Goal: Information Seeking & Learning: Learn about a topic

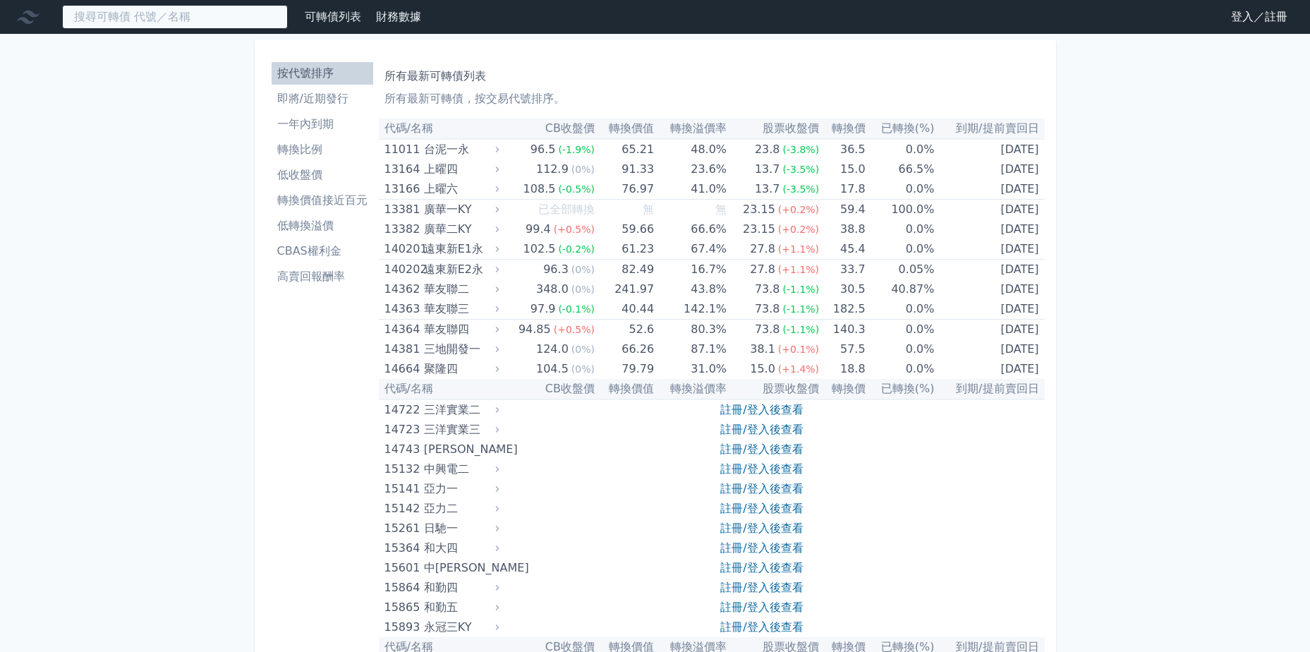
click at [193, 22] on input at bounding box center [175, 17] width 226 height 24
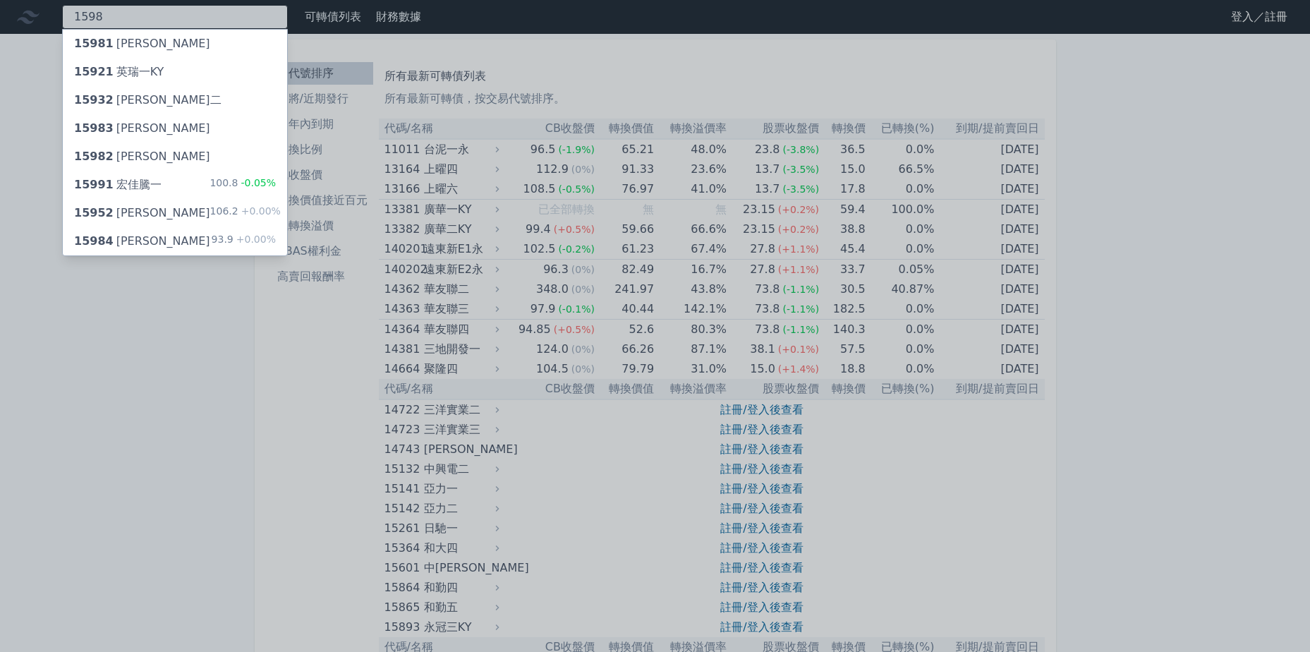
type input "1598"
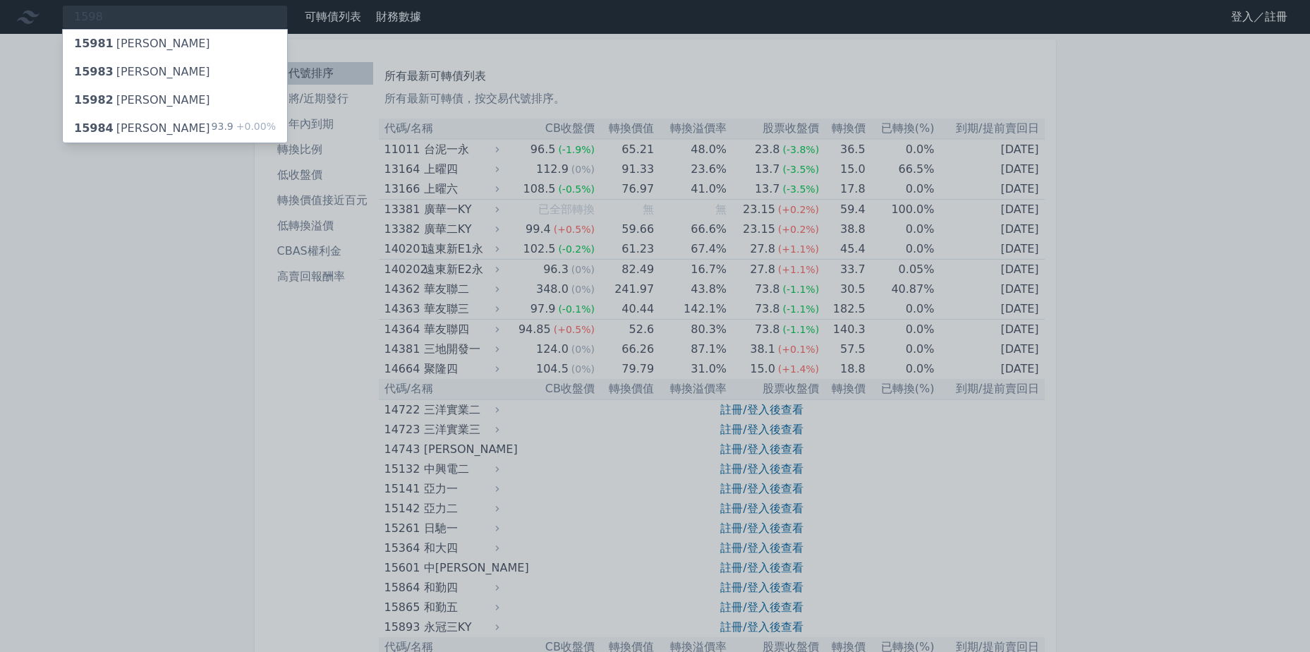
click at [161, 124] on div "15984 岱宇四 93.9 +0.00%" at bounding box center [175, 128] width 224 height 28
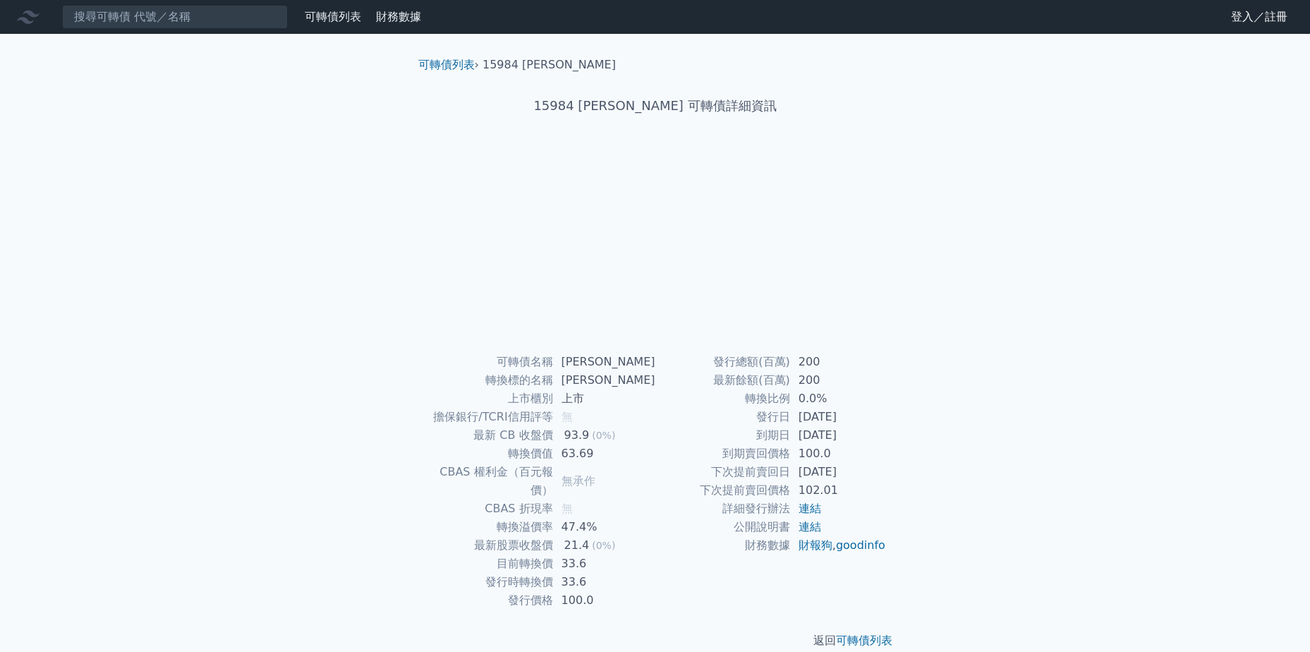
click at [1243, 13] on link "登入／註冊" at bounding box center [1259, 17] width 79 height 23
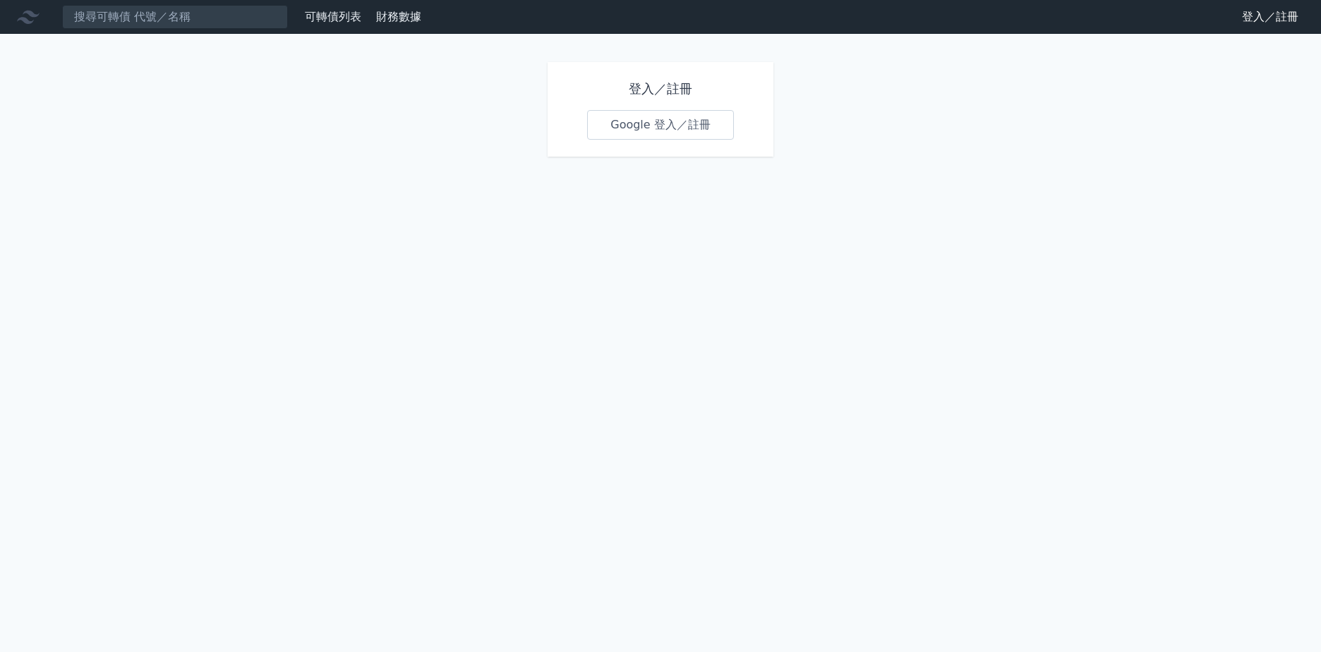
click at [660, 121] on link "Google 登入／註冊" at bounding box center [660, 125] width 147 height 30
click at [109, 17] on input at bounding box center [175, 17] width 226 height 24
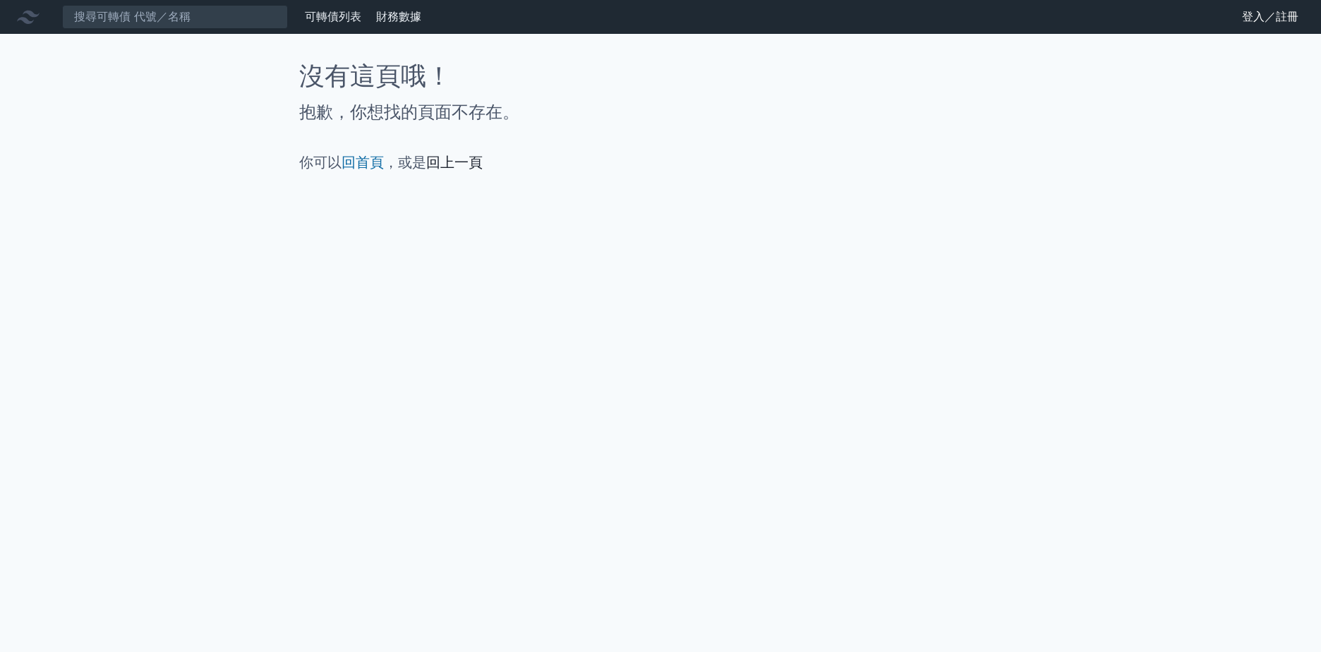
click at [445, 161] on link "回上一頁" at bounding box center [454, 162] width 56 height 17
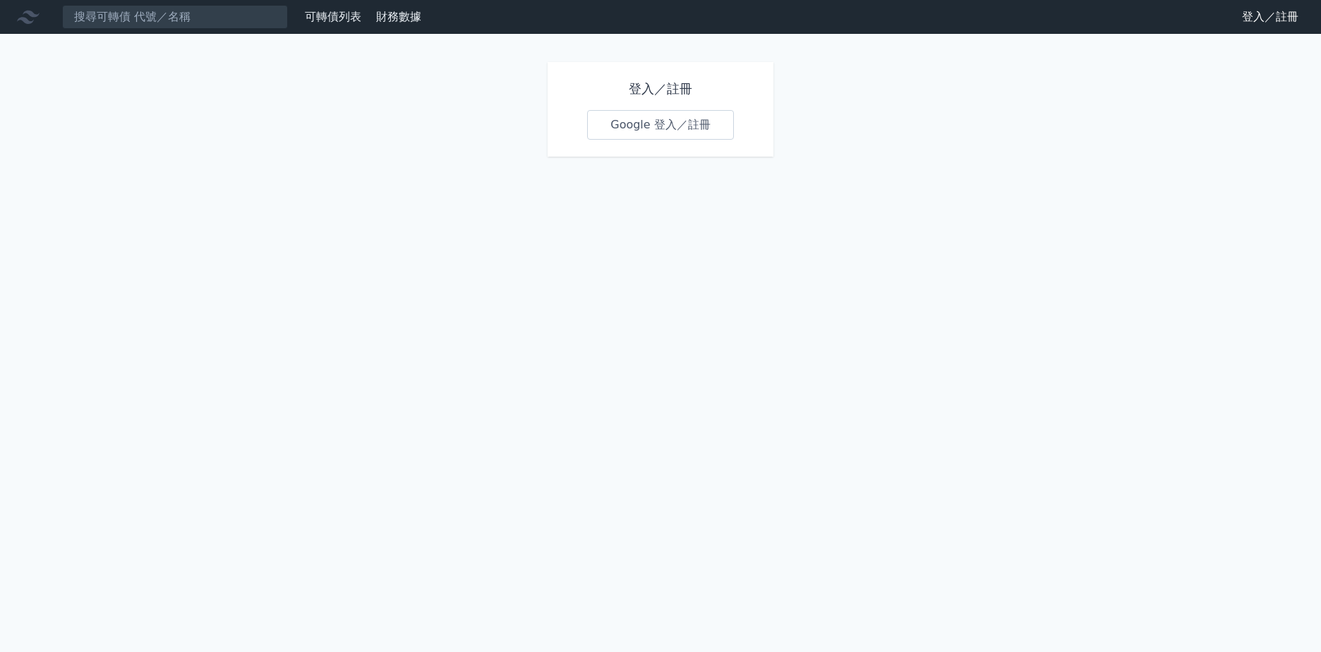
click at [675, 126] on link "Google 登入／註冊" at bounding box center [660, 125] width 147 height 30
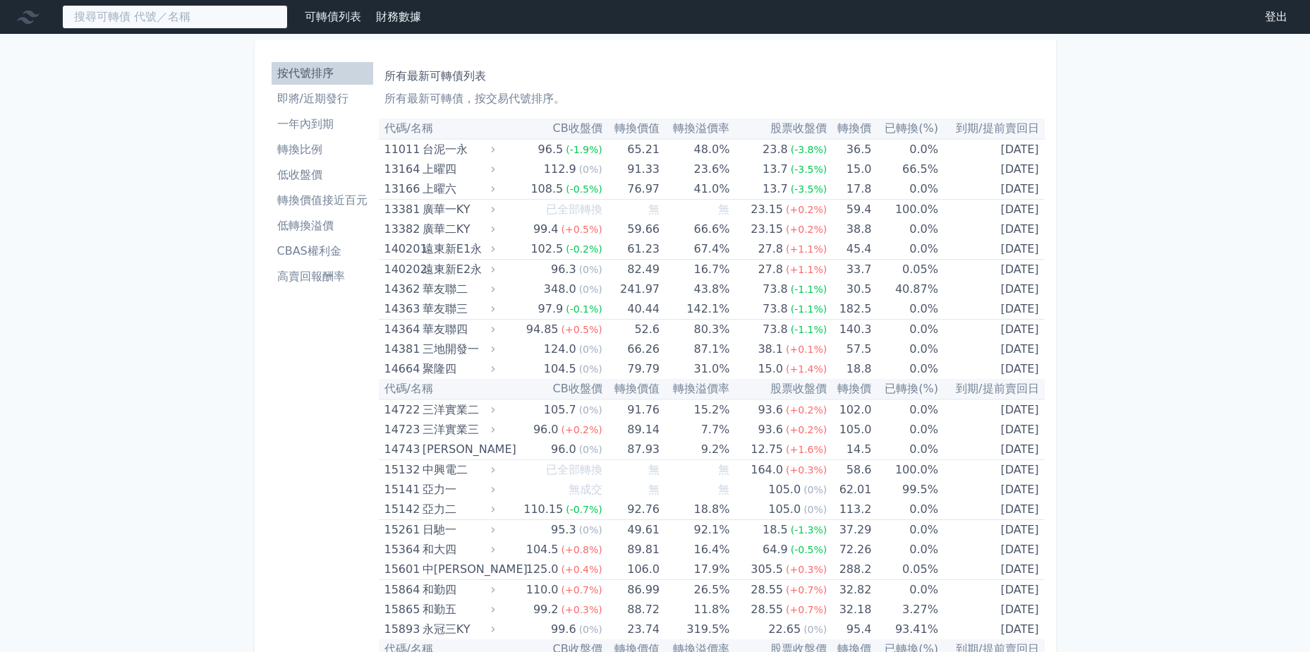
drag, startPoint x: 180, startPoint y: 24, endPoint x: 213, endPoint y: 1, distance: 40.5
click at [180, 24] on input at bounding box center [175, 17] width 226 height 24
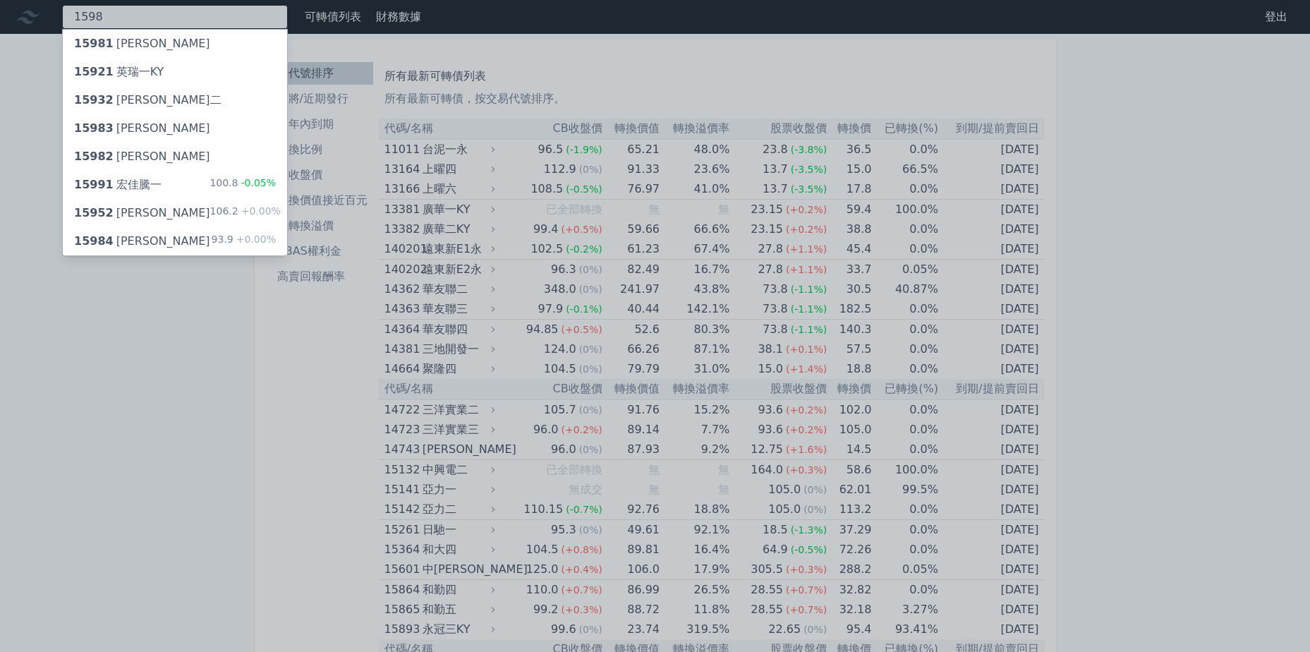
type input "1598"
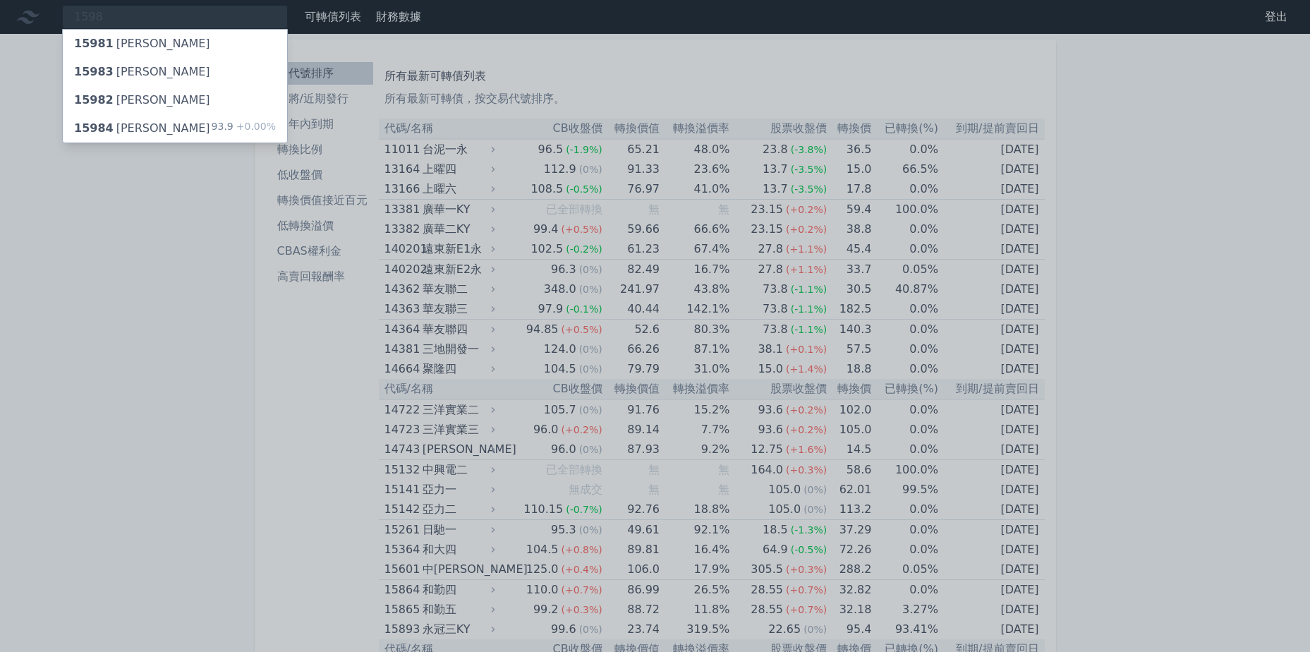
click at [211, 123] on div "15984 岱宇四 93.9 +0.00%" at bounding box center [175, 128] width 224 height 28
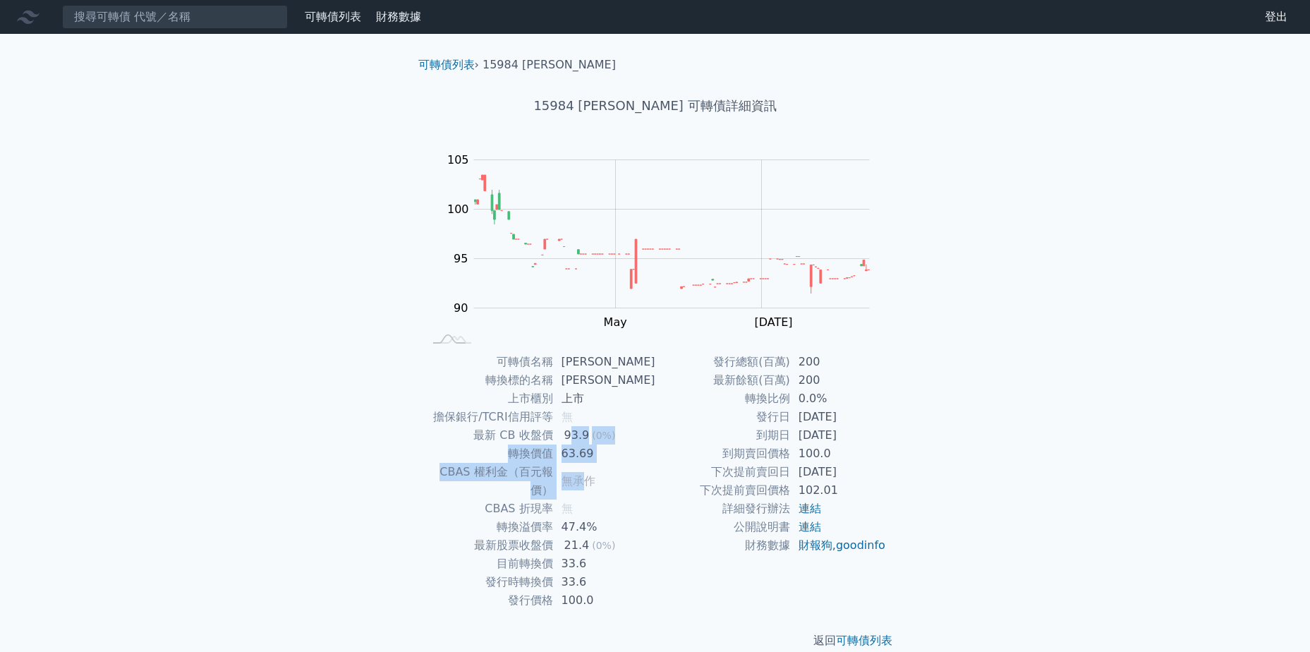
drag, startPoint x: 574, startPoint y: 429, endPoint x: 598, endPoint y: 468, distance: 45.3
click at [598, 468] on tbody "可轉債名稱 岱宇四 轉換標的名稱 岱宇 上市櫃別 上市 擔保銀行/TCRI信用評等 無 最新 CB 收盤價 93.9 (0%) 轉換價值 63.69 CBAS…" at bounding box center [539, 481] width 231 height 257
drag, startPoint x: 598, startPoint y: 468, endPoint x: 814, endPoint y: 497, distance: 217.8
click at [814, 497] on td "102.01" at bounding box center [838, 490] width 97 height 18
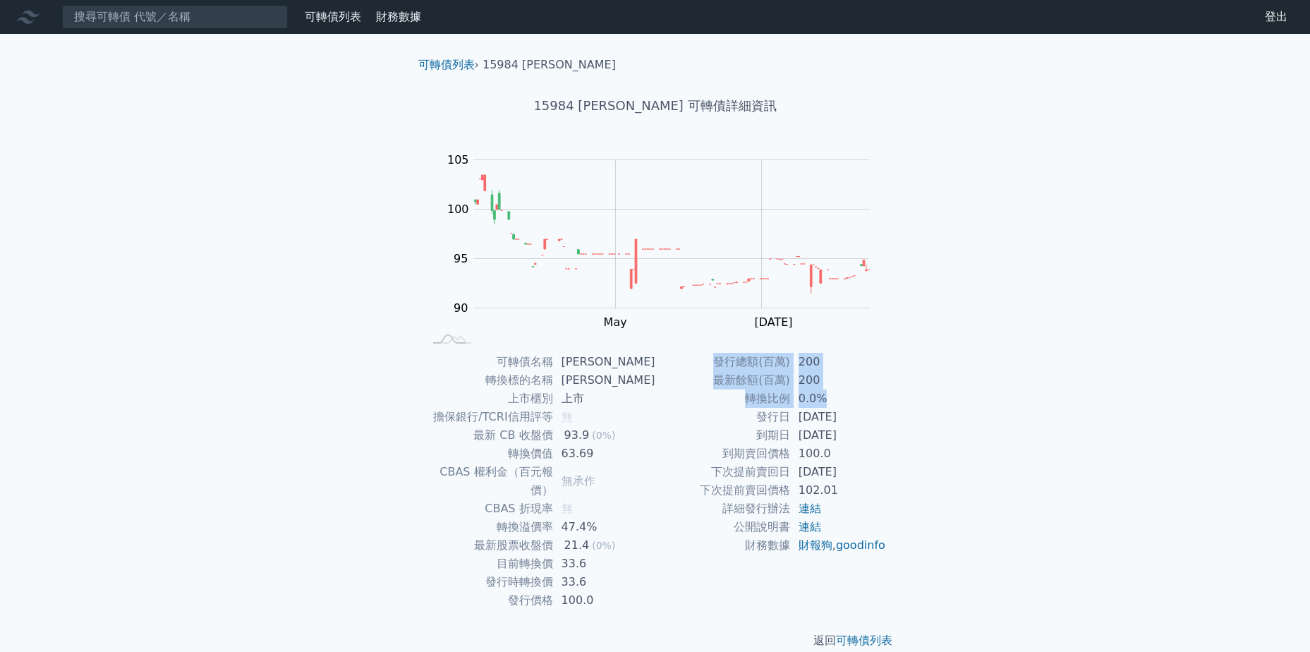
drag, startPoint x: 888, startPoint y: 473, endPoint x: 823, endPoint y: 387, distance: 108.8
click at [823, 387] on div "可轉債名稱 岱宇四 轉換標的名稱 岱宇 上市櫃別 上市 擔保銀行/TCRI信用評等 無 最新 CB 收盤價 93.9 (0%) 轉換價值 63.69 CBAS…" at bounding box center [655, 481] width 497 height 257
drag, startPoint x: 823, startPoint y: 387, endPoint x: 592, endPoint y: 444, distance: 237.7
click at [592, 444] on div "93.9" at bounding box center [577, 435] width 31 height 18
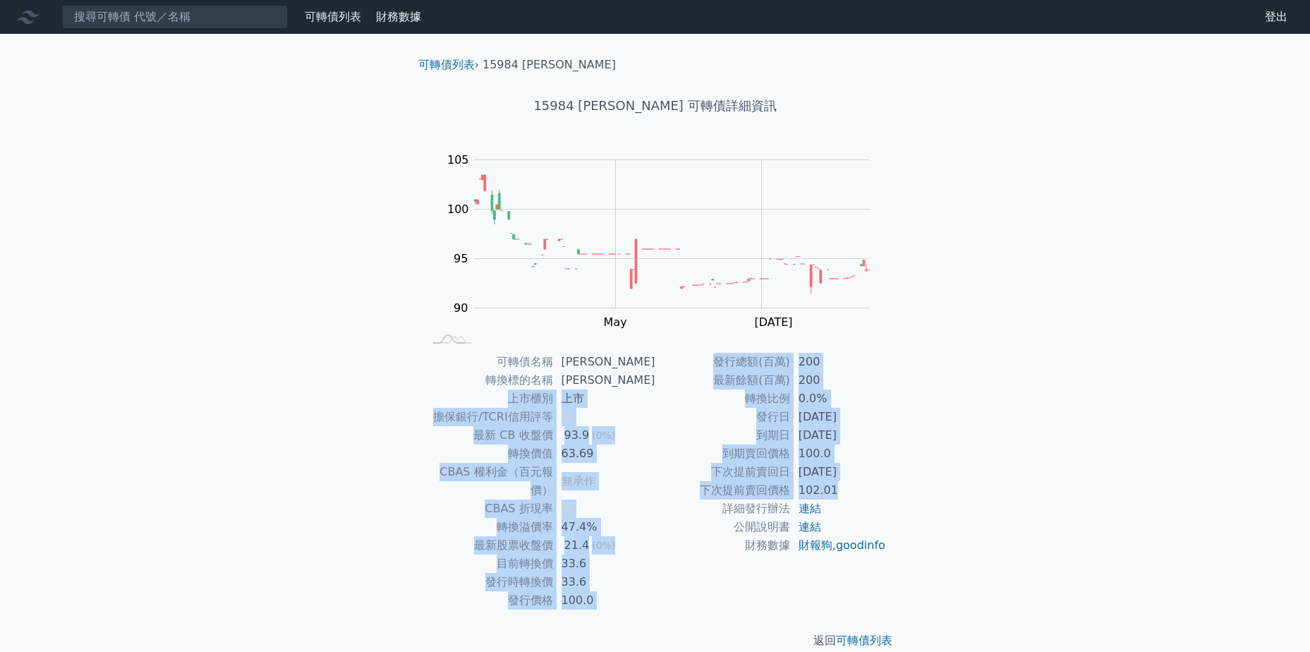
drag, startPoint x: 865, startPoint y: 483, endPoint x: 469, endPoint y: 400, distance: 405.1
click at [469, 400] on div "可轉債名稱 岱宇四 轉換標的名稱 岱宇 上市櫃別 上市 擔保銀行/TCRI信用評等 無 最新 CB 收盤價 93.9 (0%) 轉換價值 63.69 CBAS…" at bounding box center [655, 481] width 497 height 257
drag, startPoint x: 469, startPoint y: 400, endPoint x: 428, endPoint y: 408, distance: 41.0
click at [428, 407] on td "上市櫃別" at bounding box center [488, 398] width 129 height 18
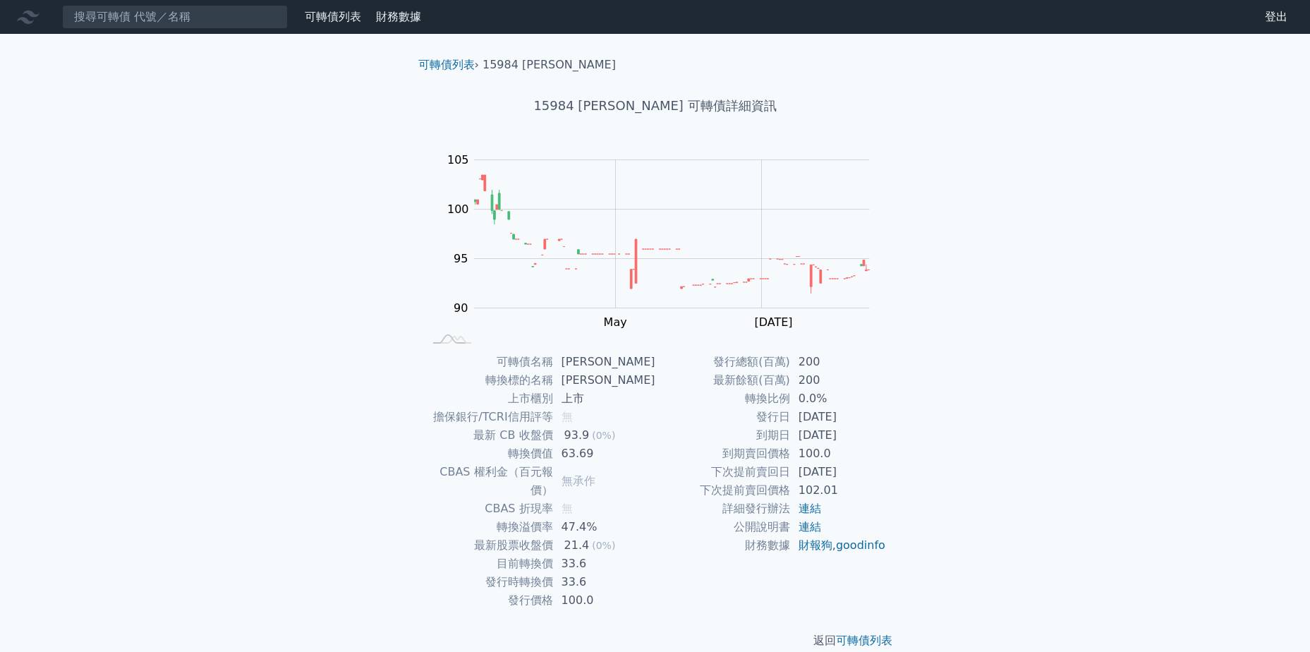
click at [334, 18] on link "可轉債列表" at bounding box center [333, 16] width 56 height 13
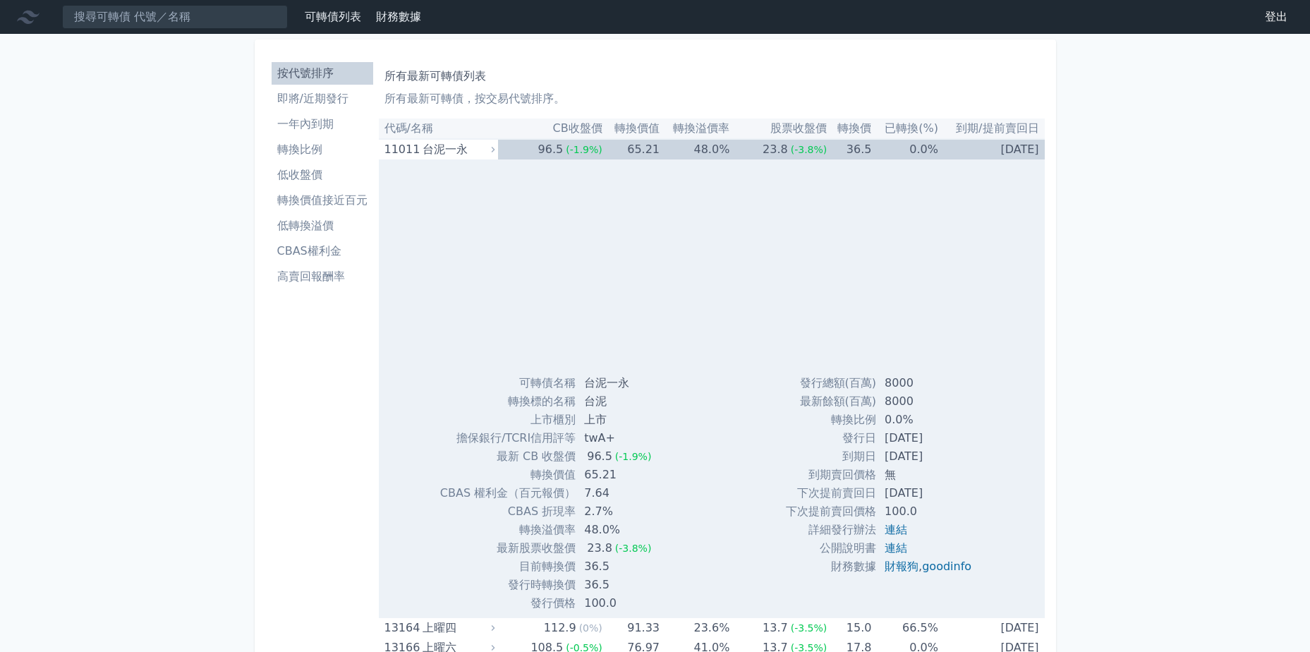
click at [573, 132] on th "CB收盤價" at bounding box center [550, 129] width 104 height 20
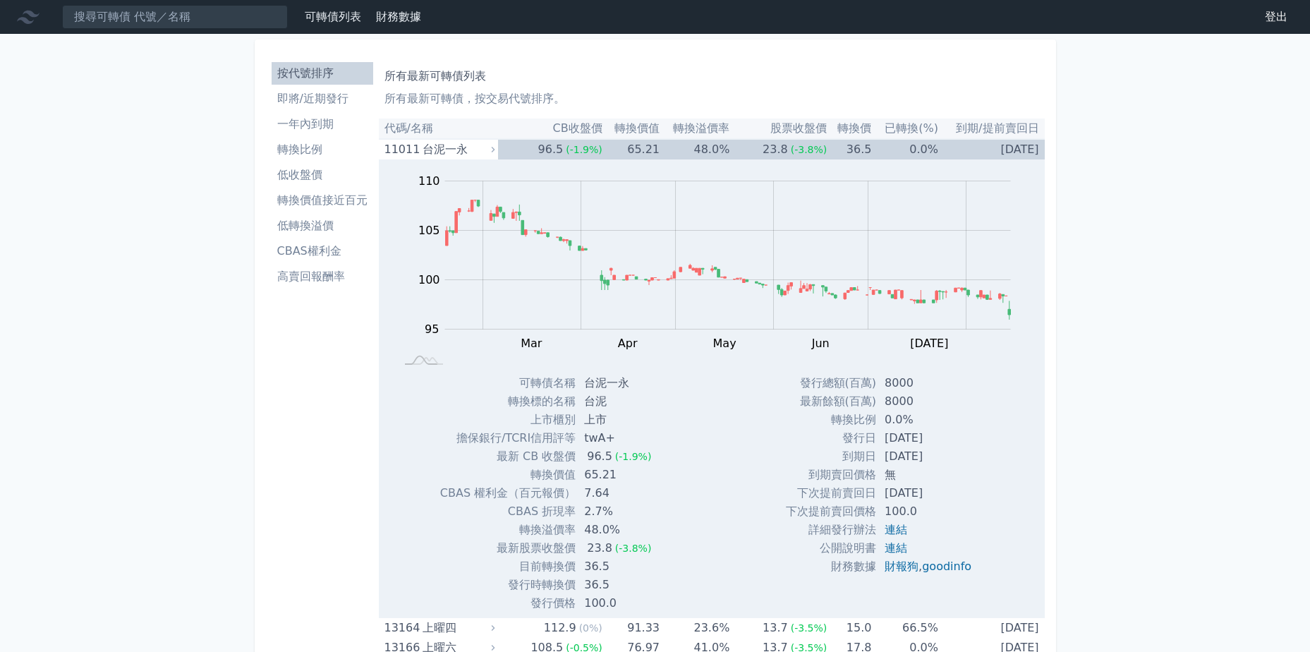
click at [533, 126] on th "CB收盤價" at bounding box center [550, 129] width 104 height 20
click at [543, 148] on div "96.5" at bounding box center [551, 150] width 31 height 20
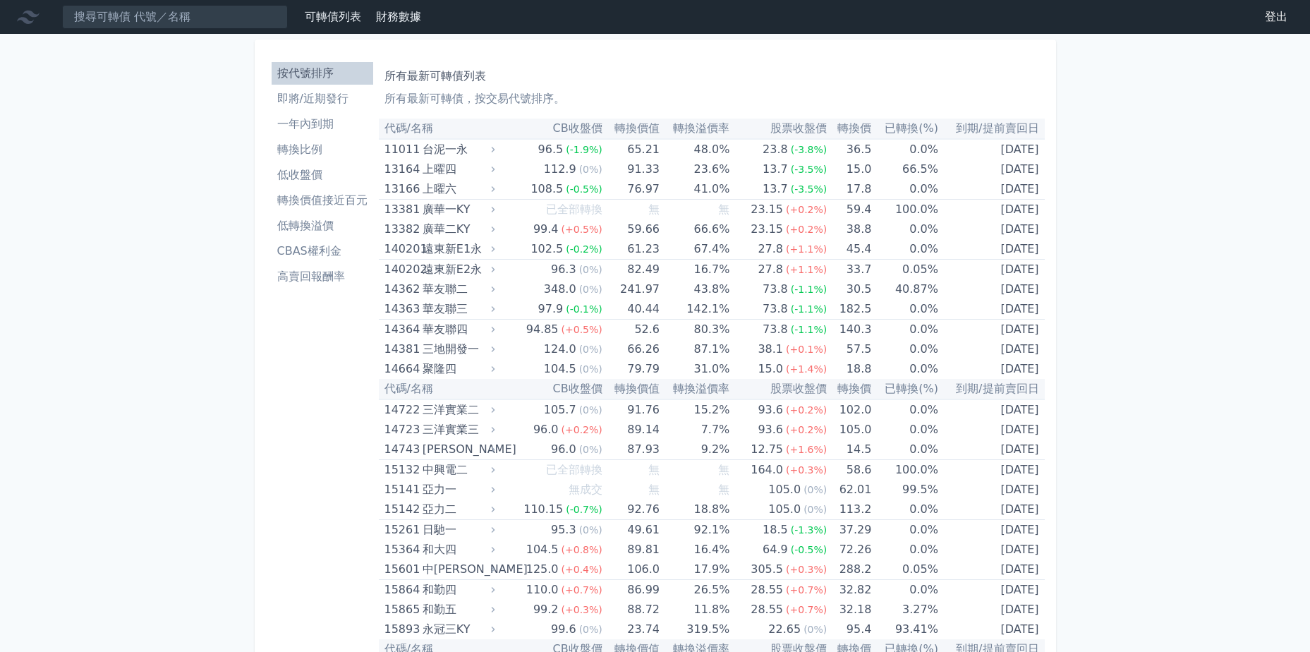
click at [332, 178] on li "低收盤價" at bounding box center [323, 175] width 102 height 17
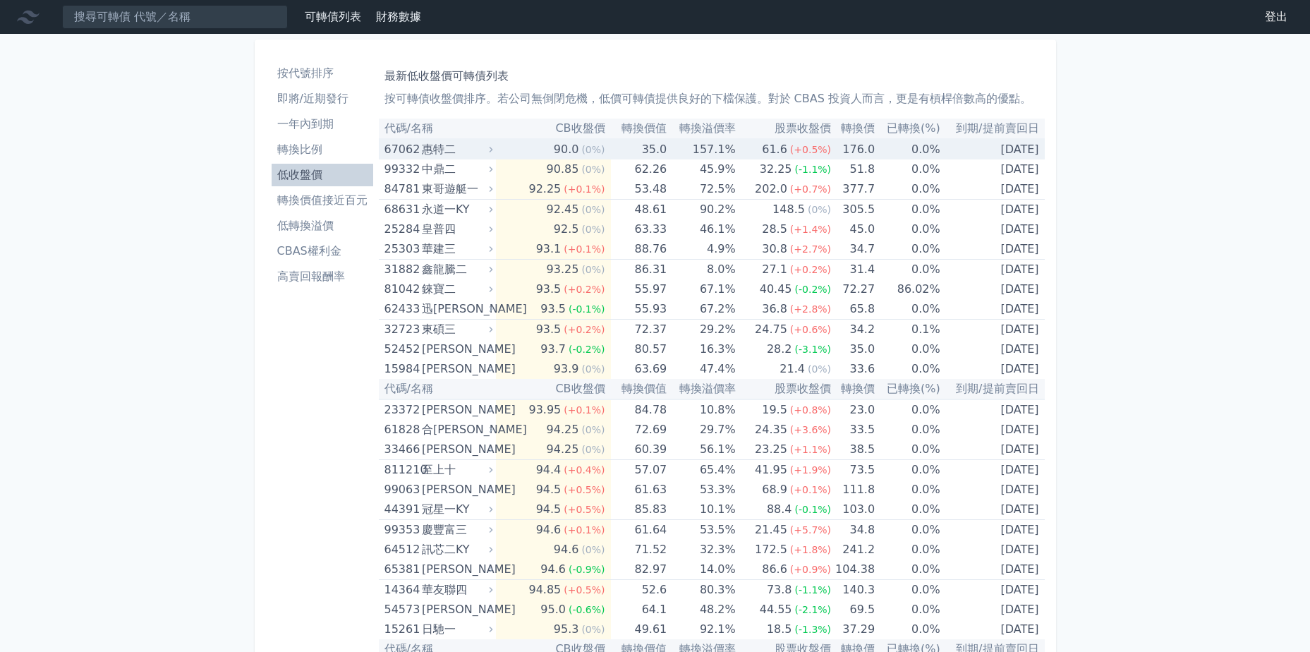
click at [646, 147] on td "35.0" at bounding box center [639, 149] width 56 height 20
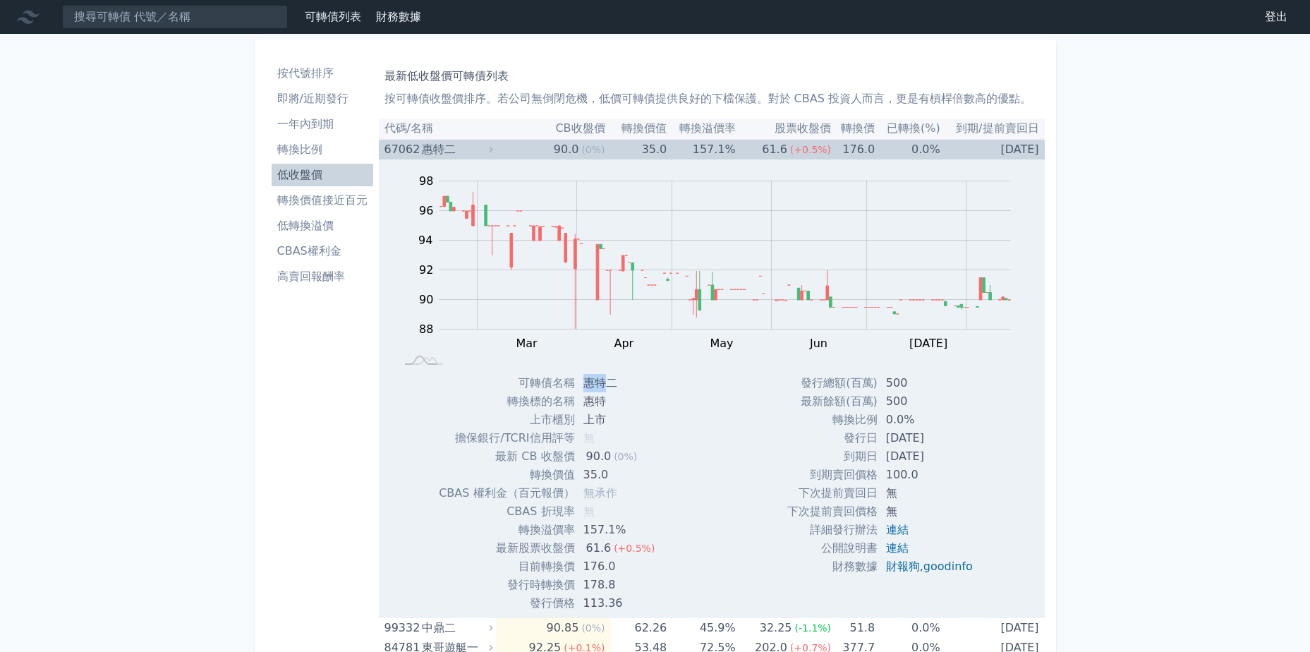
drag, startPoint x: 578, startPoint y: 386, endPoint x: 607, endPoint y: 386, distance: 28.9
click at [607, 386] on td "惠特二" at bounding box center [621, 383] width 92 height 18
drag, startPoint x: 949, startPoint y: 423, endPoint x: 945, endPoint y: 413, distance: 10.1
click at [945, 413] on tbody "發行總額(百萬) 500 最新餘額(百萬) 500 轉換比例 0.0% 發行日 2024-10-25 到期日 2027-10-25 到期賣回價格 100.0 …" at bounding box center [885, 475] width 197 height 202
drag, startPoint x: 945, startPoint y: 413, endPoint x: 792, endPoint y: 469, distance: 162.0
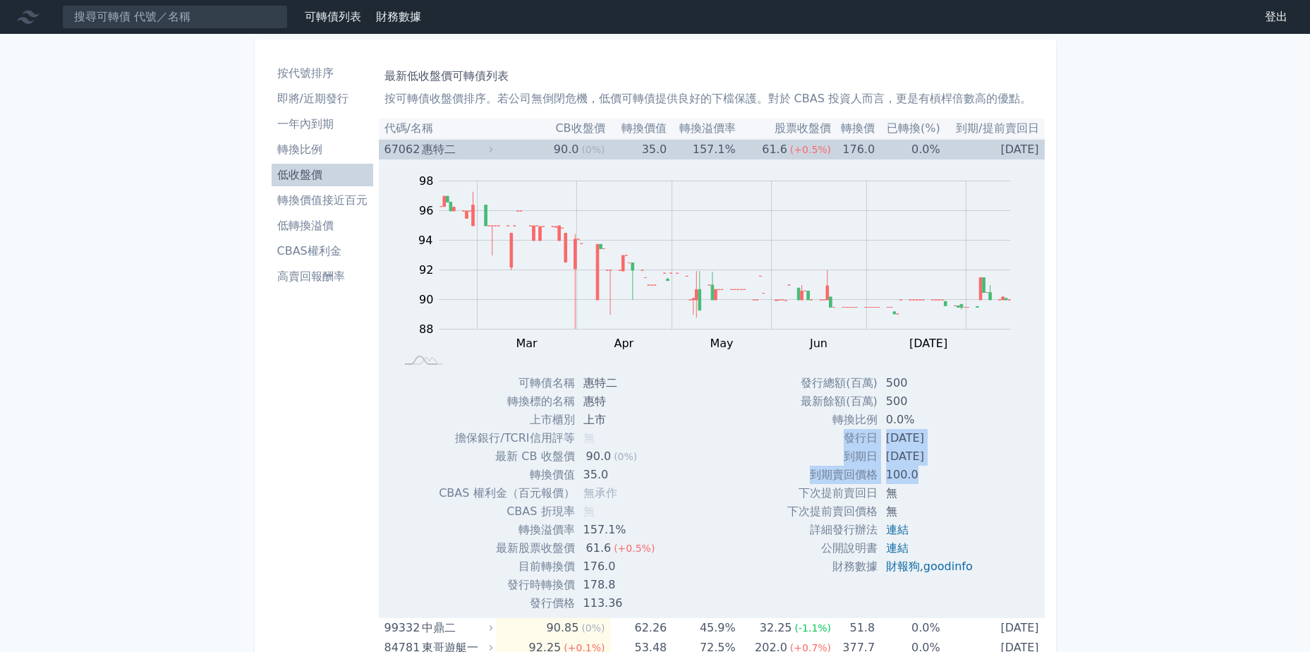
click at [792, 469] on td "到期賣回價格" at bounding box center [832, 475] width 90 height 18
click at [737, 469] on div "Zoom Out 94 84 86 88 90 92 94 96 98 100 L Feb Mar Apr May Jun Jul Aug Sep 開: 90…" at bounding box center [712, 385] width 666 height 453
click at [660, 475] on div "可轉債名稱 惠特二 轉換標的名稱 惠特 上市櫃別 上市 擔保銀行/TCRI信用評等 無 最新 CB 收盤價 90.0 (0%) 轉換價值 35.0 無" at bounding box center [552, 493] width 261 height 238
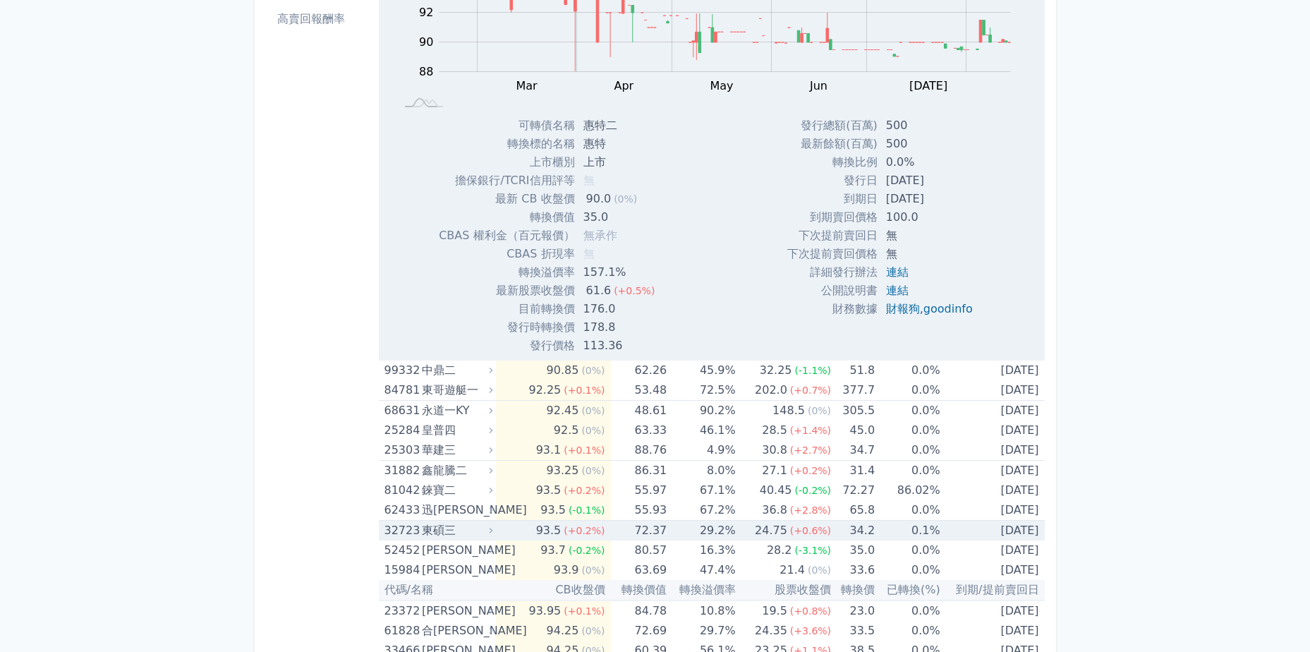
scroll to position [282, 0]
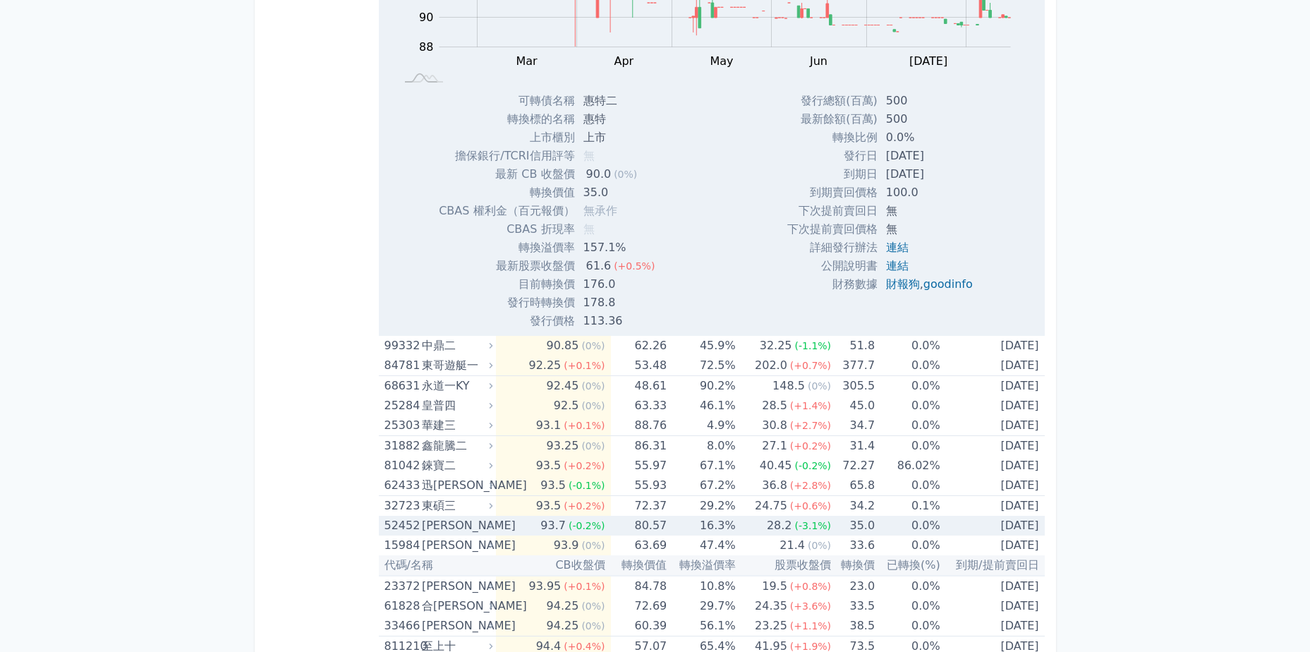
click at [688, 531] on td "16.3%" at bounding box center [701, 526] width 68 height 20
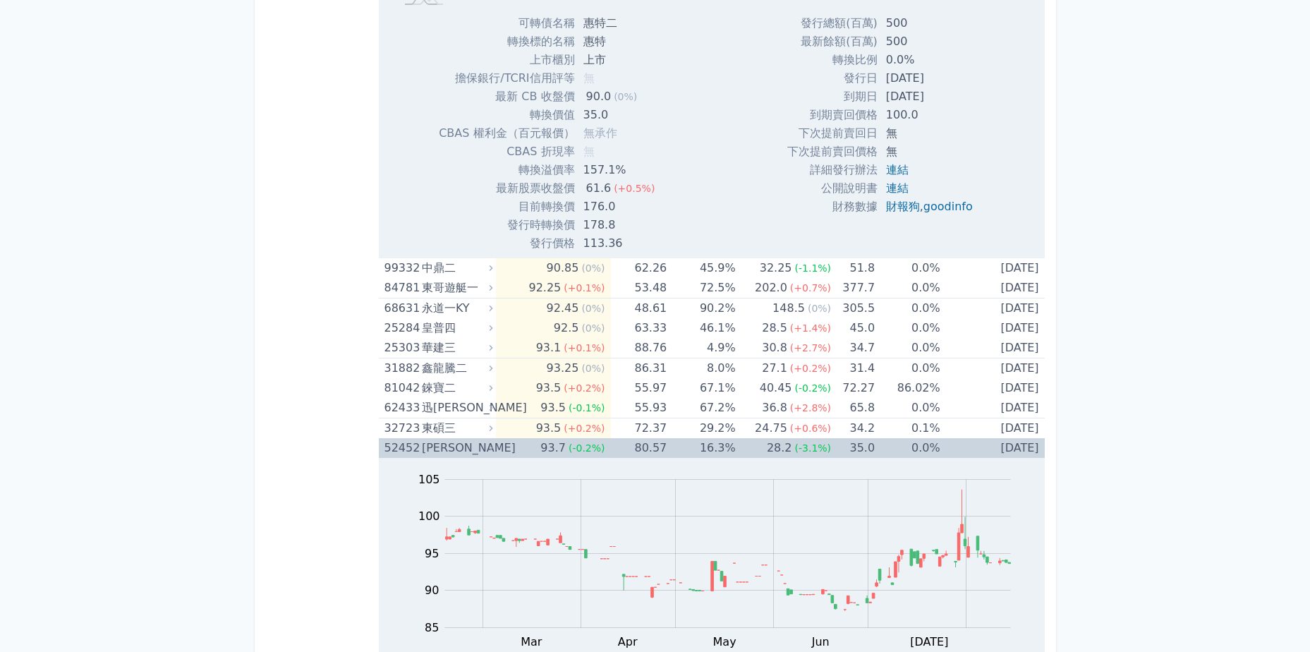
scroll to position [353, 0]
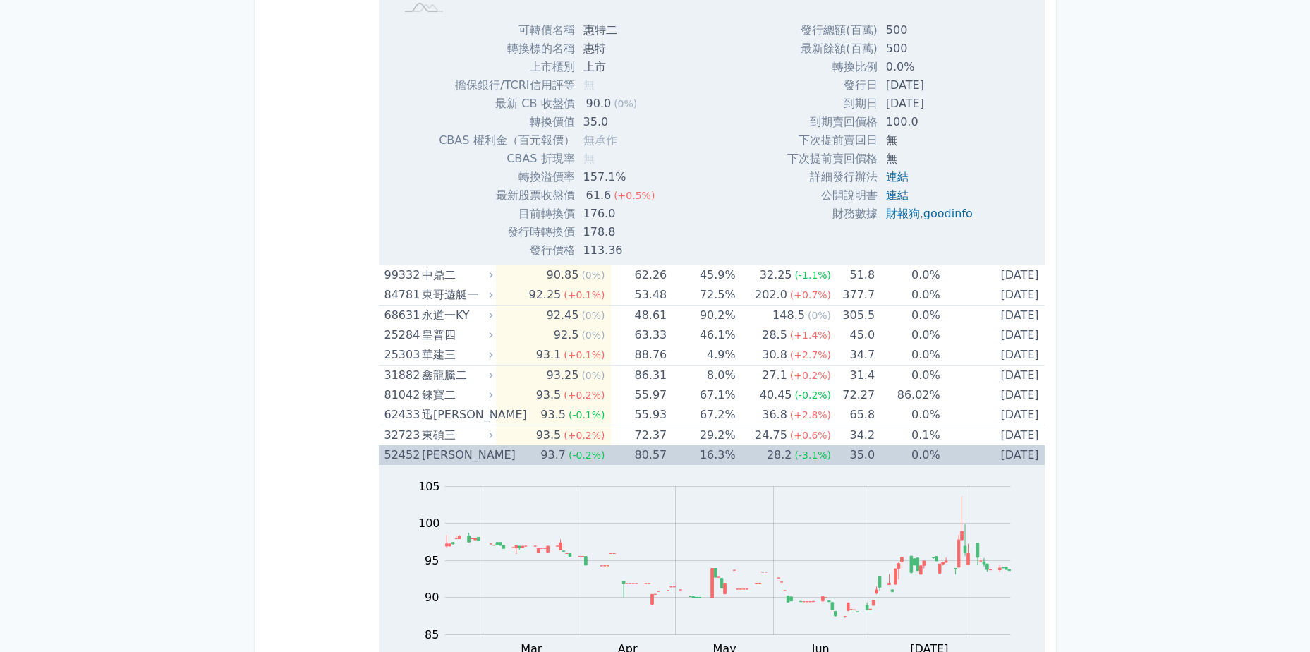
click at [462, 449] on div "智晶二" at bounding box center [456, 455] width 68 height 20
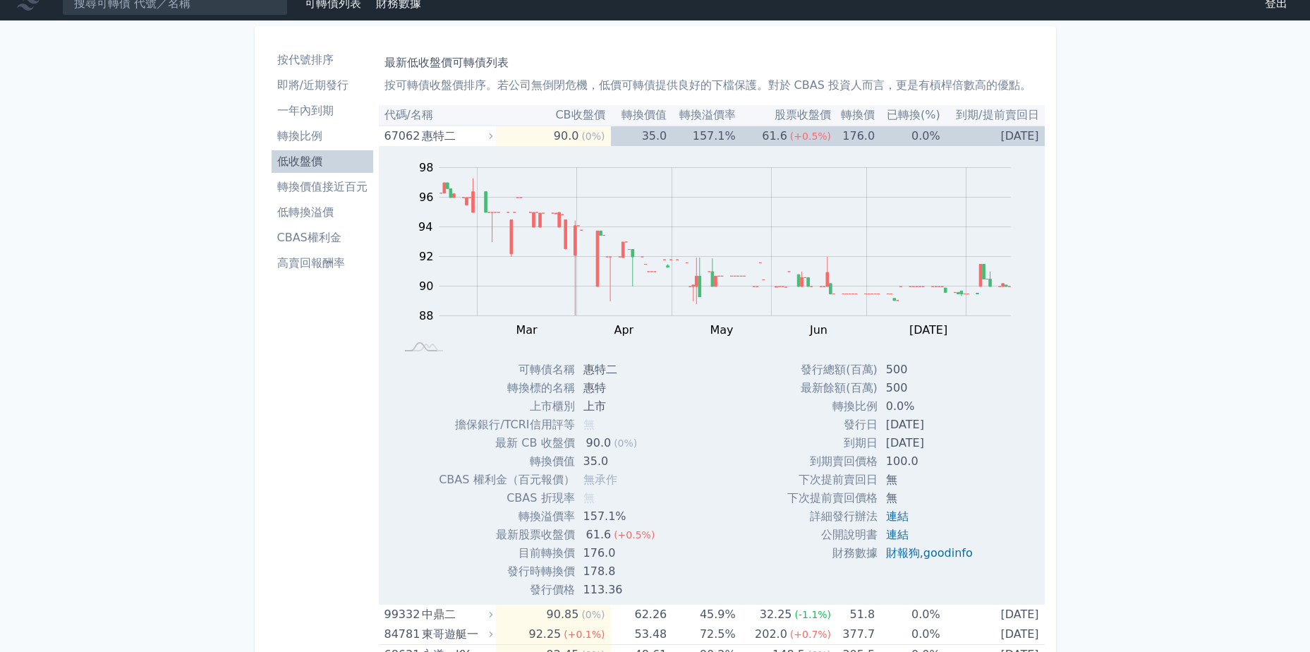
scroll to position [0, 0]
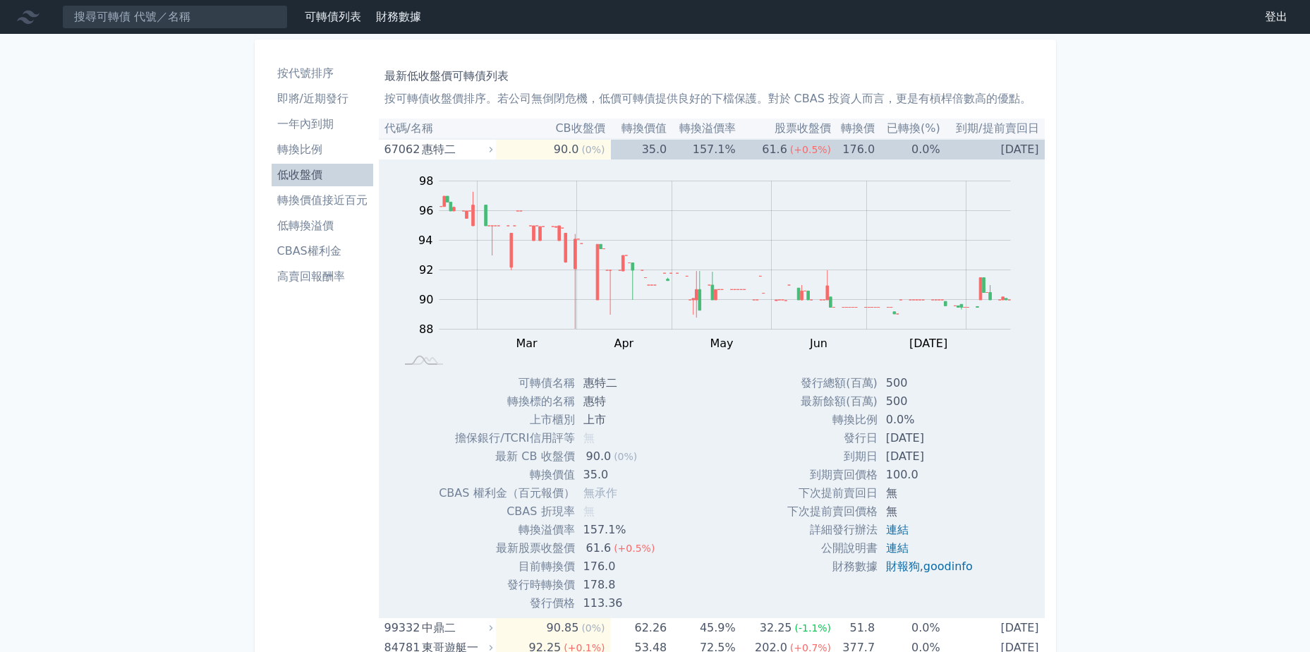
click at [361, 138] on ul "按代號排序 即將/近期發行 一年內到期 轉換比例 低收盤價 轉換價值接近百元 低轉換溢價 CBAS權利金 高賣回報酬率" at bounding box center [323, 175] width 102 height 226
click at [316, 150] on li "轉換比例" at bounding box center [323, 149] width 102 height 17
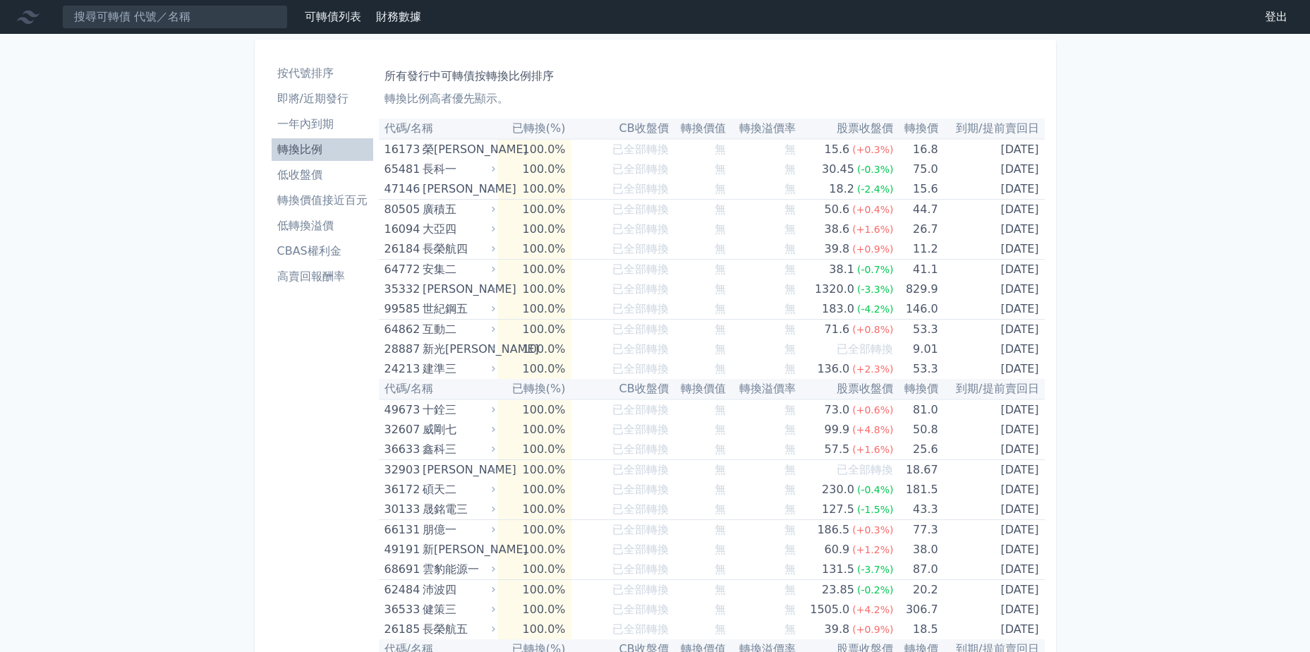
click at [551, 129] on th "已轉換(%)" at bounding box center [534, 129] width 73 height 20
click at [444, 94] on p "轉換比例高者優先顯示。" at bounding box center [712, 98] width 655 height 17
click at [392, 97] on p "轉換比例高者優先顯示。" at bounding box center [712, 98] width 655 height 17
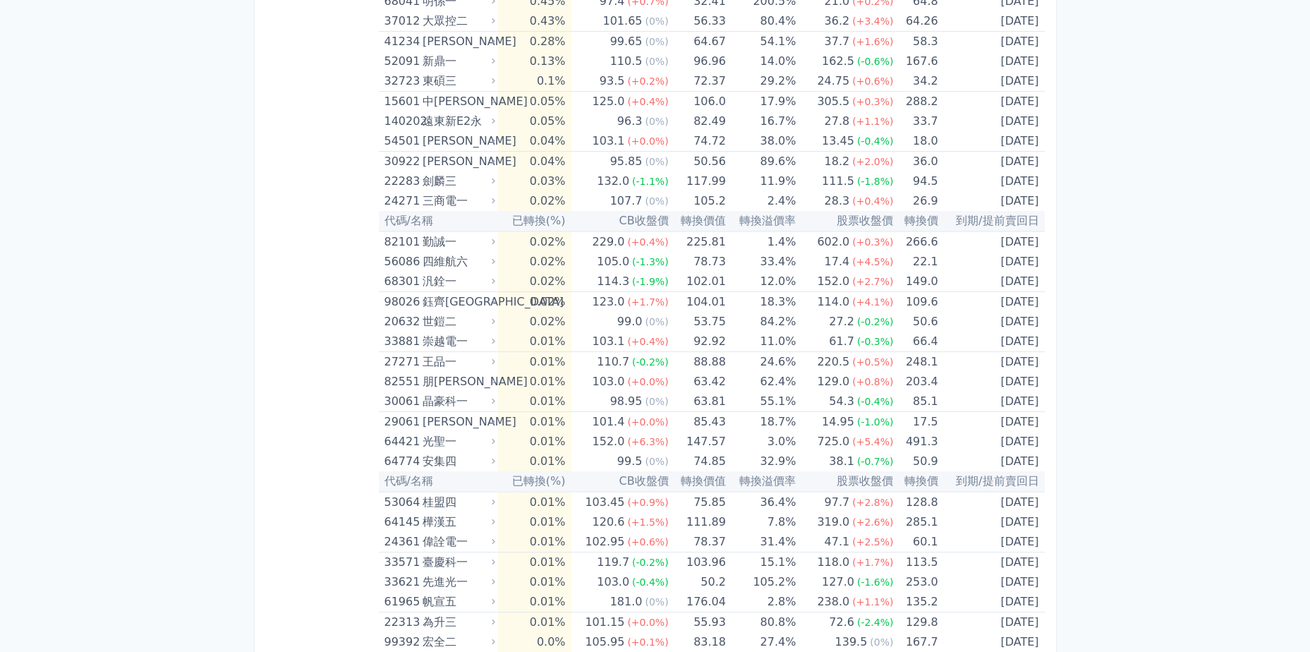
scroll to position [3896, 0]
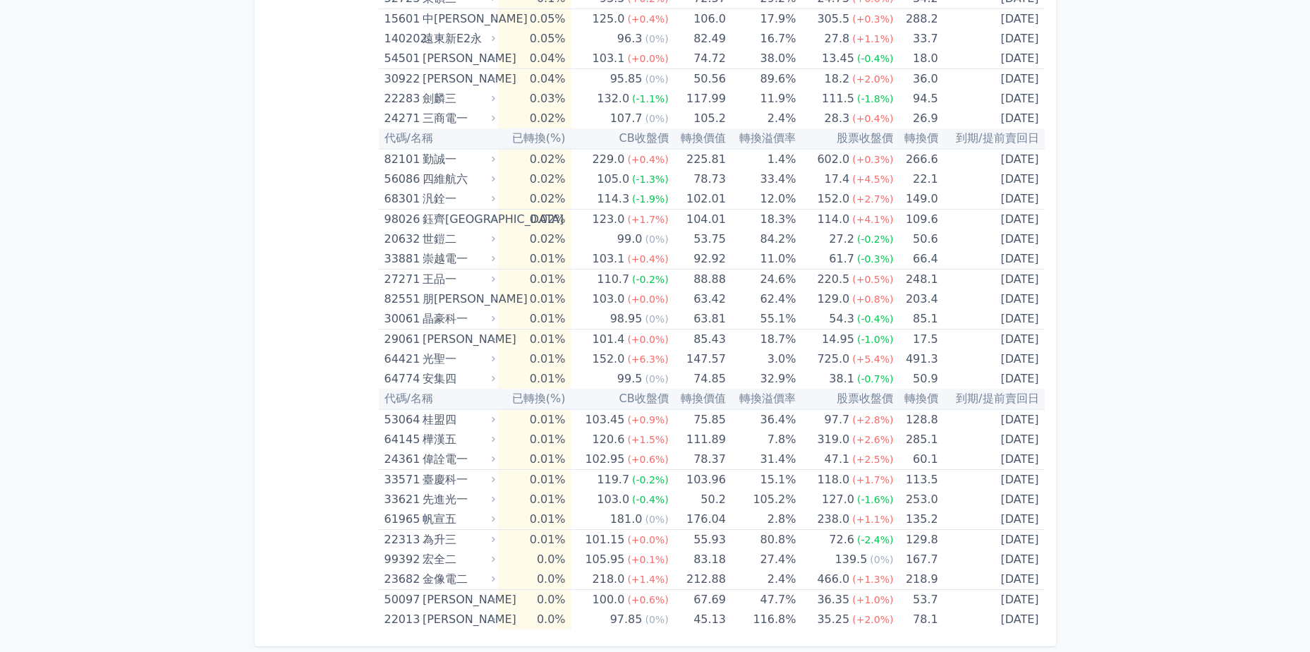
drag, startPoint x: 1039, startPoint y: 577, endPoint x: 1183, endPoint y: 567, distance: 143.6
drag, startPoint x: 1183, startPoint y: 567, endPoint x: 1130, endPoint y: 469, distance: 112.1
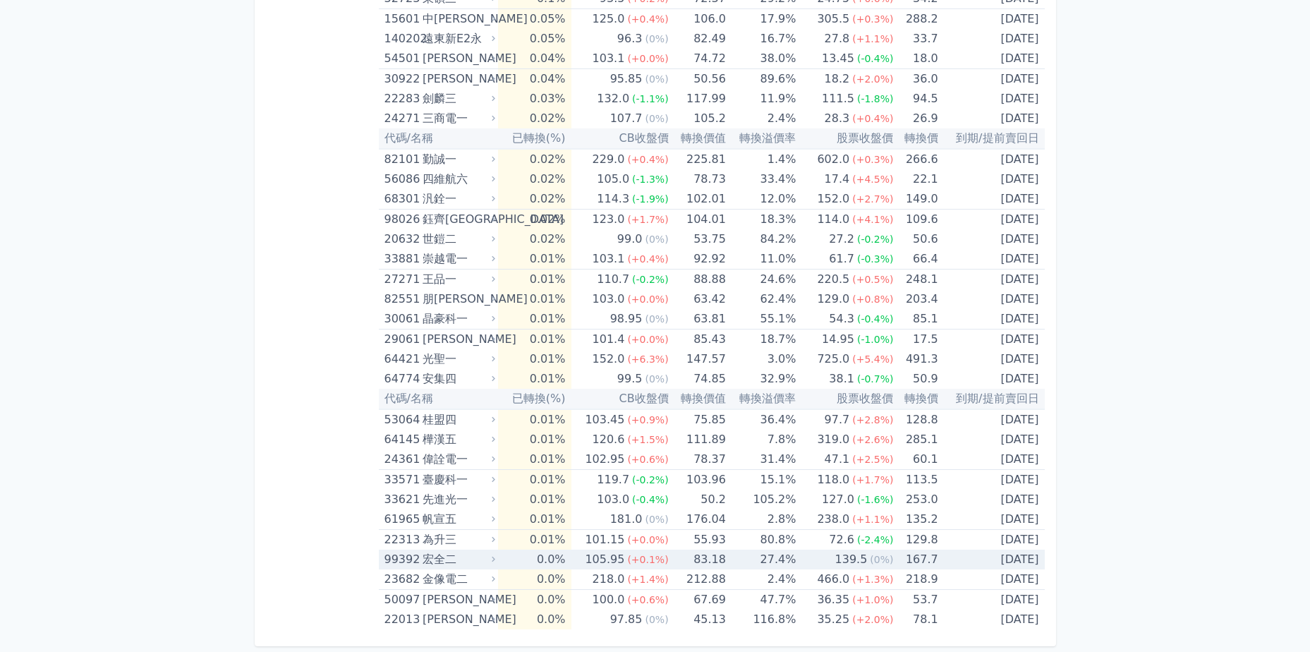
click at [481, 559] on div "宏全二" at bounding box center [458, 560] width 70 height 20
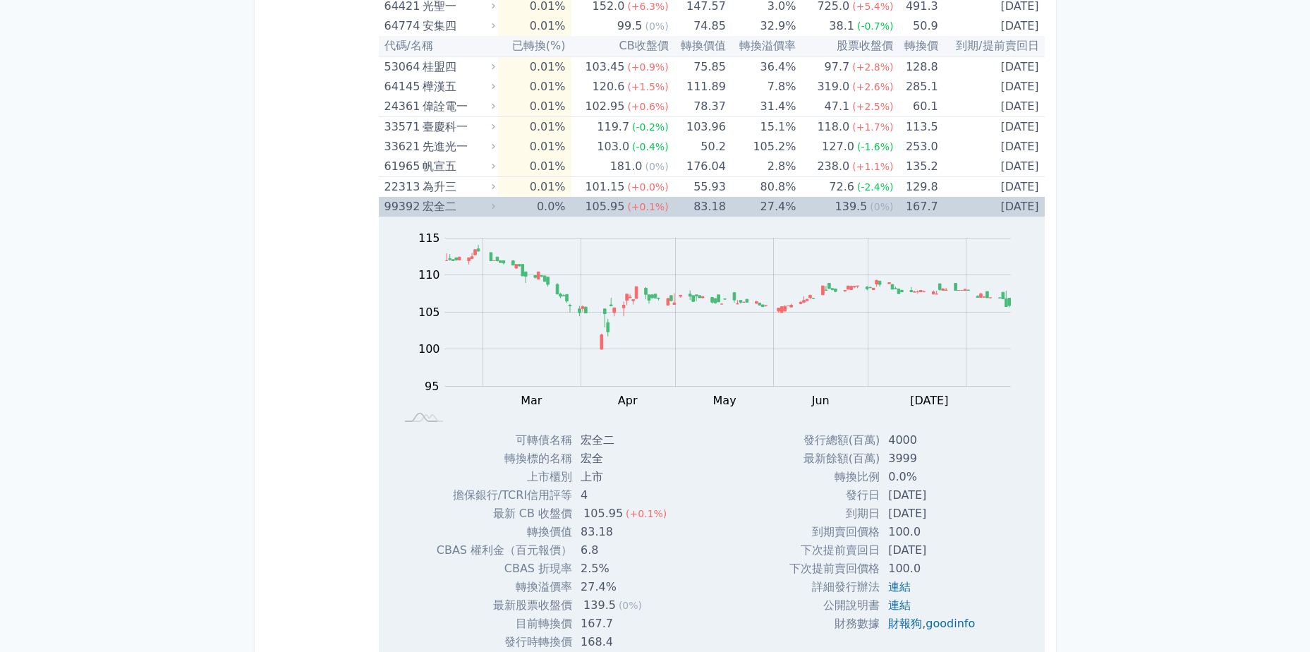
scroll to position [4319, 0]
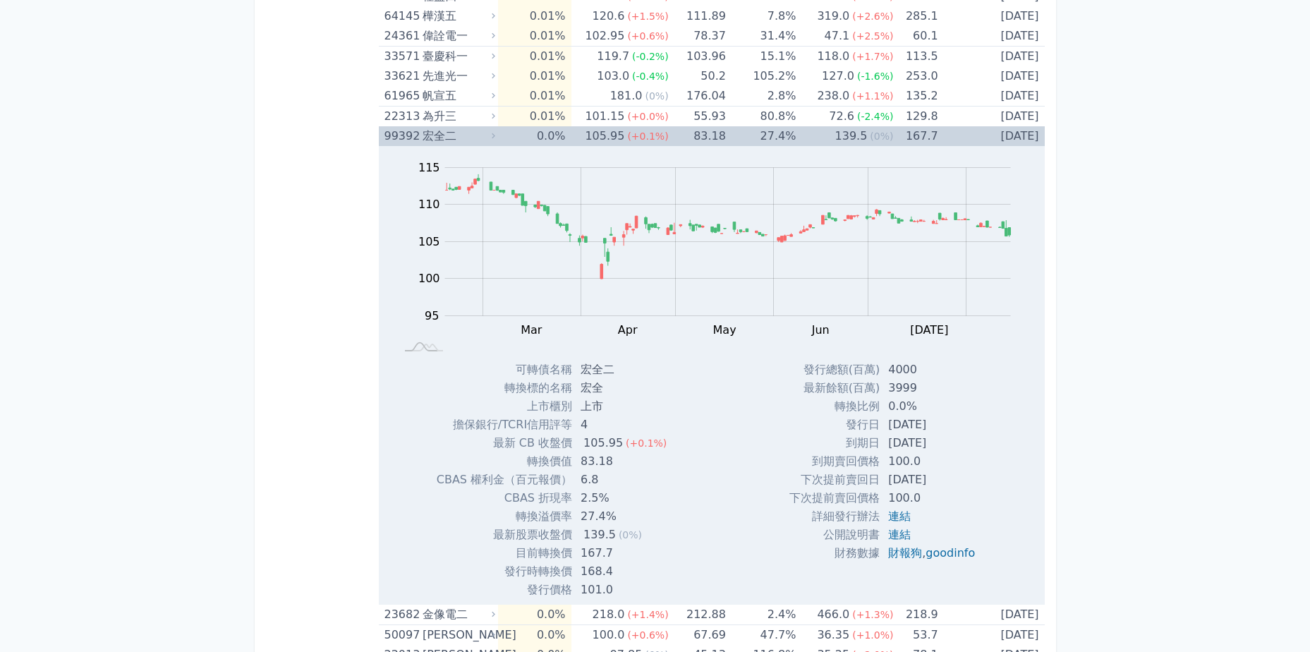
click at [792, 507] on td "詳細發行辦法" at bounding box center [835, 516] width 90 height 18
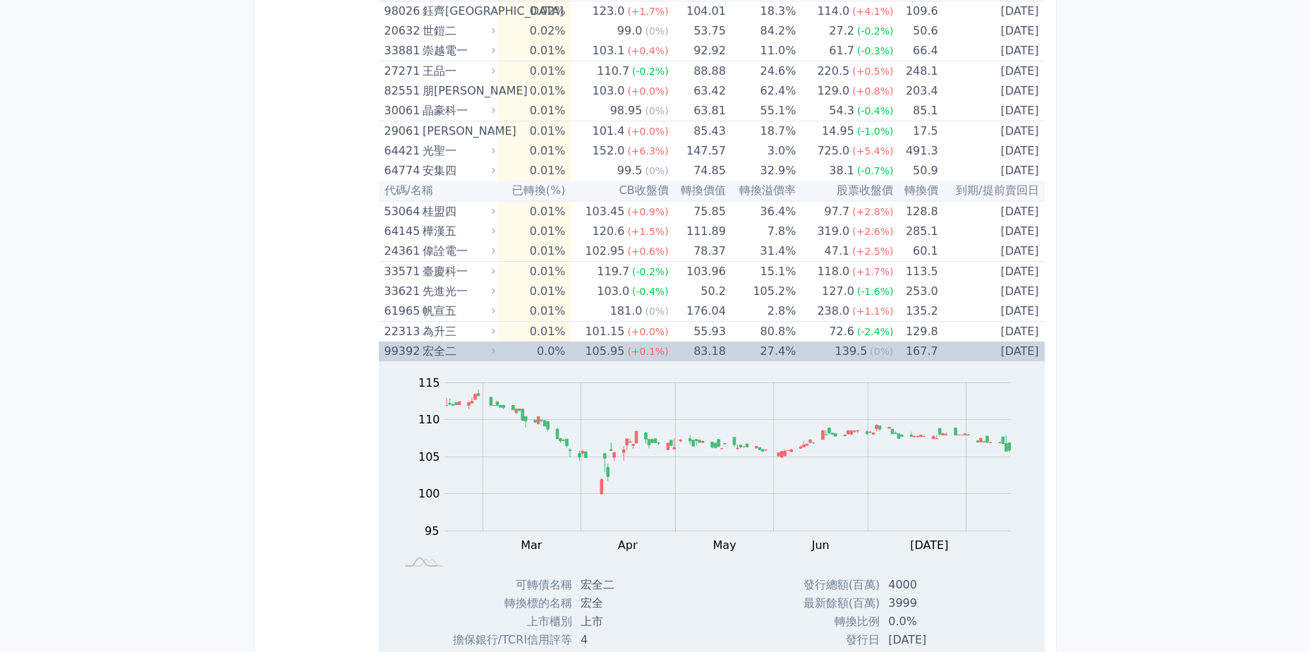
scroll to position [3966, 0]
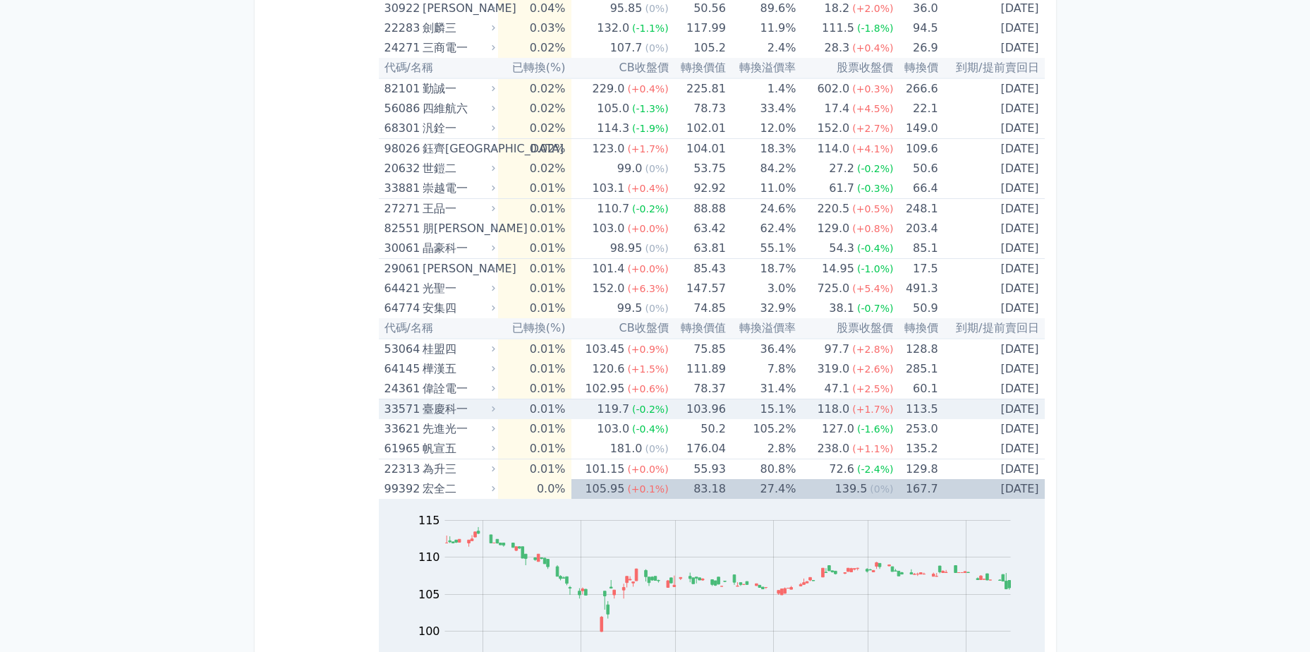
click at [464, 412] on div "臺慶科一" at bounding box center [458, 409] width 70 height 20
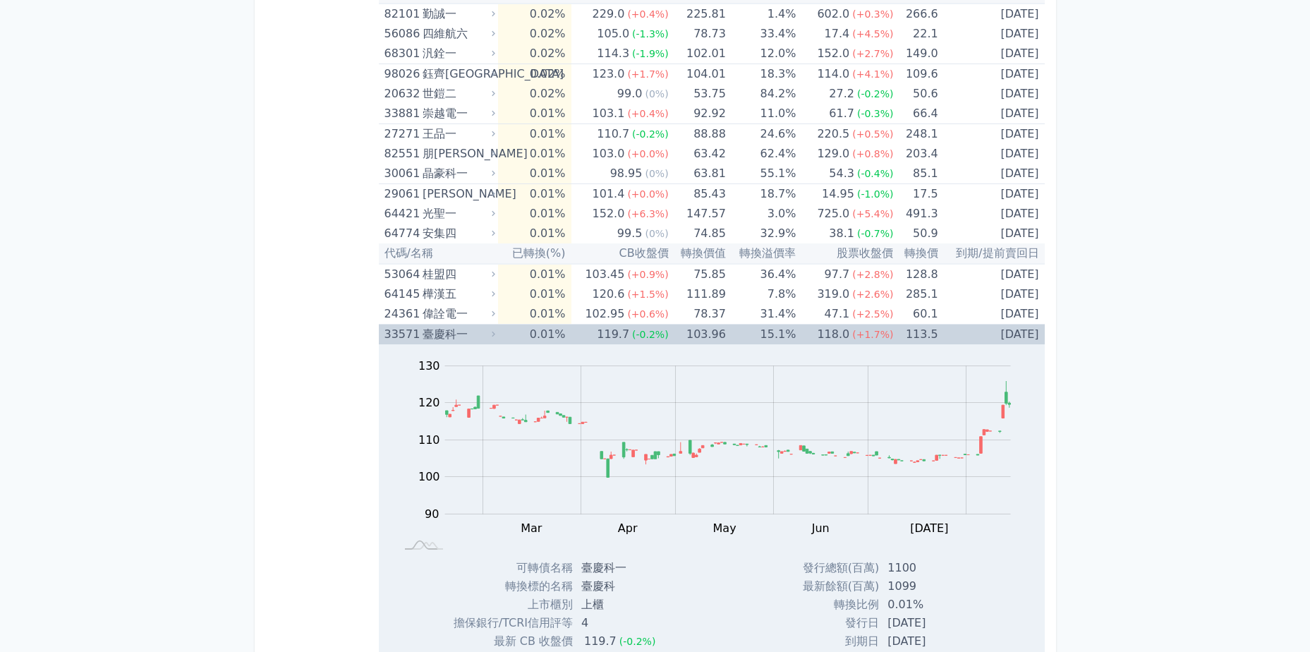
scroll to position [4037, 0]
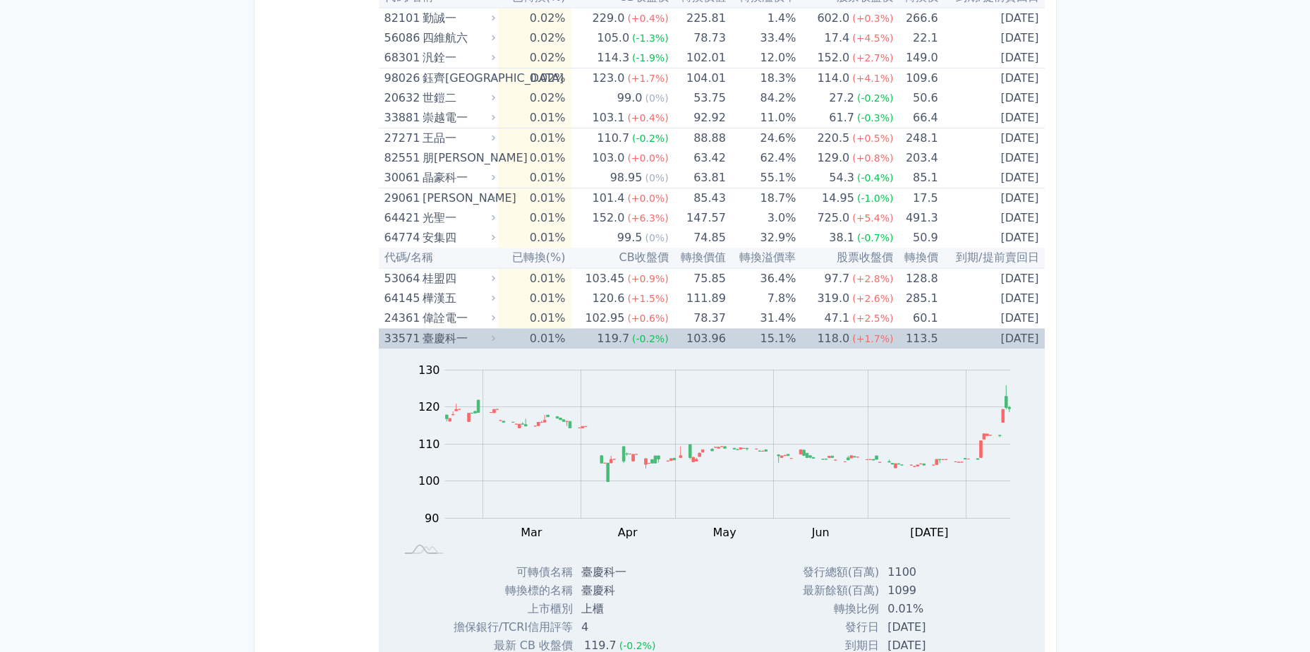
click at [461, 339] on div "臺慶科一" at bounding box center [458, 339] width 70 height 20
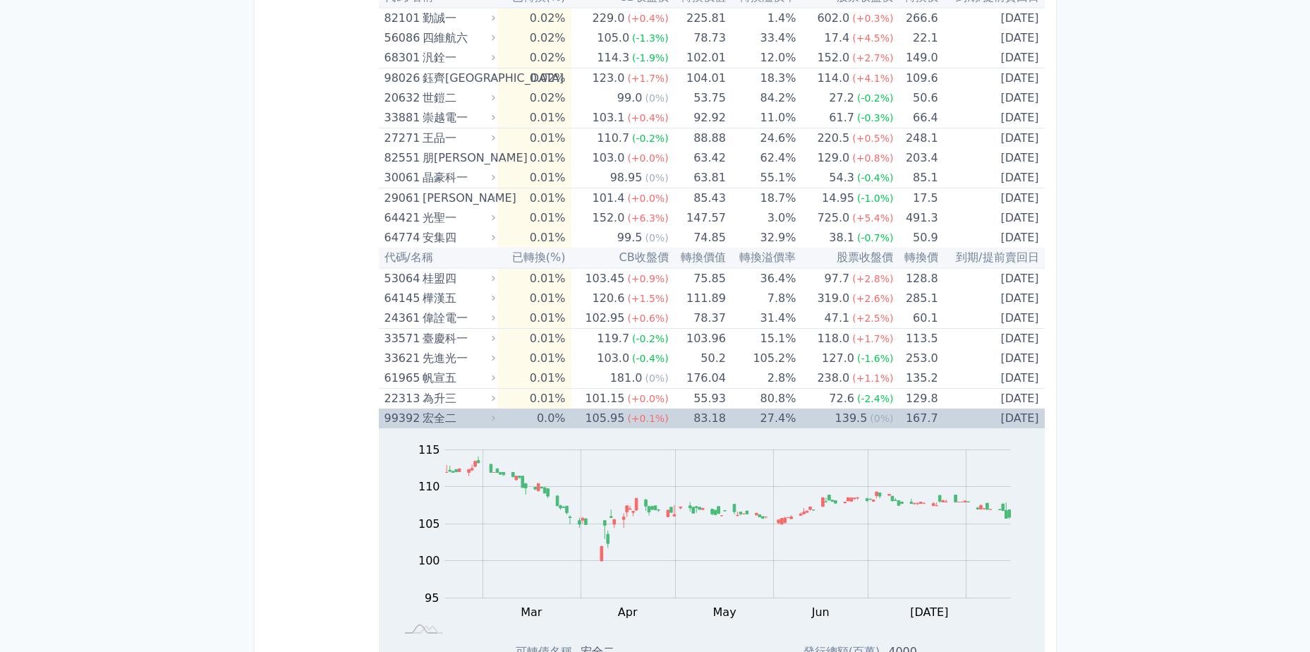
click at [471, 417] on div "宏全二" at bounding box center [458, 419] width 70 height 20
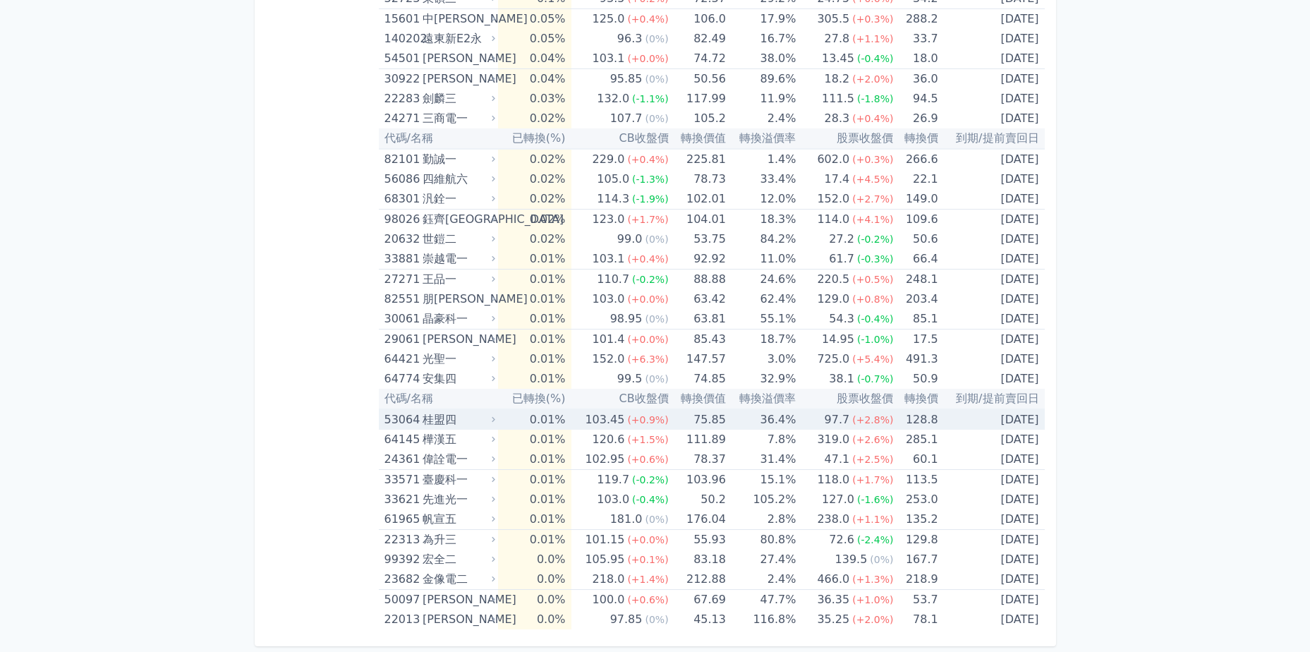
click at [471, 417] on div "桂盟四" at bounding box center [458, 420] width 70 height 20
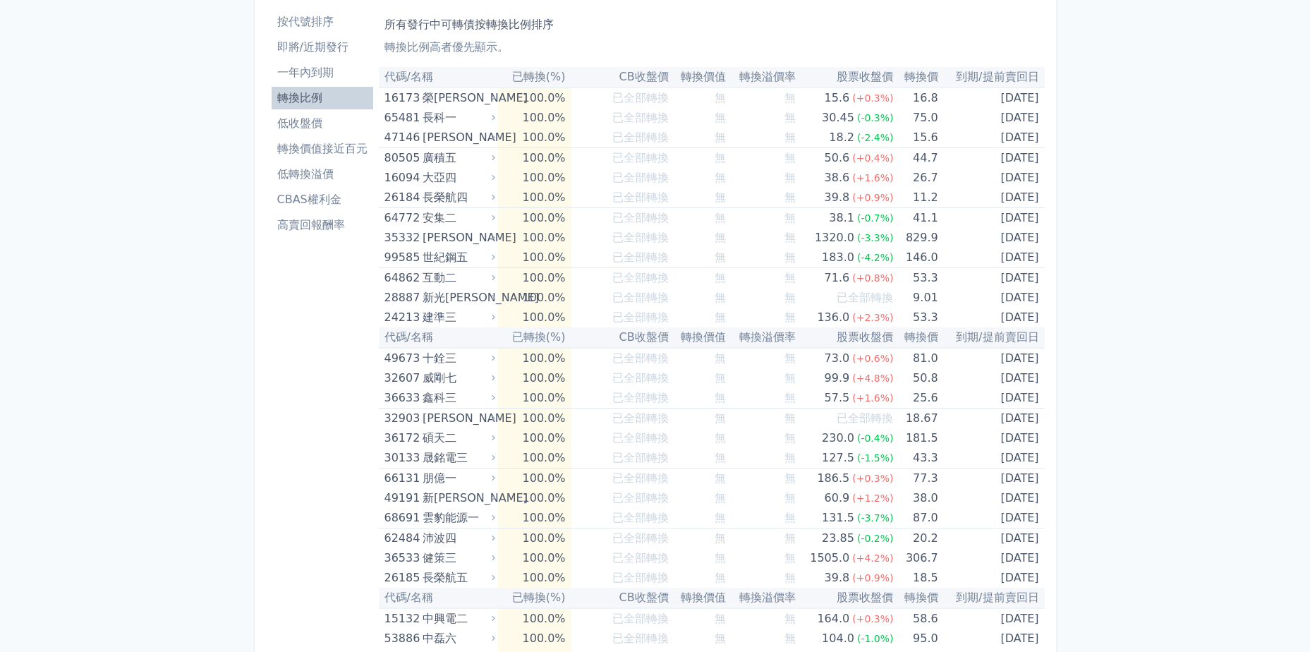
scroll to position [0, 0]
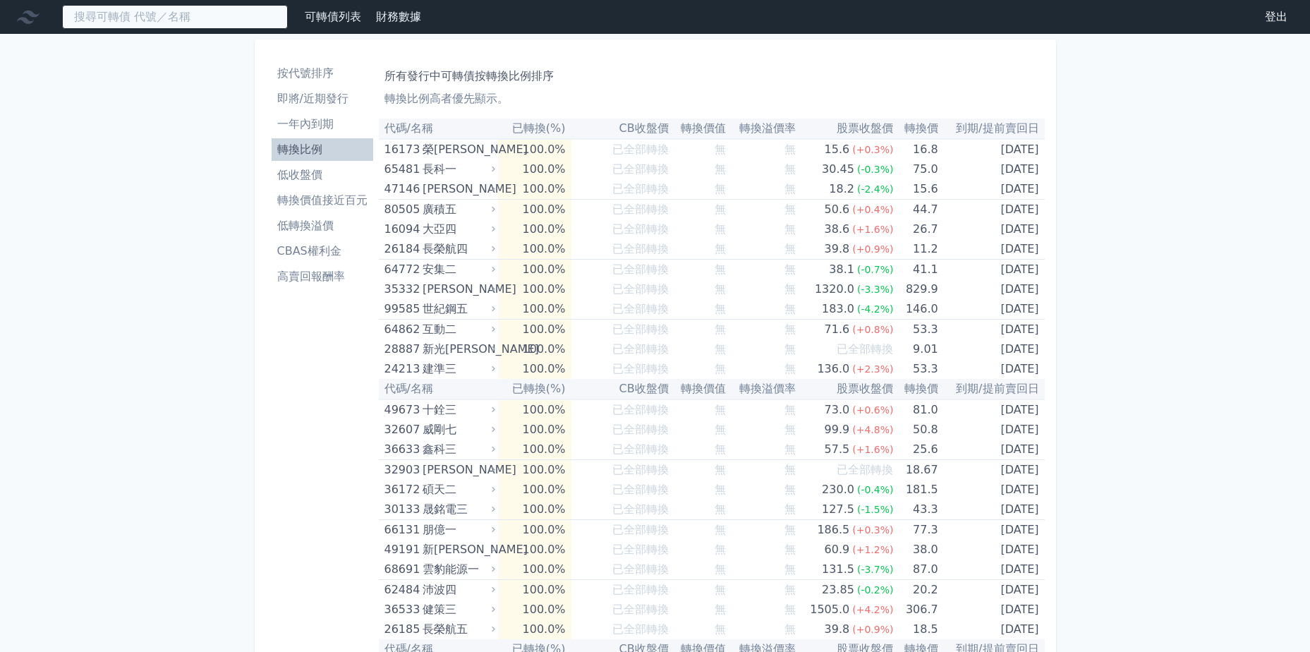
click at [149, 21] on input at bounding box center [175, 17] width 226 height 24
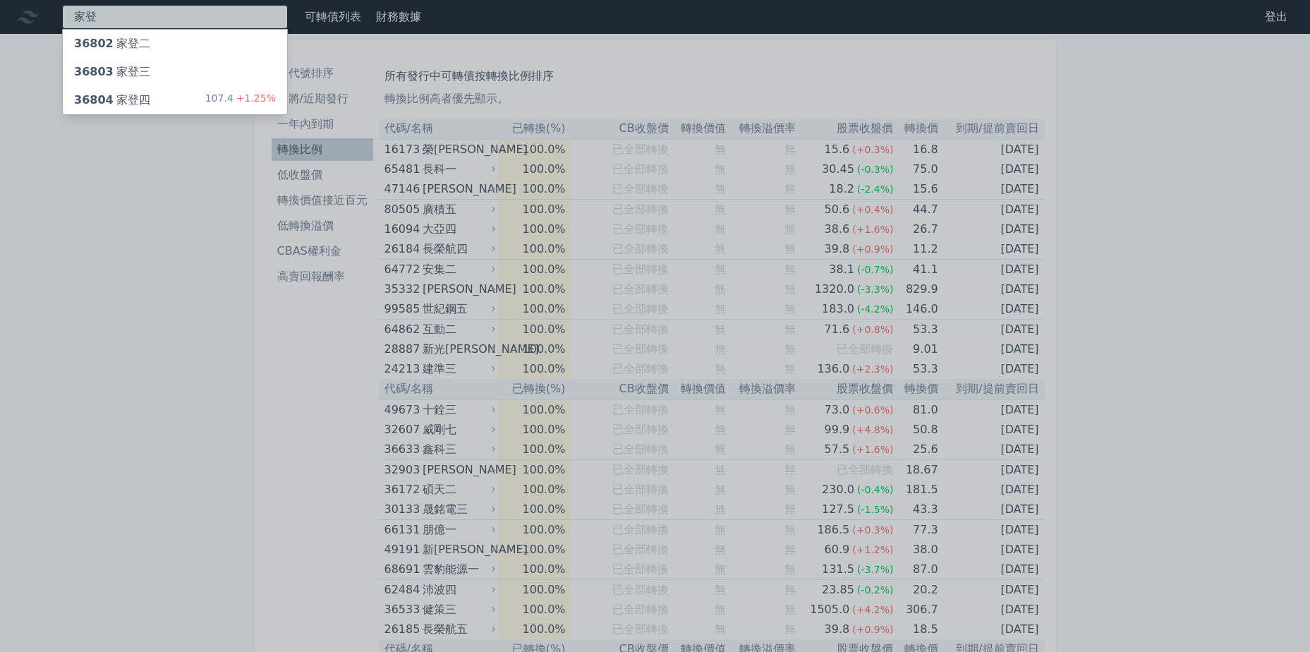
type input "家登"
click at [214, 90] on div "36804 家登四 107.4 +1.25%" at bounding box center [175, 100] width 224 height 28
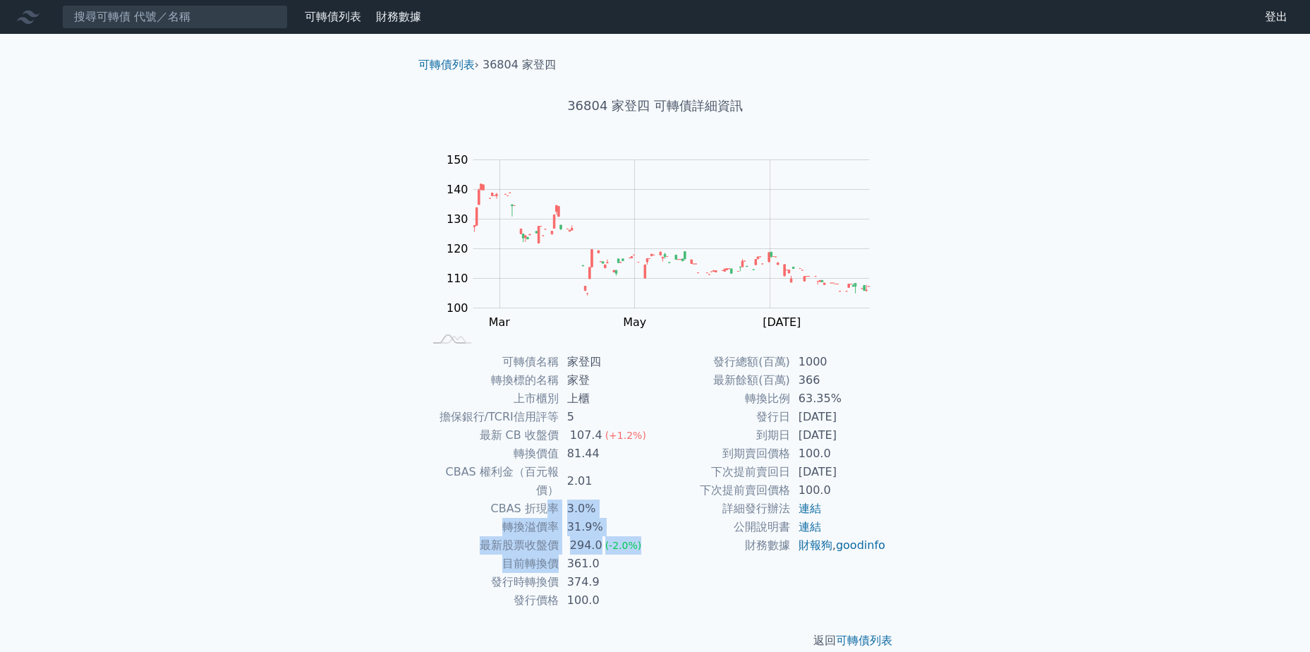
drag, startPoint x: 545, startPoint y: 499, endPoint x: 556, endPoint y: 548, distance: 50.7
click at [556, 548] on tbody "可轉債名稱 家登四 轉換標的名稱 家登 上市櫃別 上櫃 擔保銀行/TCRI信用評等 5 最新 CB 收盤價 107.4 (+1.2%) 轉換價值 81.44 …" at bounding box center [539, 481] width 231 height 257
drag, startPoint x: 556, startPoint y: 548, endPoint x: 549, endPoint y: 566, distance: 19.0
click at [549, 573] on td "發行時轉換價" at bounding box center [491, 582] width 135 height 18
drag, startPoint x: 509, startPoint y: 513, endPoint x: 517, endPoint y: 533, distance: 21.5
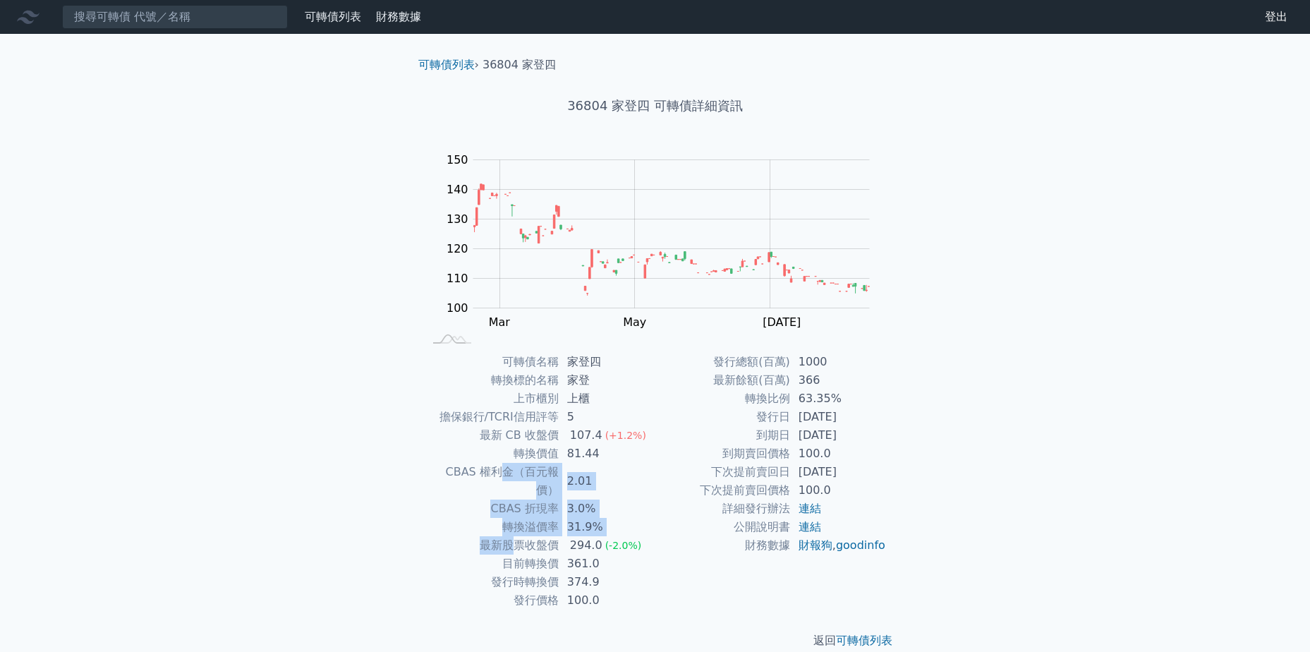
click at [517, 533] on tbody "可轉債名稱 家登四 轉換標的名稱 家登 上市櫃別 上櫃 擔保銀行/TCRI信用評等 5 最新 CB 收盤價 107.4 (+1.2%) 轉換價值 81.44 …" at bounding box center [539, 481] width 231 height 257
drag, startPoint x: 517, startPoint y: 533, endPoint x: 527, endPoint y: 557, distance: 26.6
click at [527, 573] on td "發行時轉換價" at bounding box center [491, 582] width 135 height 18
drag, startPoint x: 471, startPoint y: 528, endPoint x: 588, endPoint y: 560, distance: 121.4
click at [588, 560] on tbody "可轉債名稱 家登四 轉換標的名稱 家登 上市櫃別 上櫃 擔保銀行/TCRI信用評等 5 最新 CB 收盤價 107.4 (+1.2%) 轉換價值 81.44 …" at bounding box center [539, 481] width 231 height 257
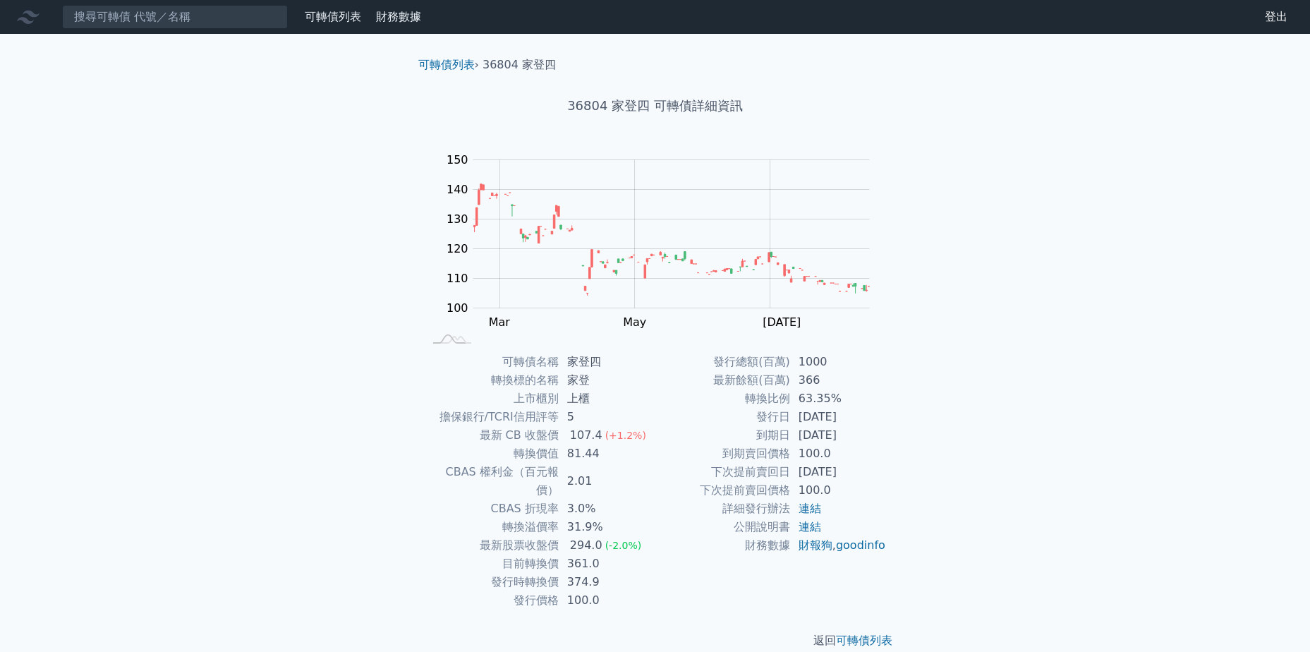
drag, startPoint x: 588, startPoint y: 560, endPoint x: 620, endPoint y: 579, distance: 36.7
click at [620, 591] on td "100.0" at bounding box center [607, 600] width 97 height 18
drag, startPoint x: 756, startPoint y: 382, endPoint x: 806, endPoint y: 454, distance: 87.3
click at [806, 454] on tbody "發行總額(百萬) 1000 最新餘額(百萬) 366 轉換比例 63.35% 發行日 2023-10-18 到期日 2026-10-18 到期賣回價格 100…" at bounding box center [771, 454] width 231 height 202
drag, startPoint x: 806, startPoint y: 454, endPoint x: 866, endPoint y: 482, distance: 66.3
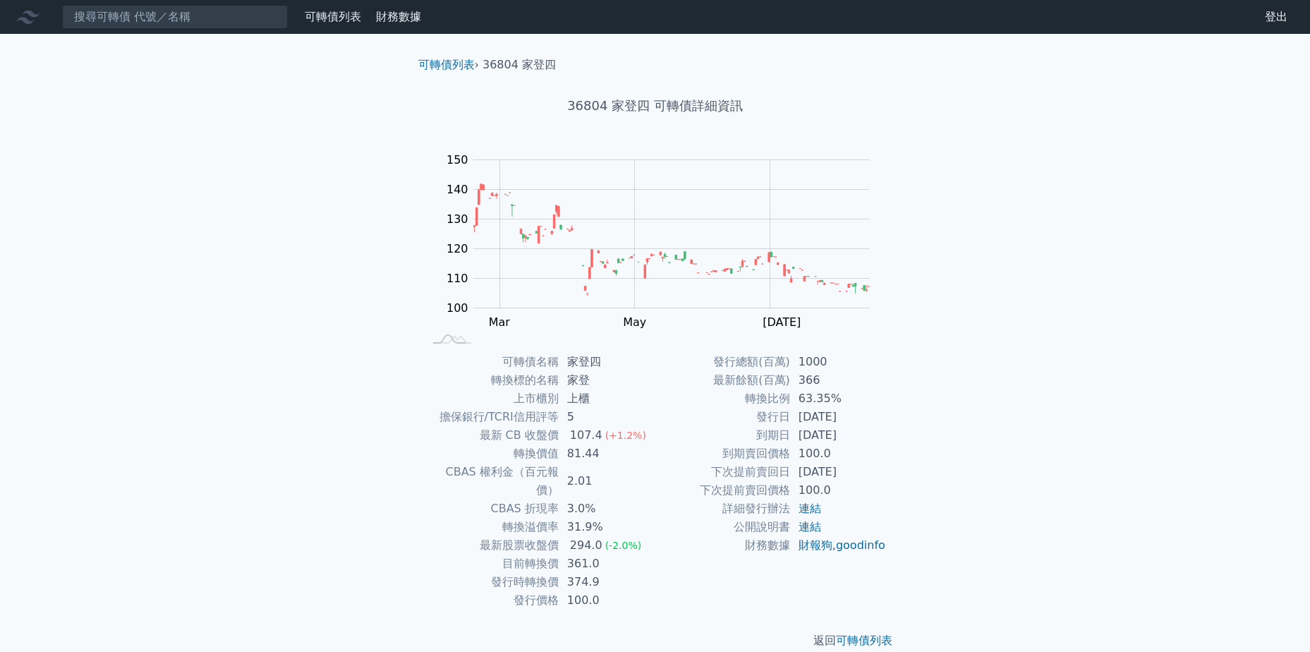
click at [827, 474] on td "2025-10-18" at bounding box center [838, 472] width 97 height 18
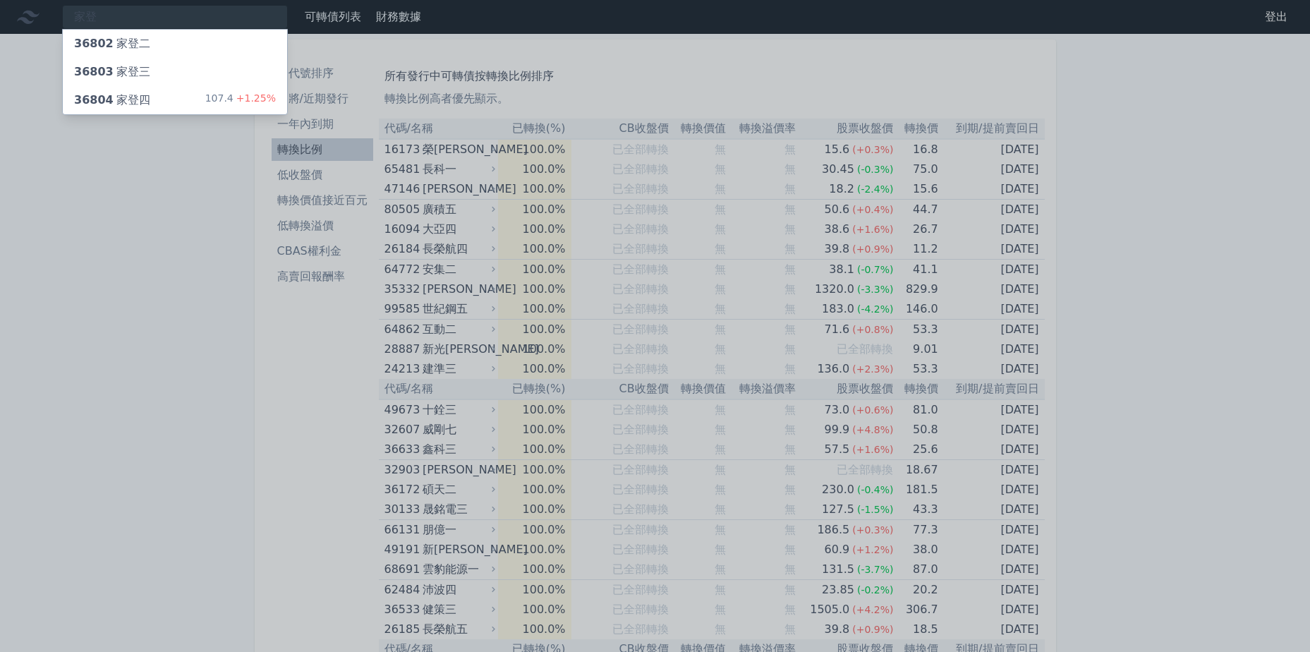
click at [158, 20] on div at bounding box center [655, 326] width 1310 height 652
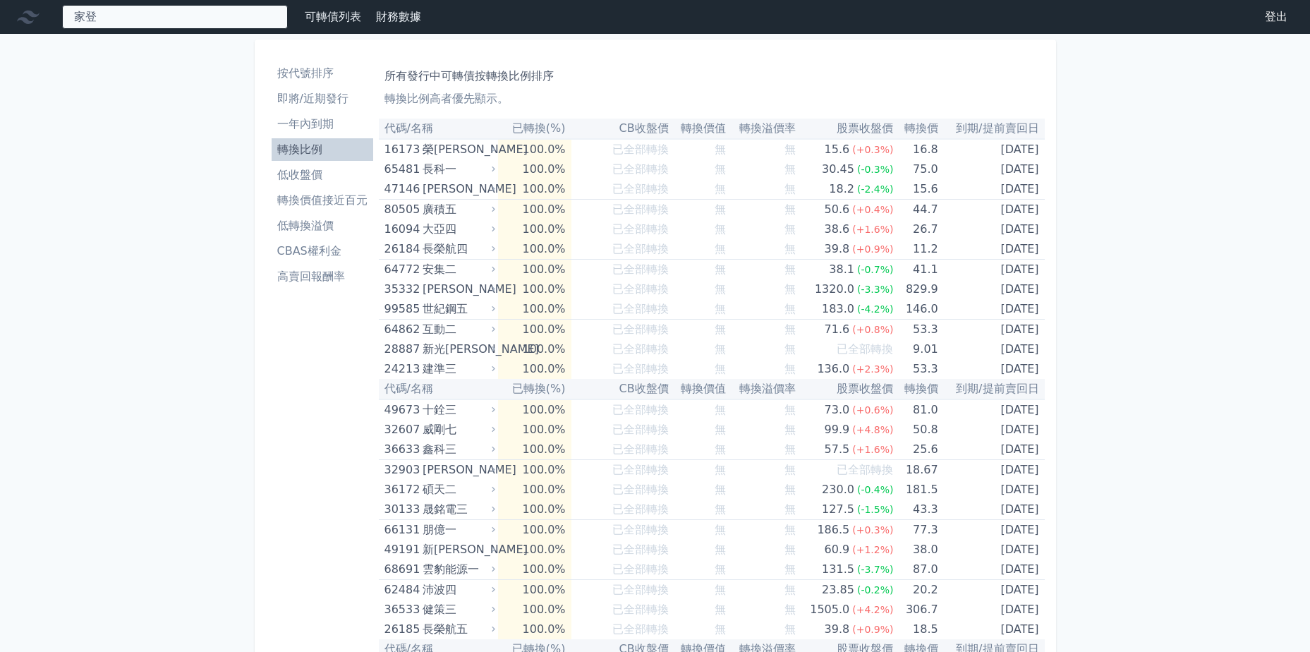
click at [158, 20] on div "家登 36802 家登二 36803 家登三 36804 家登四 107.4 +1.25%" at bounding box center [175, 17] width 226 height 24
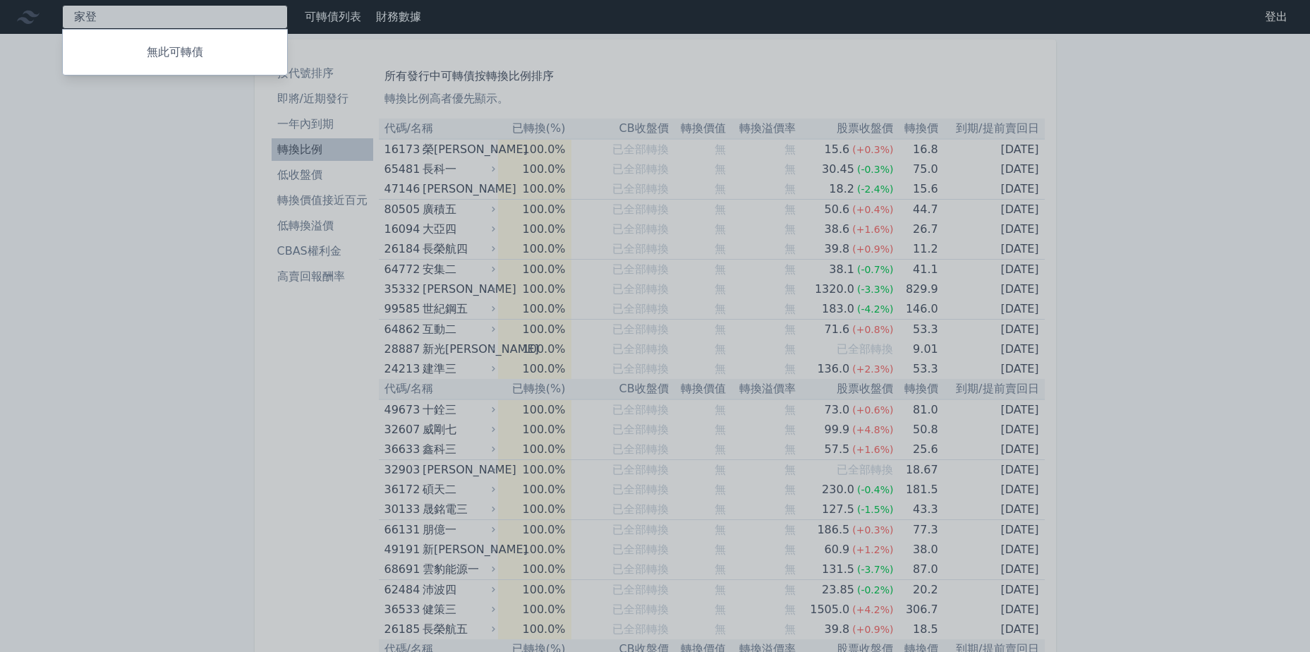
type input "家"
type input "8299"
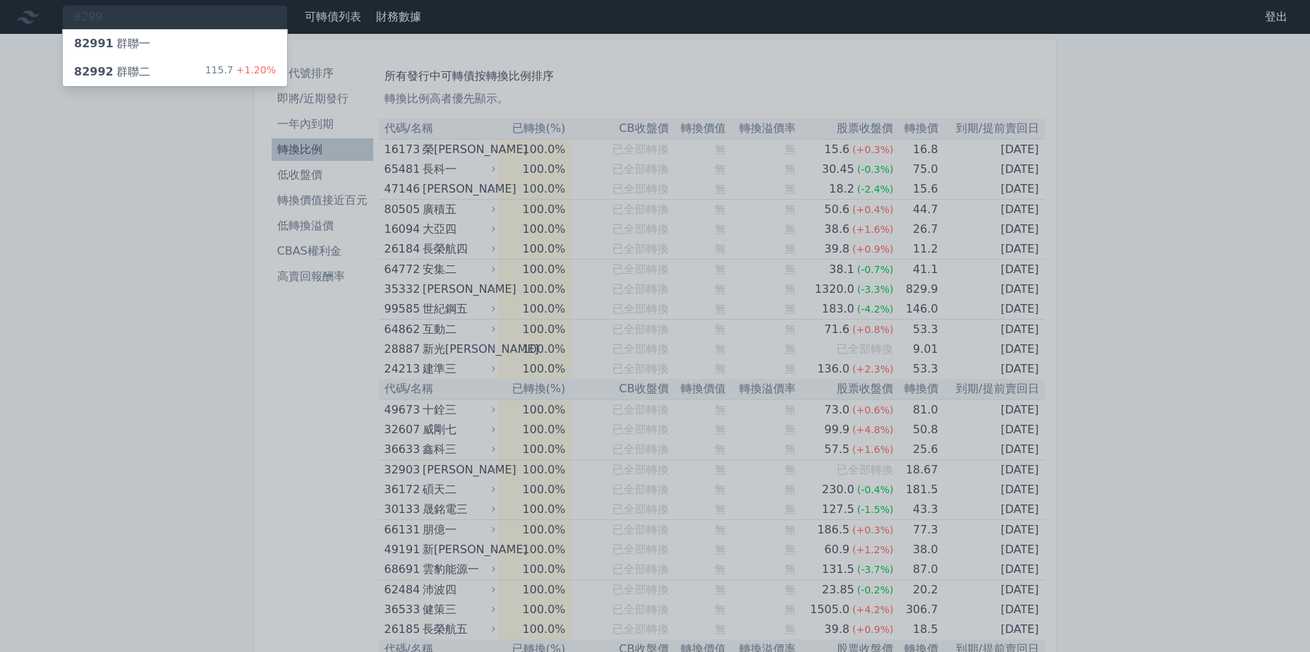
click at [176, 56] on div "82991 群聯一" at bounding box center [175, 44] width 224 height 28
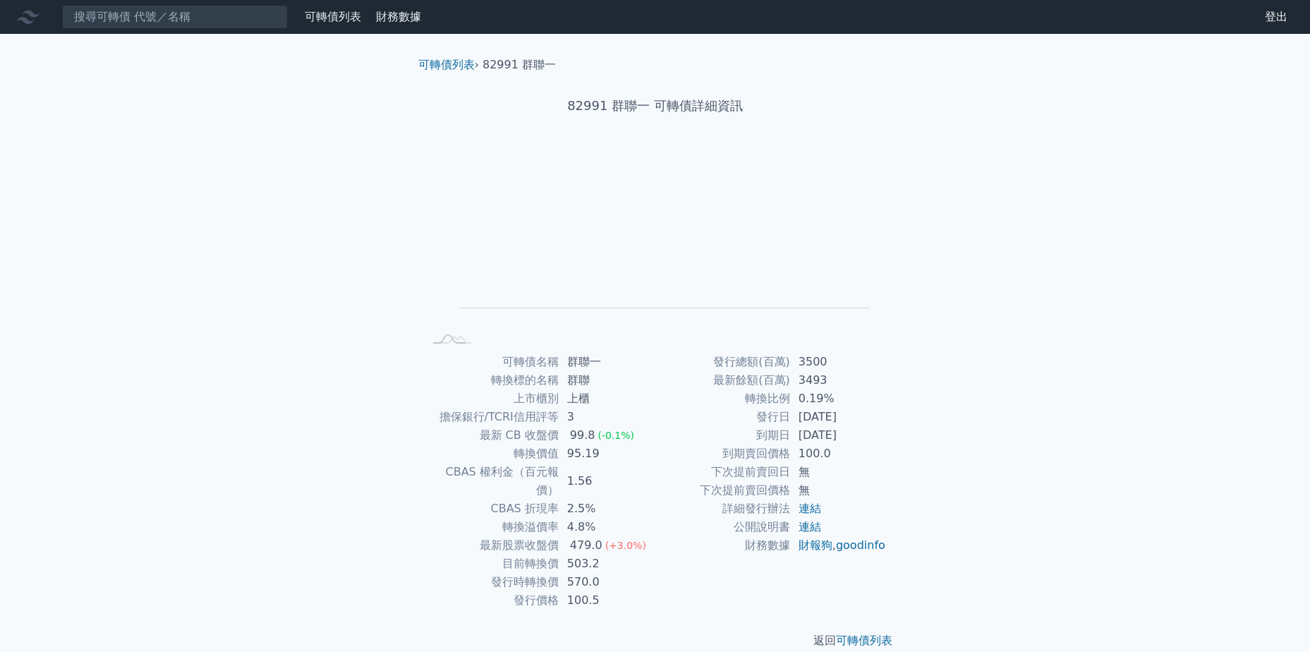
click at [191, 32] on nav "可轉債列表 財務數據 可轉債列表 財務數據 登出 登出" at bounding box center [655, 17] width 1310 height 34
click at [185, 26] on input at bounding box center [175, 17] width 226 height 24
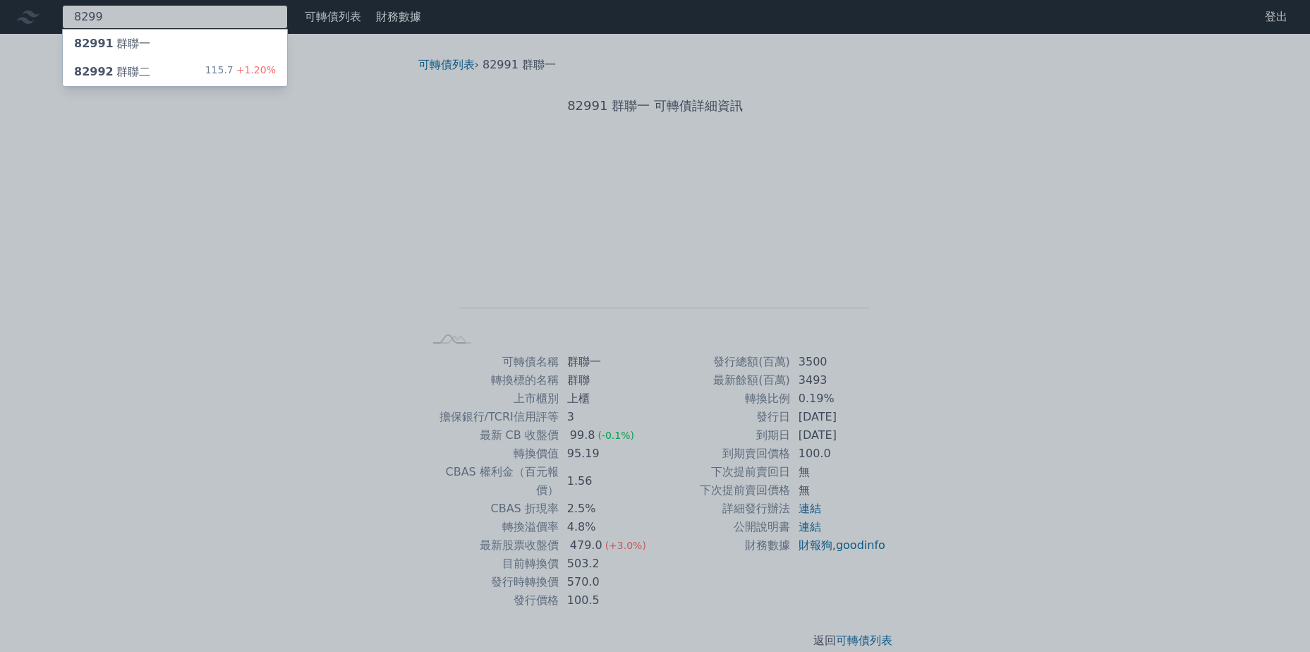
type input "8299"
click at [185, 67] on div "82992 群聯二 115.7 +1.20%" at bounding box center [175, 72] width 224 height 28
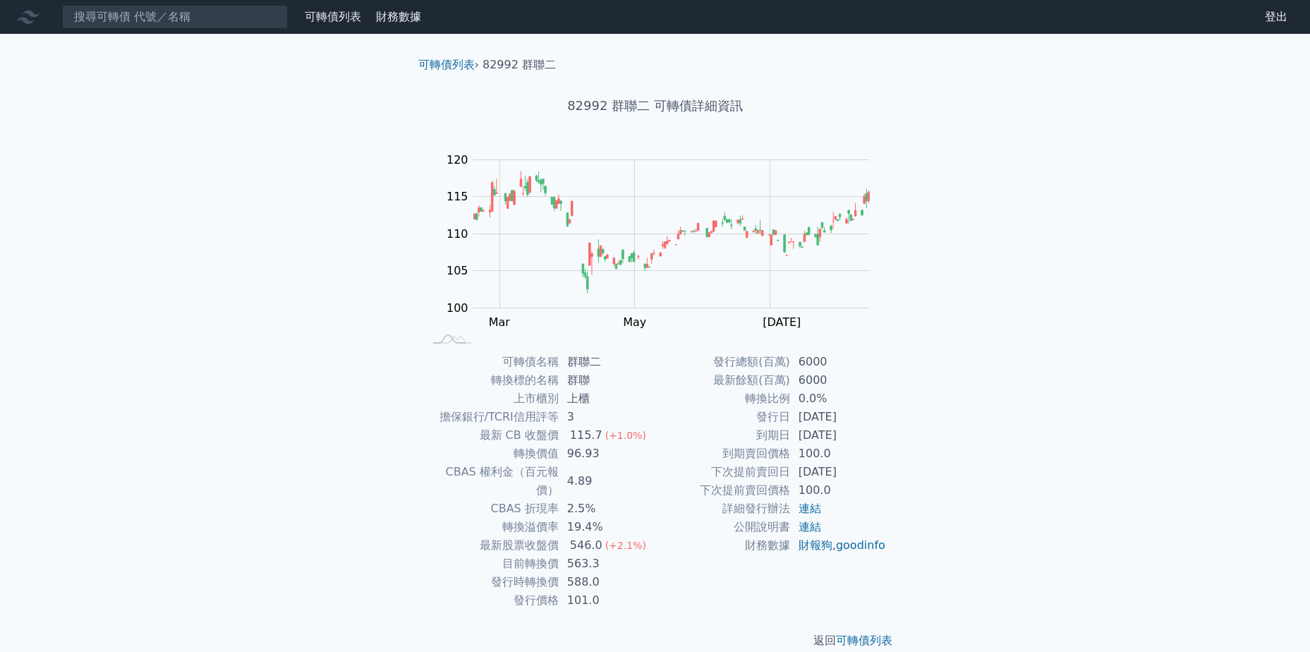
drag, startPoint x: 792, startPoint y: 467, endPoint x: 917, endPoint y: 470, distance: 125.6
click at [917, 470] on div "可轉債列表 › 82992 群聯二 82992 群聯二 可轉債詳細資訊 Zoom Out 100 90 95 100 105 110 115 120 125 …" at bounding box center [656, 353] width 542 height 638
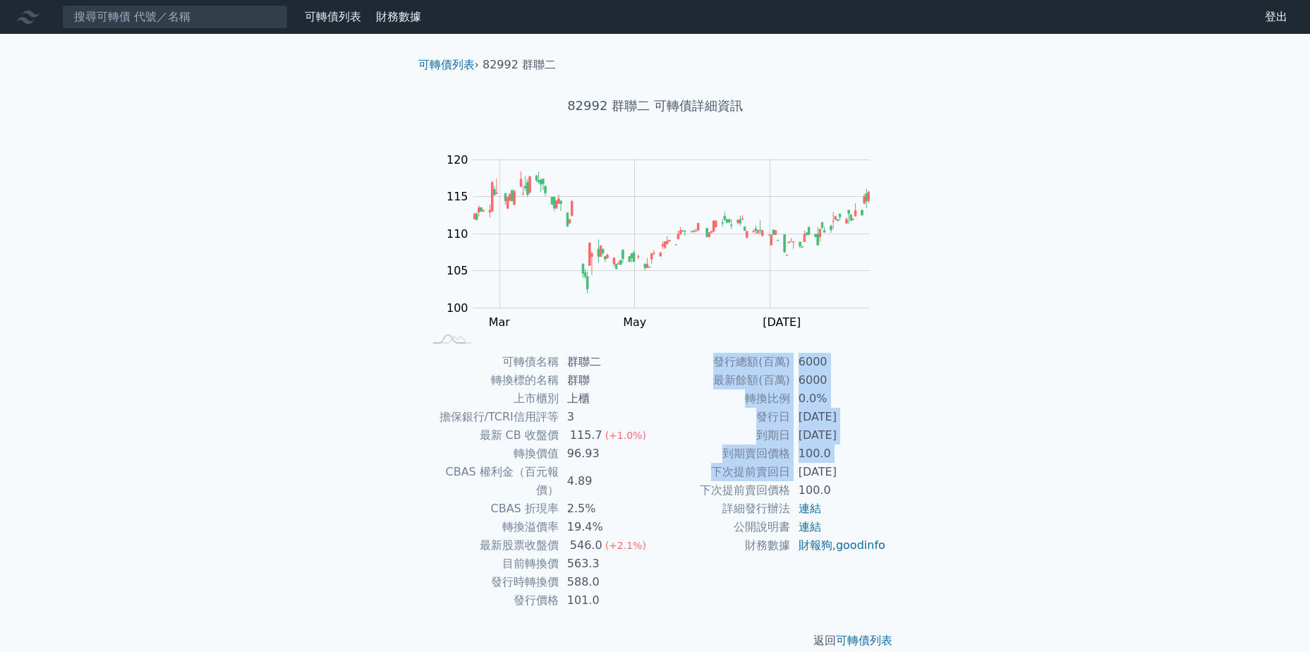
drag, startPoint x: 917, startPoint y: 470, endPoint x: 1029, endPoint y: 491, distance: 114.2
click at [1029, 491] on div "可轉債列表 財務數據 可轉債列表 財務數據 登出 登出 可轉債列表 › 82992 群聯二 82992 群聯二 可轉債詳細資訊 Zoom Out 100 90…" at bounding box center [655, 336] width 1310 height 672
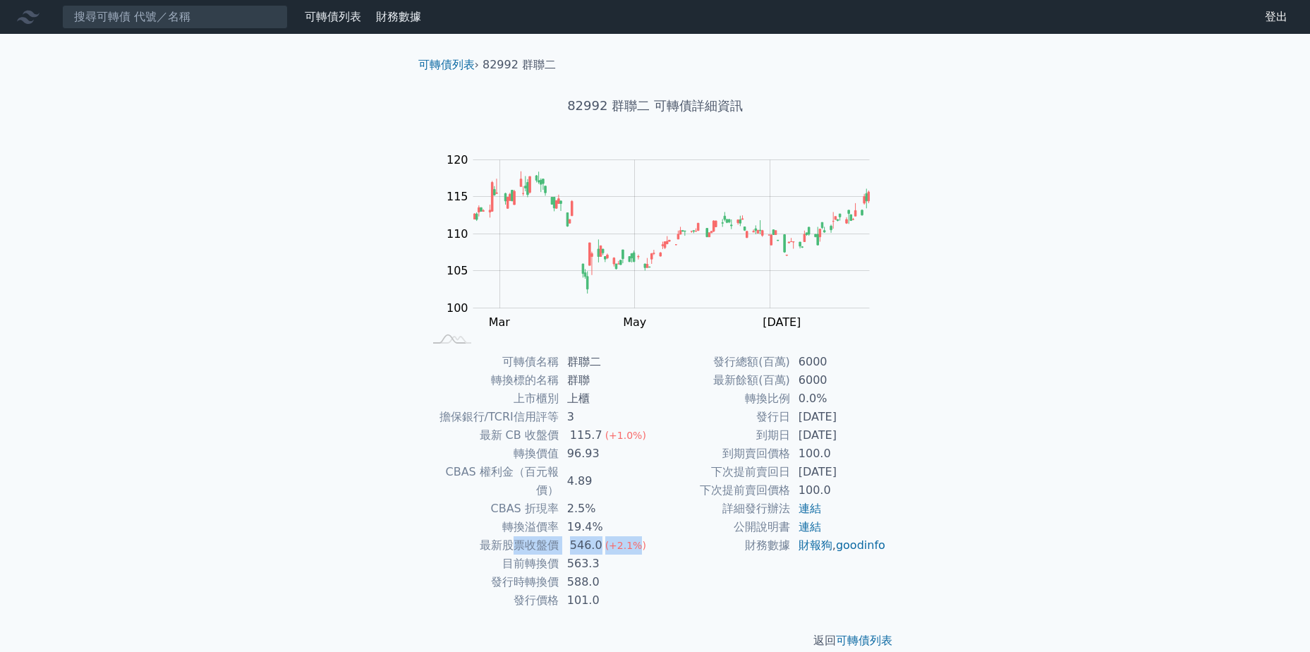
drag, startPoint x: 540, startPoint y: 526, endPoint x: 506, endPoint y: 526, distance: 33.9
click at [506, 536] on tr "最新股票收盤價 546.0 (+2.1%)" at bounding box center [539, 545] width 231 height 18
drag, startPoint x: 506, startPoint y: 526, endPoint x: 428, endPoint y: 546, distance: 80.1
click at [428, 555] on td "目前轉換價" at bounding box center [491, 564] width 135 height 18
drag, startPoint x: 654, startPoint y: 540, endPoint x: 725, endPoint y: 552, distance: 72.3
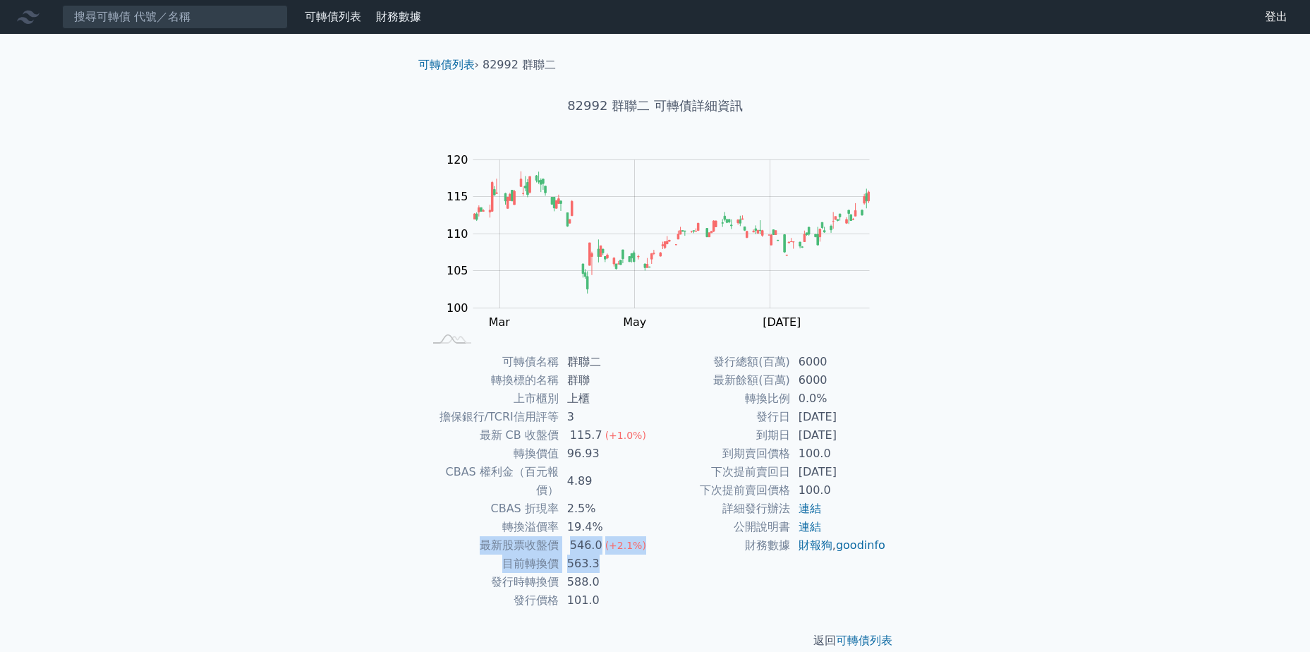
click at [703, 547] on div "可轉債名稱 群聯二 轉換標的名稱 群聯 上市櫃別 上櫃 擔保銀行/TCRI信用評等 3 最新 CB 收盤價 115.7 (+1.0%) 轉換價值 96.93 …" at bounding box center [655, 481] width 497 height 257
drag, startPoint x: 725, startPoint y: 552, endPoint x: 688, endPoint y: 593, distance: 56.0
click at [688, 610] on div "返回 可轉債列表" at bounding box center [655, 641] width 497 height 62
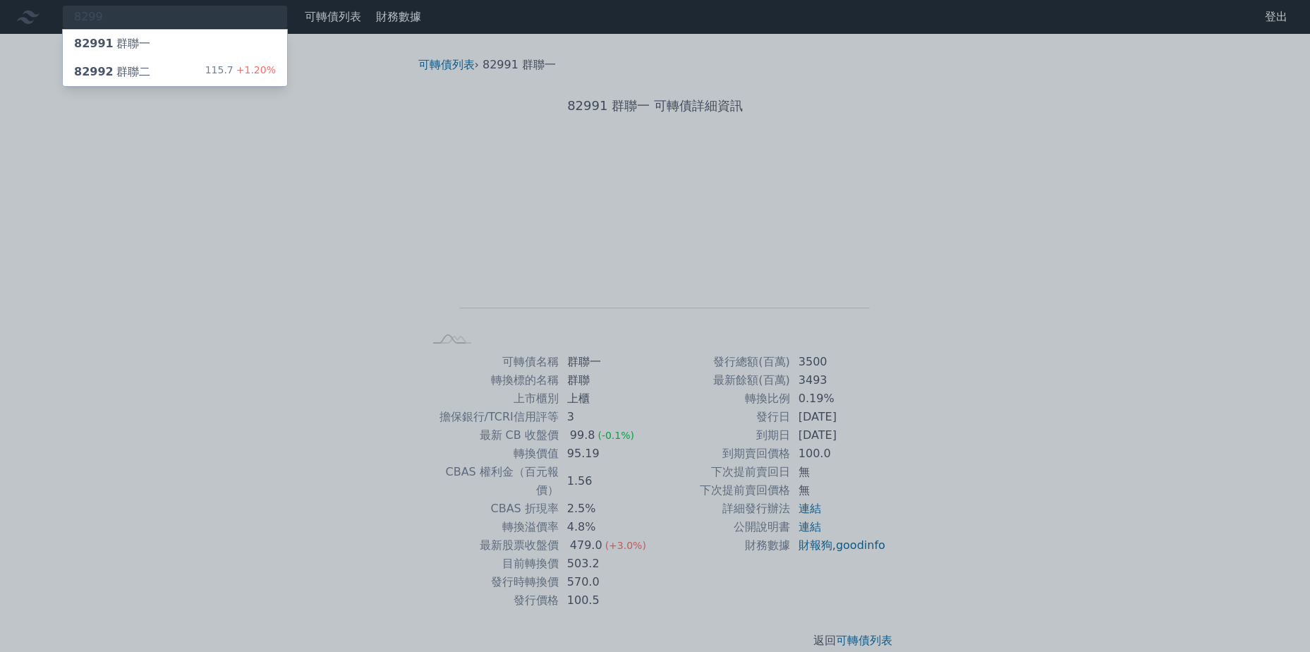
click at [934, 313] on div at bounding box center [655, 326] width 1310 height 652
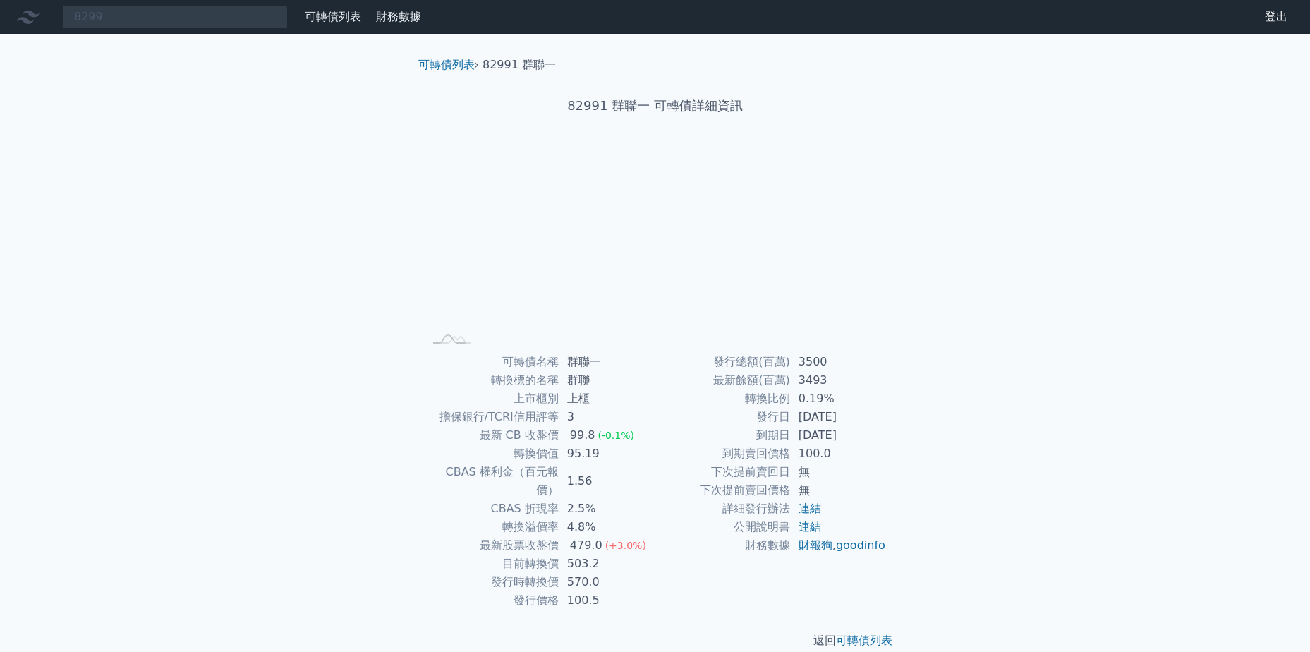
click at [1085, 490] on div "8299 82991 群聯一 82992 群聯二 115.7 +1.20% 可轉債列表 財務數據 可轉債列表 財務數據 登出 登出 可轉債列表 › 82991…" at bounding box center [655, 336] width 1310 height 672
click at [243, 446] on div "8299 82991 群聯一 82992 群聯二 115.7 +1.20% 可轉債列表 財務數據 可轉債列表 財務數據 登出 登出 可轉債列表 › 82991…" at bounding box center [655, 336] width 1310 height 672
drag, startPoint x: 1049, startPoint y: 478, endPoint x: 1047, endPoint y: 498, distance: 19.8
click at [1049, 478] on div "8299 82991 群聯一 82992 群聯二 115.7 +1.20% 可轉債列表 財務數據 可轉債列表 財務數據 登出 登出 可轉債列表 › 82991…" at bounding box center [655, 336] width 1310 height 672
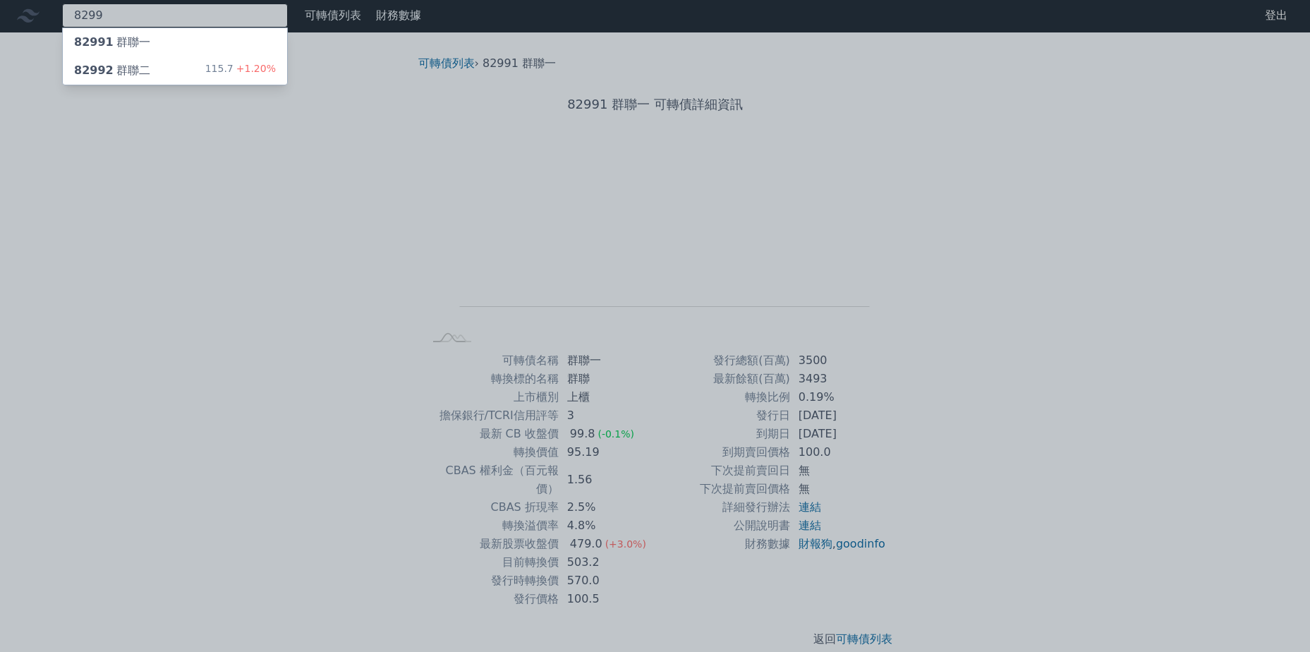
click at [200, 7] on div "8299 82991 群聯一 82992 群聯二 115.7 +1.20%" at bounding box center [175, 16] width 226 height 24
drag, startPoint x: 83, startPoint y: 21, endPoint x: 82, endPoint y: 9, distance: 12.1
click at [76, 9] on div at bounding box center [655, 326] width 1310 height 652
drag, startPoint x: 99, startPoint y: 6, endPoint x: 140, endPoint y: 7, distance: 41.6
click at [99, 6] on div "8299 82991 群聯一 82992 群聯二 115.7 +1.20%" at bounding box center [175, 16] width 226 height 24
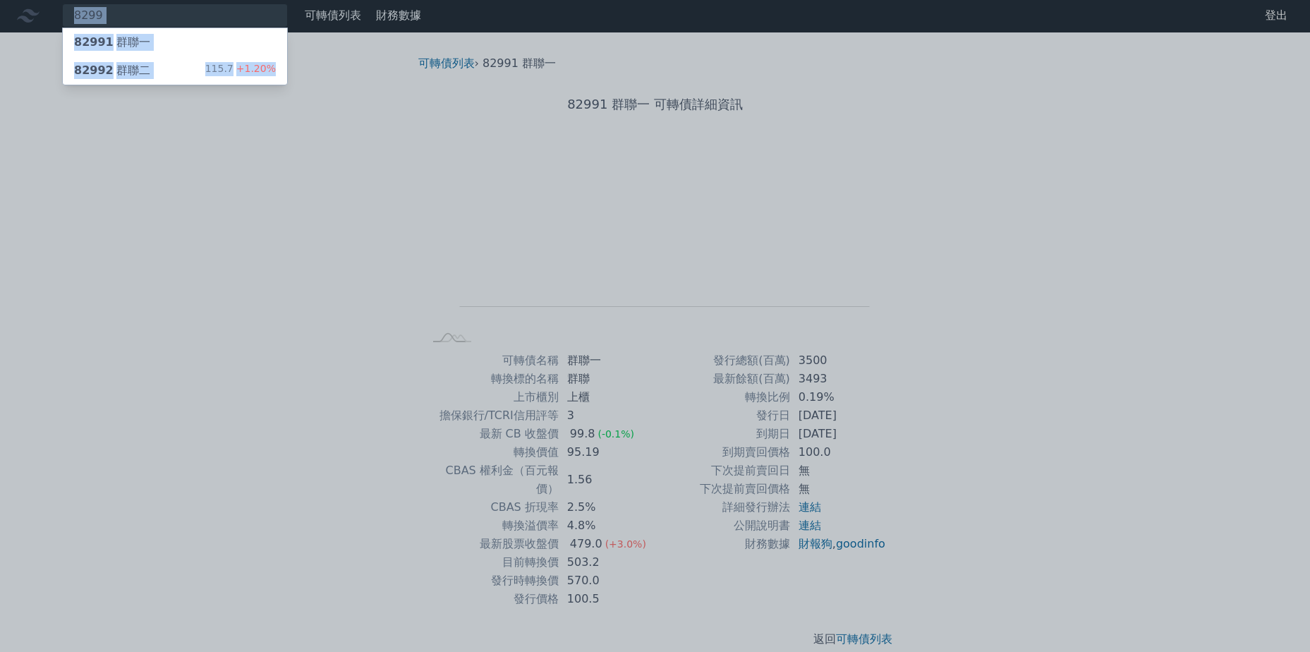
drag, startPoint x: 140, startPoint y: 7, endPoint x: -3, endPoint y: 3, distance: 143.3
click at [0, 3] on html "8299 82991 群聯一 82992 群聯二 115.7 +1.20% 可轉債列表 財務數據 可轉債列表 財務數據 登出 登出 可轉債列表 › 82991…" at bounding box center [655, 335] width 1310 height 672
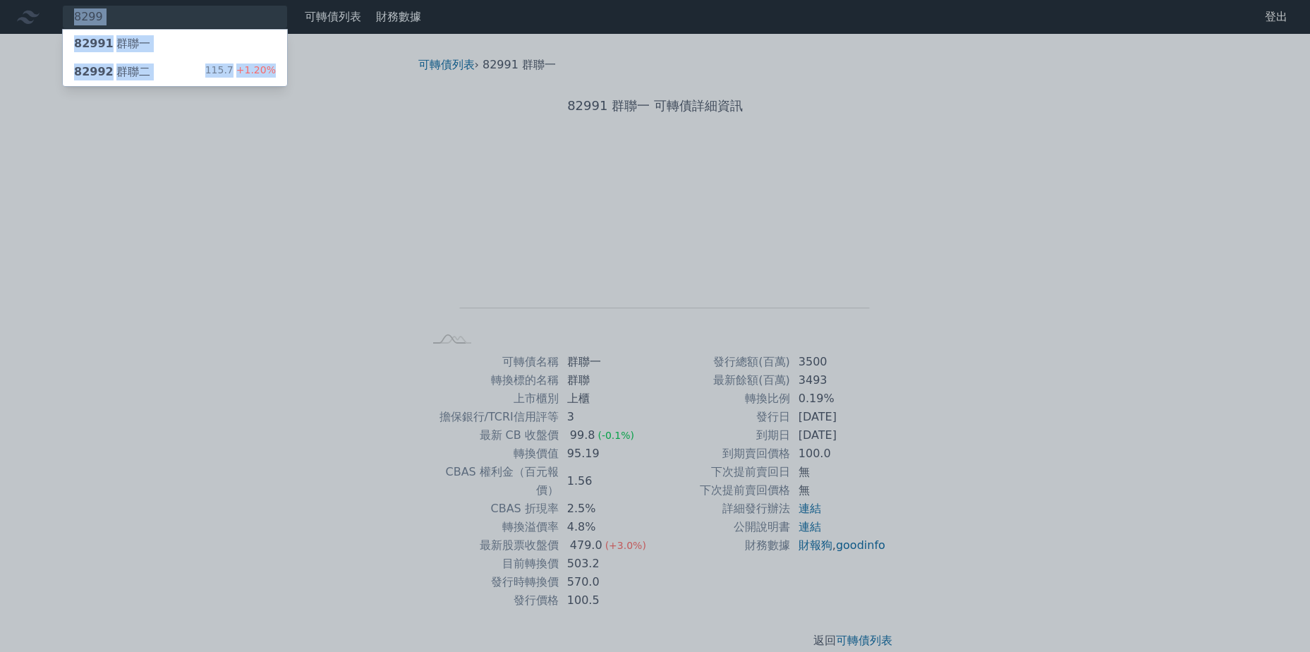
drag, startPoint x: -3, startPoint y: 3, endPoint x: 193, endPoint y: 9, distance: 196.3
click at [193, 9] on div at bounding box center [655, 326] width 1310 height 652
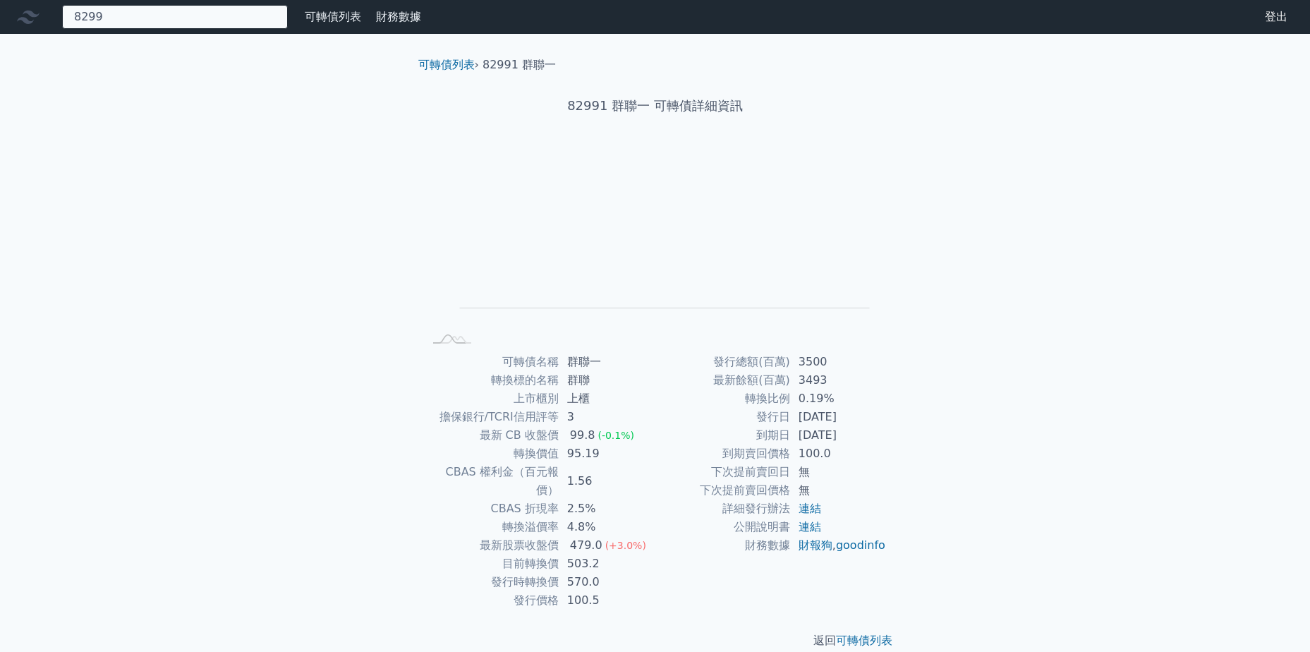
click at [186, 13] on div "8299 82991 群聯一 82992 群聯二 115.7 +1.20%" at bounding box center [175, 17] width 226 height 24
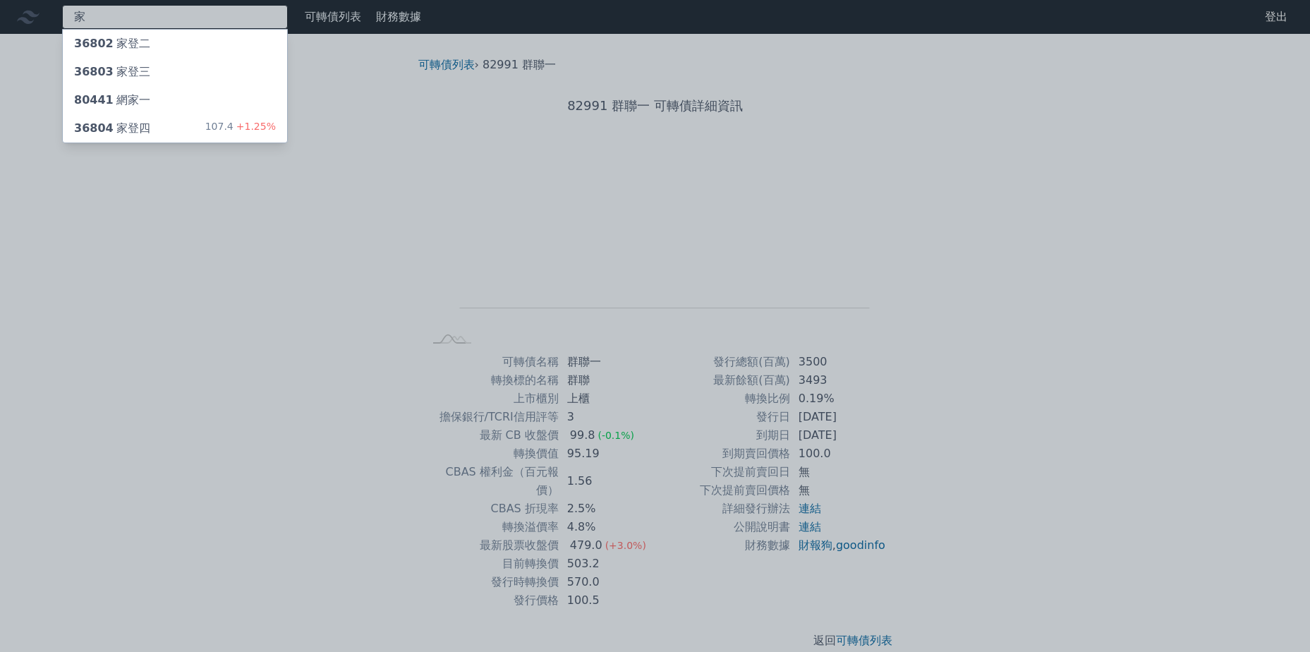
type input "家"
click at [188, 123] on div "36804 家登四 107.4 +1.25%" at bounding box center [175, 128] width 224 height 28
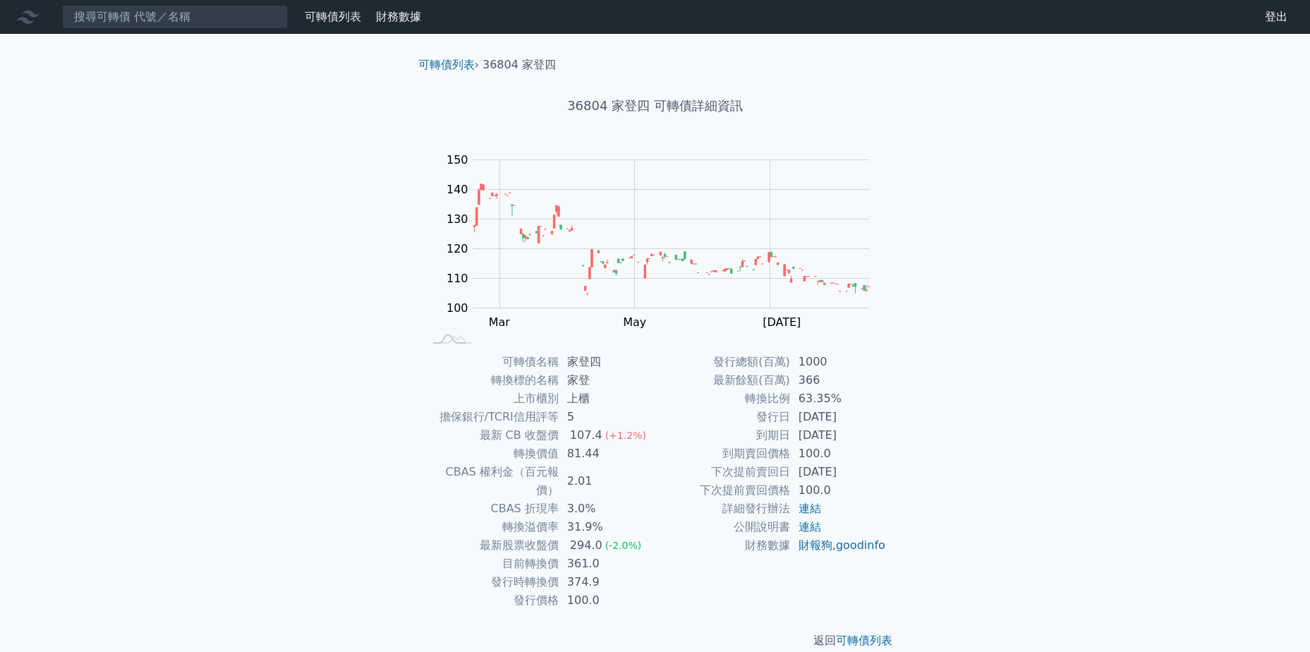
scroll to position [1, 0]
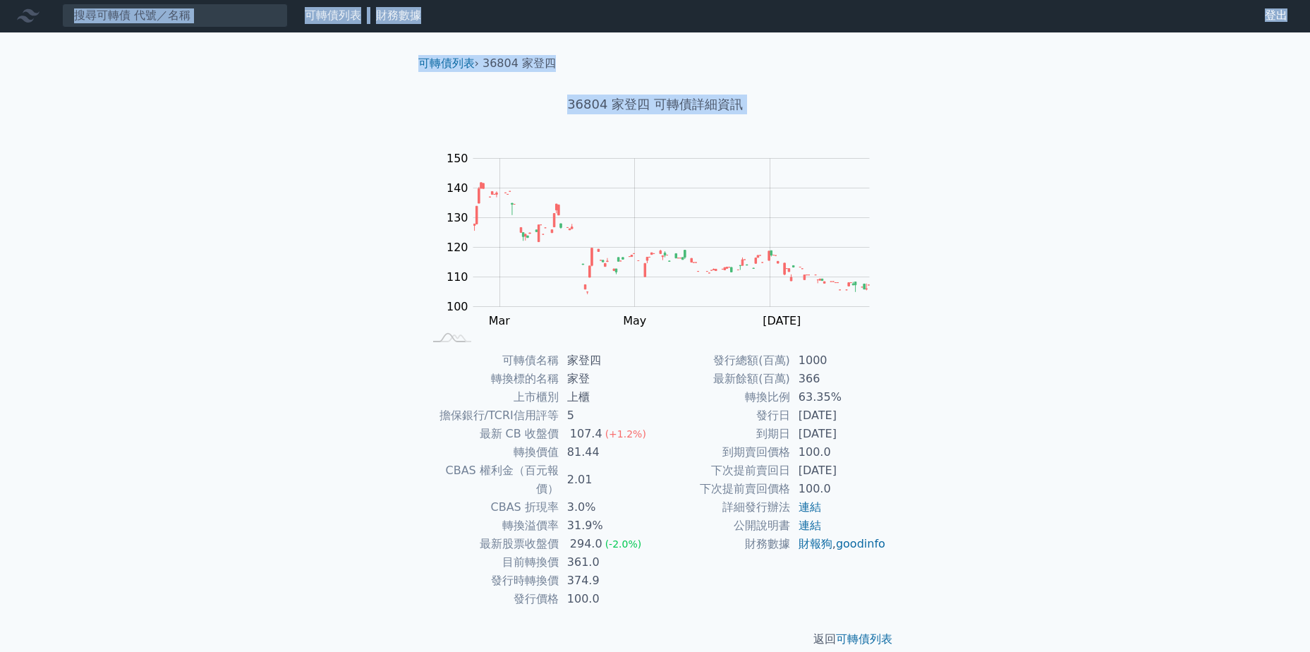
click at [0, 418] on html "可轉債列表 財務數據 可轉債列表 財務數據 登出 登出 可轉債列表 › 36804 家登四 36804 家登四 可轉債詳細資訊 Zoom Out 100 80…" at bounding box center [655, 335] width 1310 height 672
click at [72, 363] on div "可轉債列表 財務數據 可轉債列表 財務數據 登出 登出 可轉債列表 › 36804 家登四 36804 家登四 可轉債詳細資訊 Zoom Out 100 80…" at bounding box center [655, 335] width 1310 height 672
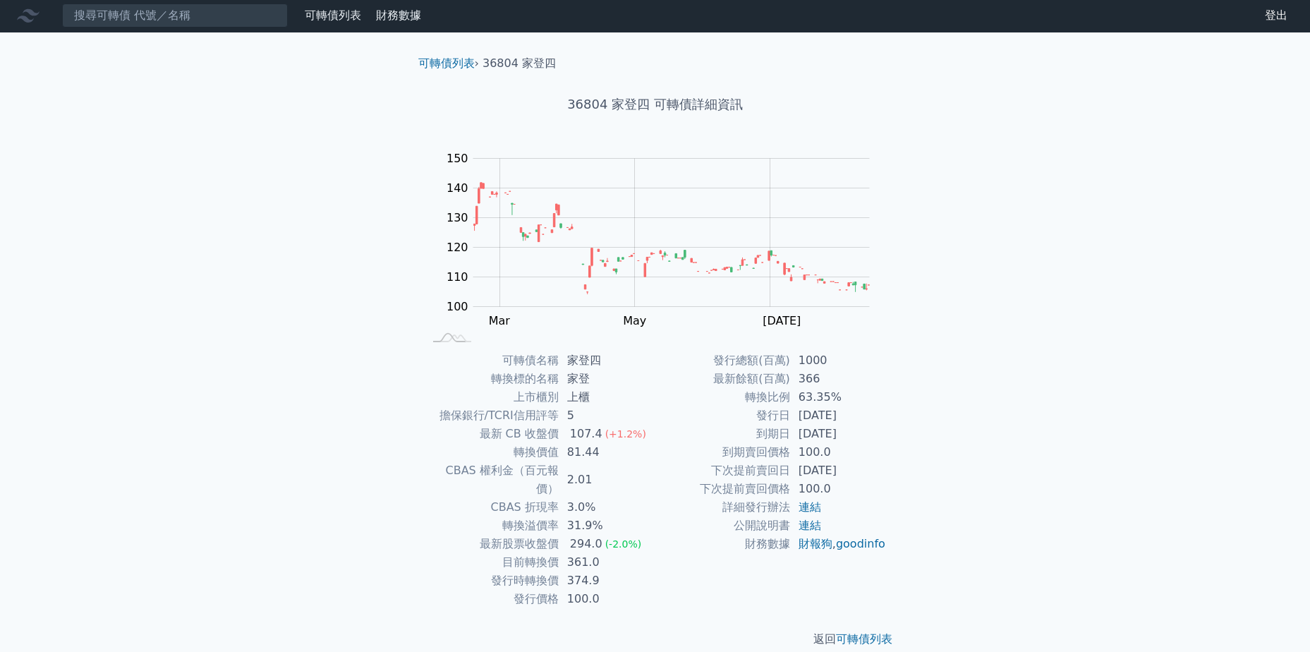
click at [255, 262] on div "可轉債列表 財務數據 可轉債列表 財務數據 登出 登出 可轉債列表 › 36804 家登四 36804 家登四 可轉債詳細資訊 Zoom Out 100 80…" at bounding box center [655, 335] width 1310 height 672
click at [37, 13] on icon at bounding box center [28, 15] width 23 height 13
click at [25, 12] on icon at bounding box center [28, 15] width 23 height 23
click at [188, 11] on input at bounding box center [175, 16] width 226 height 24
click at [136, 25] on input at bounding box center [175, 16] width 226 height 24
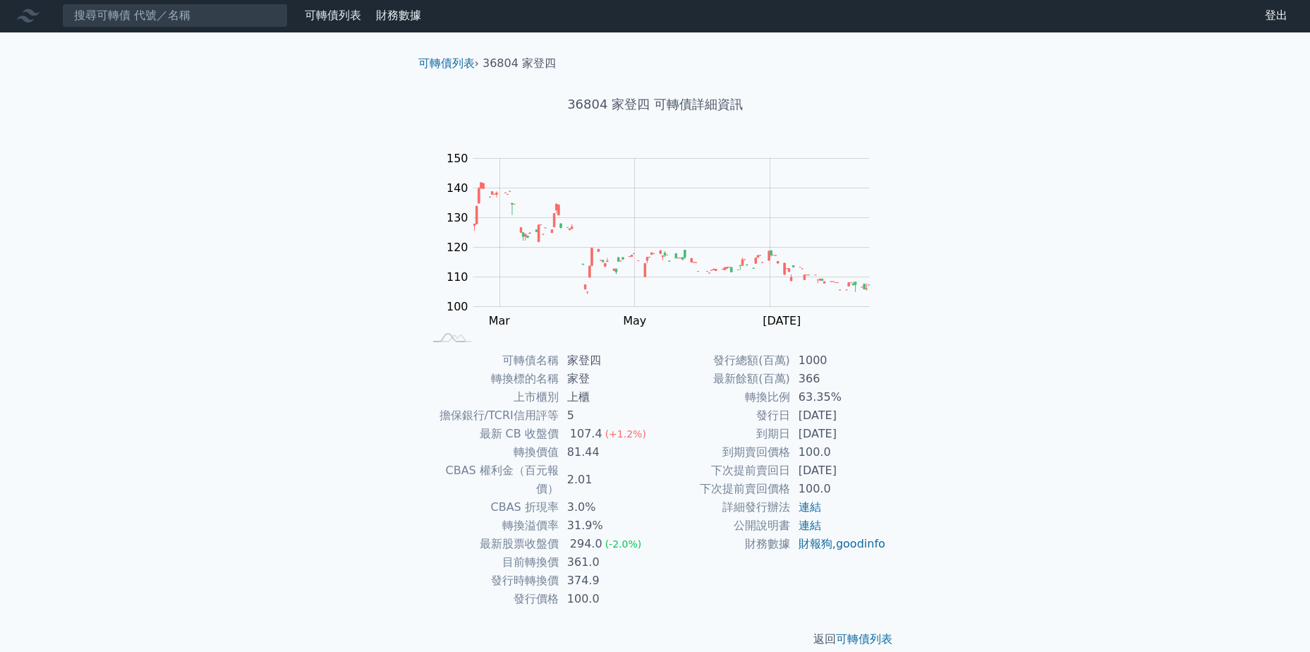
click at [131, 99] on div "可轉債列表 財務數據 可轉債列表 財務數據 登出 登出 可轉債列表 › 36804 家登四 36804 家登四 可轉債詳細資訊 Zoom Out 100 80…" at bounding box center [655, 335] width 1310 height 672
click at [142, 34] on div "可轉債列表 財務數據 可轉債列表 財務數據 登出 登出 可轉債列表 › 36804 家登四 36804 家登四 可轉債詳細資訊 Zoom Out 100 80…" at bounding box center [655, 335] width 1310 height 672
click at [154, 17] on input at bounding box center [175, 16] width 226 height 24
click at [1035, 119] on div "可轉債列表 財務數據 可轉債列表 財務數據 登出 登出 可轉債列表 › 36804 家登四 36804 家登四 可轉債詳細資訊 Zoom Out 100 80…" at bounding box center [655, 335] width 1310 height 672
drag, startPoint x: 575, startPoint y: 105, endPoint x: 860, endPoint y: 129, distance: 286.1
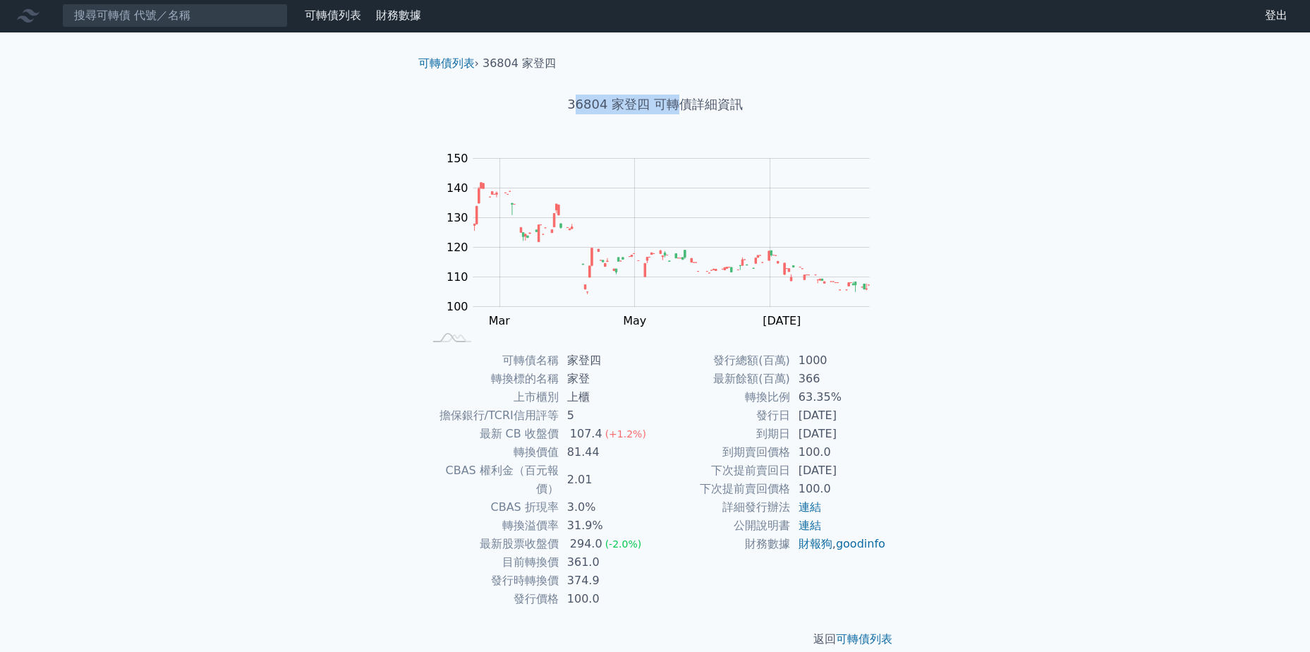
click at [860, 129] on div "36804 家登四 可轉債詳細資訊" at bounding box center [655, 104] width 497 height 65
drag, startPoint x: 860, startPoint y: 129, endPoint x: 940, endPoint y: 141, distance: 80.6
click at [940, 140] on div "可轉債列表 財務數據 可轉債列表 財務數據 登出 登出 可轉債列表 › 36804 家登四 36804 家登四 可轉債詳細資訊 Zoom Out 100 80…" at bounding box center [655, 335] width 1310 height 672
drag, startPoint x: 768, startPoint y: 106, endPoint x: 454, endPoint y: 92, distance: 314.3
click at [454, 92] on div "36804 家登四 可轉債詳細資訊" at bounding box center [655, 104] width 497 height 65
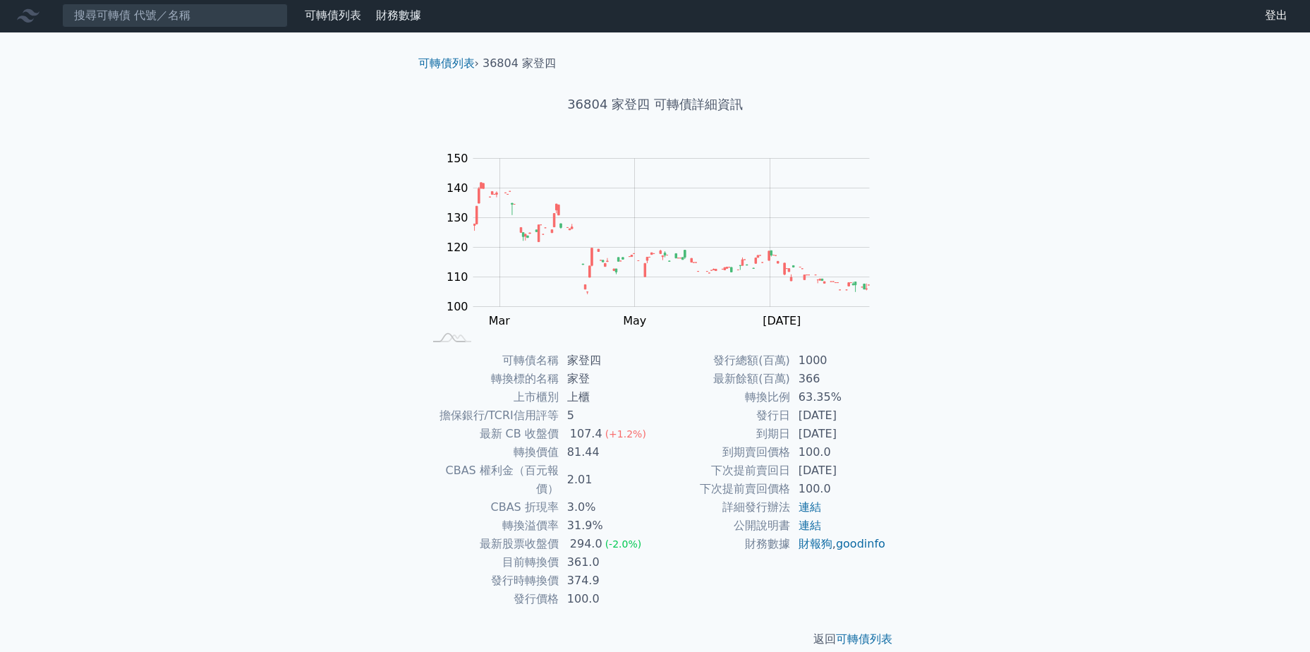
drag, startPoint x: 454, startPoint y: 92, endPoint x: 777, endPoint y: 150, distance: 327.6
click at [778, 150] on rect at bounding box center [655, 247] width 452 height 198
drag, startPoint x: 567, startPoint y: 104, endPoint x: 797, endPoint y: 108, distance: 230.1
click at [797, 108] on h1 "36804 家登四 可轉債詳細資訊" at bounding box center [655, 105] width 497 height 20
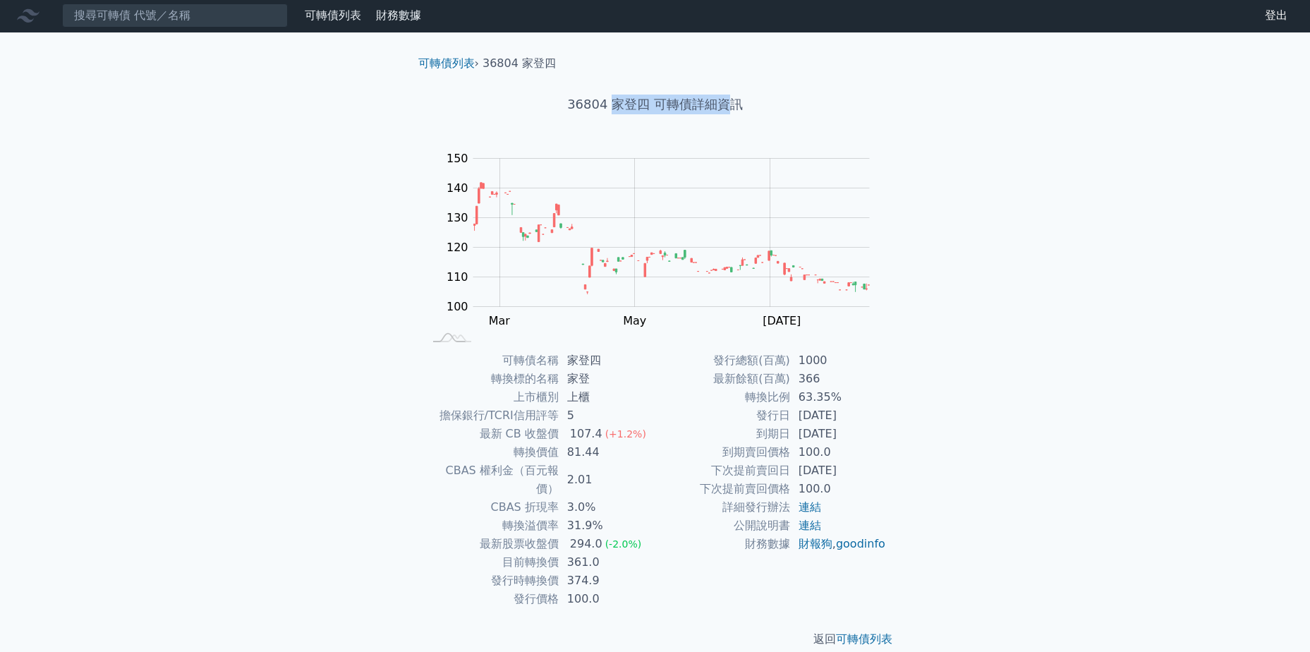
drag, startPoint x: 696, startPoint y: 101, endPoint x: 588, endPoint y: 99, distance: 108.0
click at [588, 99] on h1 "36804 家登四 可轉債詳細資訊" at bounding box center [655, 105] width 497 height 20
drag, startPoint x: 588, startPoint y: 99, endPoint x: 580, endPoint y: 99, distance: 8.5
click at [580, 99] on h1 "36804 家登四 可轉債詳細資訊" at bounding box center [655, 105] width 497 height 20
drag, startPoint x: 572, startPoint y: 104, endPoint x: 806, endPoint y: 98, distance: 233.6
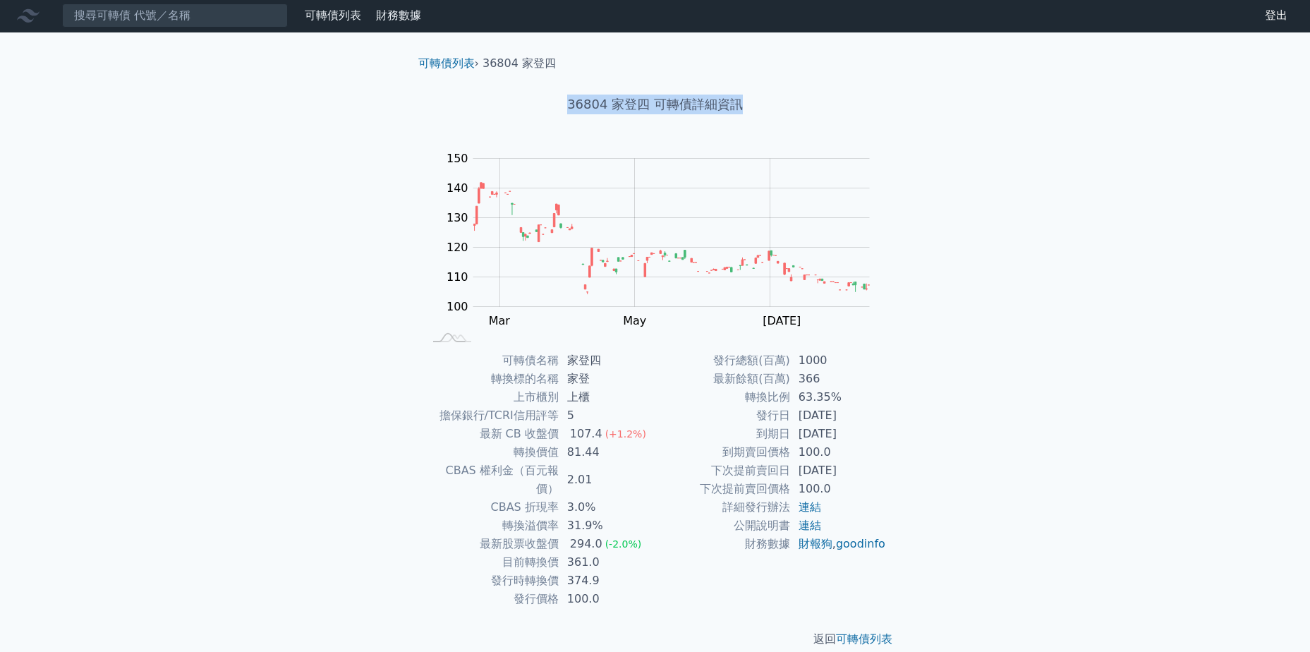
click at [806, 98] on h1 "36804 家登四 可轉債詳細資訊" at bounding box center [655, 105] width 497 height 20
drag, startPoint x: 769, startPoint y: 102, endPoint x: 531, endPoint y: 94, distance: 238.6
click at [531, 94] on div "36804 家登四 可轉債詳細資訊" at bounding box center [655, 104] width 497 height 65
drag, startPoint x: 531, startPoint y: 94, endPoint x: 737, endPoint y: 123, distance: 208.9
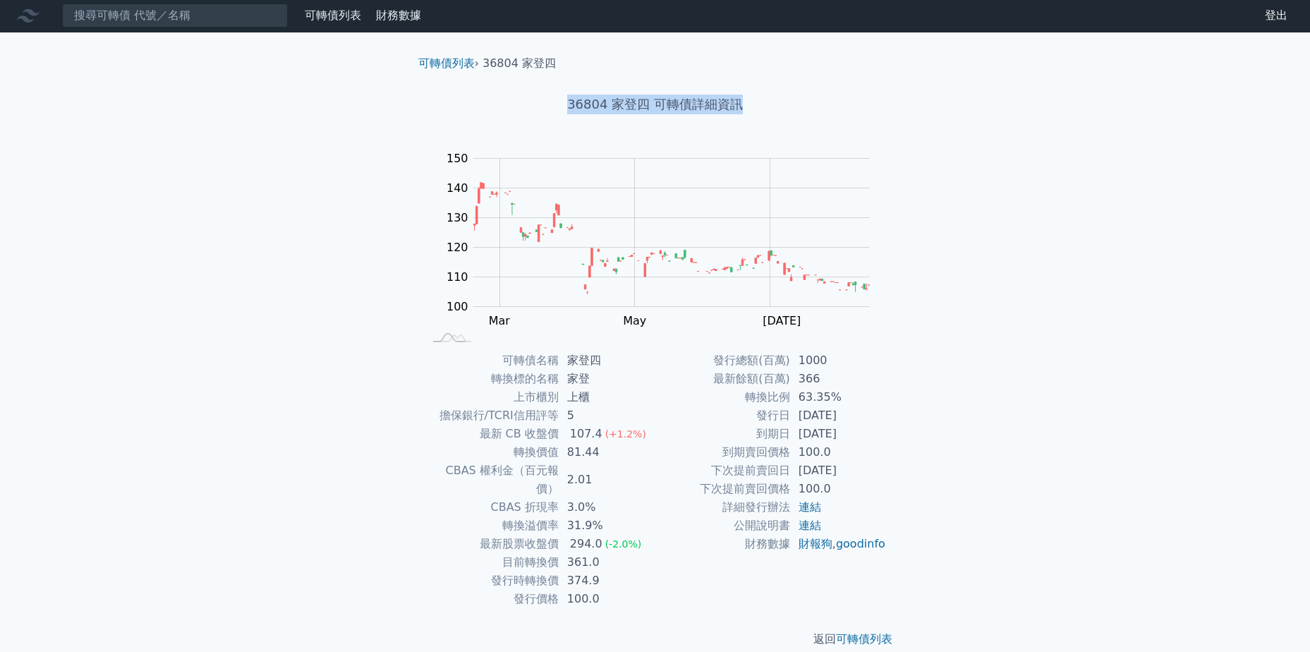
click at [719, 125] on div "36804 家登四 可轉債詳細資訊" at bounding box center [655, 104] width 497 height 65
click at [665, 94] on div "36804 家登四 可轉債詳細資訊" at bounding box center [655, 104] width 497 height 65
click at [653, 90] on div "36804 家登四 可轉債詳細資訊" at bounding box center [655, 104] width 497 height 65
drag, startPoint x: 543, startPoint y: 102, endPoint x: 788, endPoint y: 102, distance: 245.5
click at [788, 102] on h1 "36804 家登四 可轉債詳細資訊" at bounding box center [655, 105] width 497 height 20
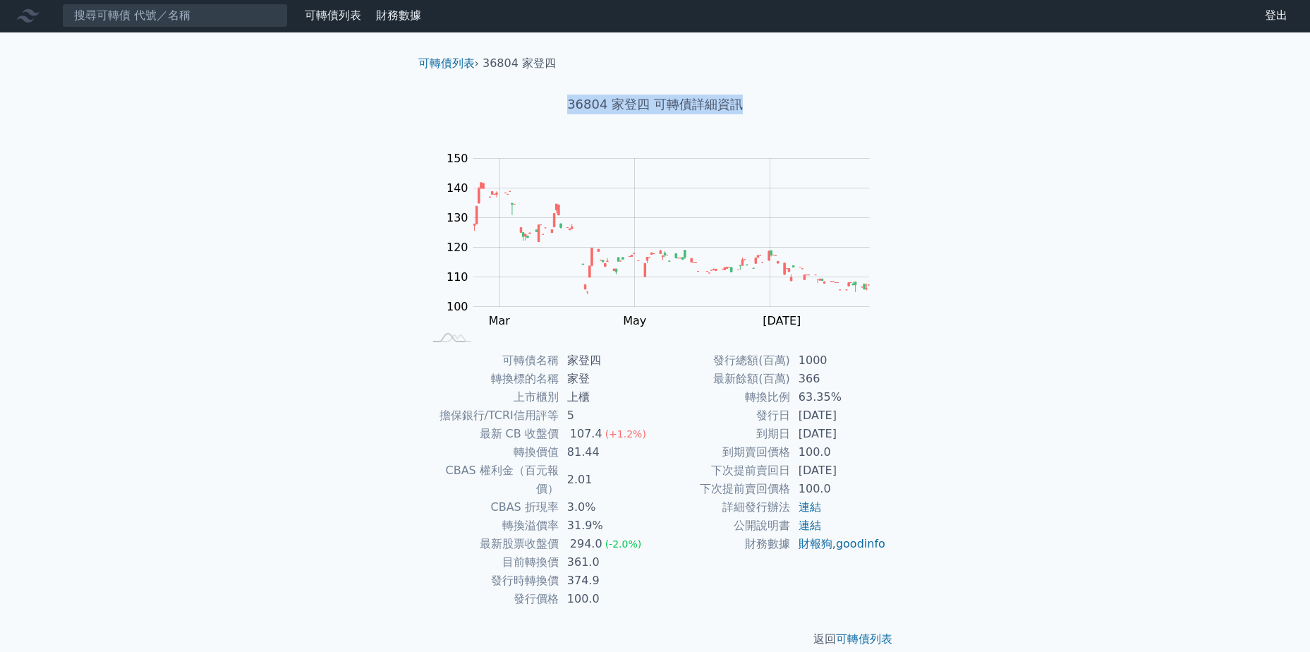
drag, startPoint x: 788, startPoint y: 102, endPoint x: 721, endPoint y: 104, distance: 67.1
click at [788, 102] on h1 "36804 家登四 可轉債詳細資訊" at bounding box center [655, 105] width 497 height 20
drag, startPoint x: 758, startPoint y: 97, endPoint x: 562, endPoint y: 91, distance: 195.6
click at [562, 91] on div "36804 家登四 可轉債詳細資訊" at bounding box center [655, 104] width 497 height 65
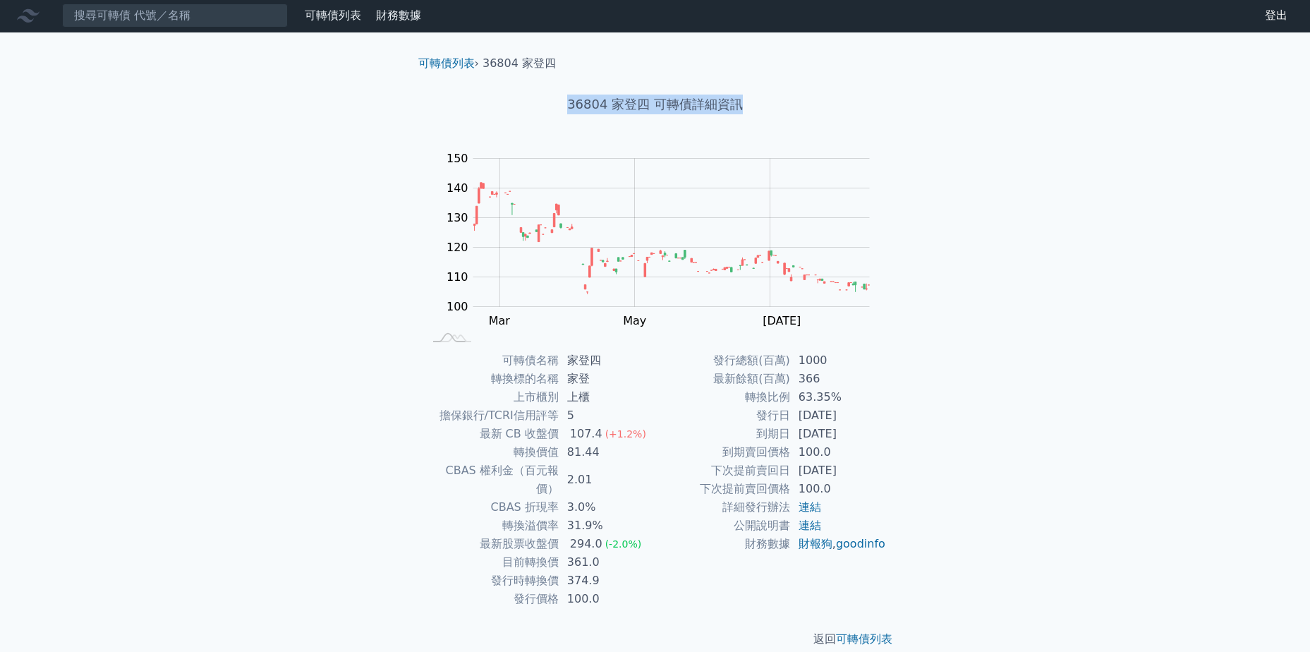
drag, startPoint x: 565, startPoint y: 101, endPoint x: 804, endPoint y: 107, distance: 239.3
click at [804, 107] on h1 "36804 家登四 可轉債詳細資訊" at bounding box center [655, 105] width 497 height 20
drag, startPoint x: 804, startPoint y: 107, endPoint x: 778, endPoint y: 111, distance: 26.3
click at [804, 107] on h1 "36804 家登四 可轉債詳細資訊" at bounding box center [655, 105] width 497 height 20
click at [754, 110] on h1 "36804 家登四 可轉債詳細資訊" at bounding box center [655, 105] width 497 height 20
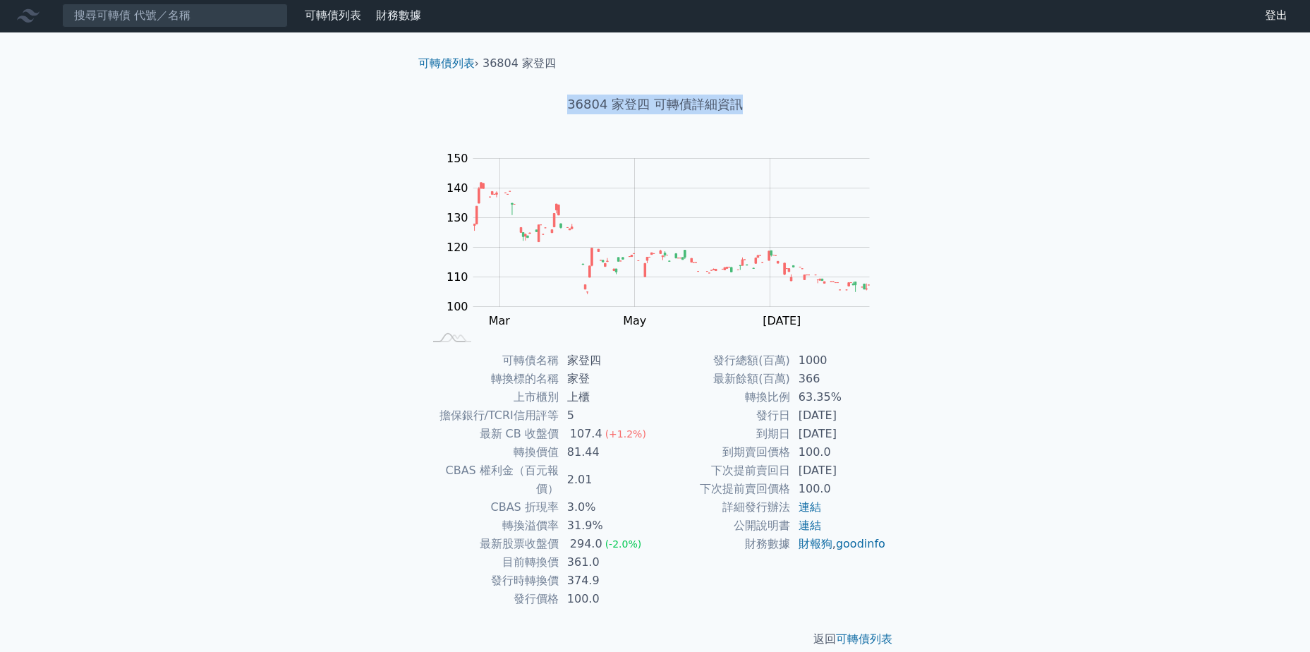
drag, startPoint x: 752, startPoint y: 104, endPoint x: 504, endPoint y: 109, distance: 248.4
click at [504, 109] on h1 "36804 家登四 可轉債詳細資訊" at bounding box center [655, 105] width 497 height 20
drag, startPoint x: 567, startPoint y: 109, endPoint x: 778, endPoint y: 112, distance: 211.0
click at [778, 112] on h1 "36804 家登四 可轉債詳細資訊" at bounding box center [655, 105] width 497 height 20
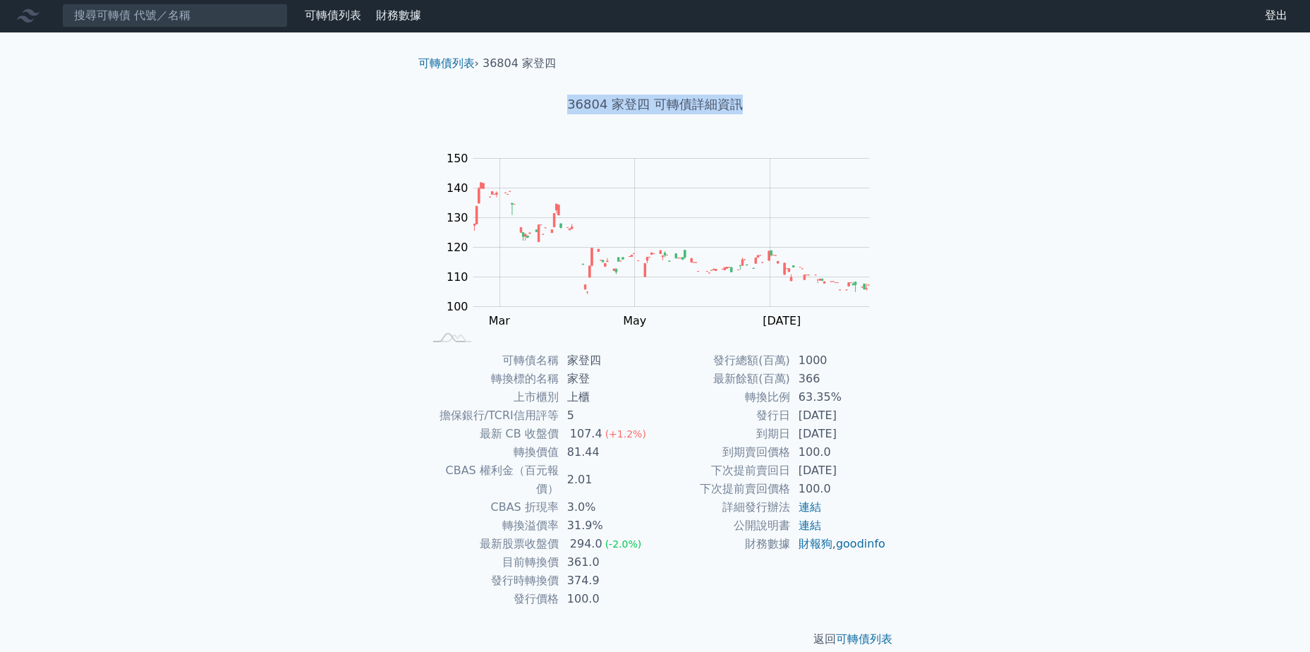
drag, startPoint x: 778, startPoint y: 112, endPoint x: 797, endPoint y: 114, distance: 19.9
click at [797, 114] on div "36804 家登四 可轉債詳細資訊" at bounding box center [655, 104] width 497 height 65
click at [739, 147] on div "可轉債列表 › 36804 家登四 36804 家登四 可轉債詳細資訊 Zoom Out 100 80 90 100 110 120 130 140 150 …" at bounding box center [655, 351] width 497 height 638
click at [182, 30] on nav "可轉債列表 財務數據 可轉債列表 財務數據 登出 登出" at bounding box center [655, 16] width 1310 height 34
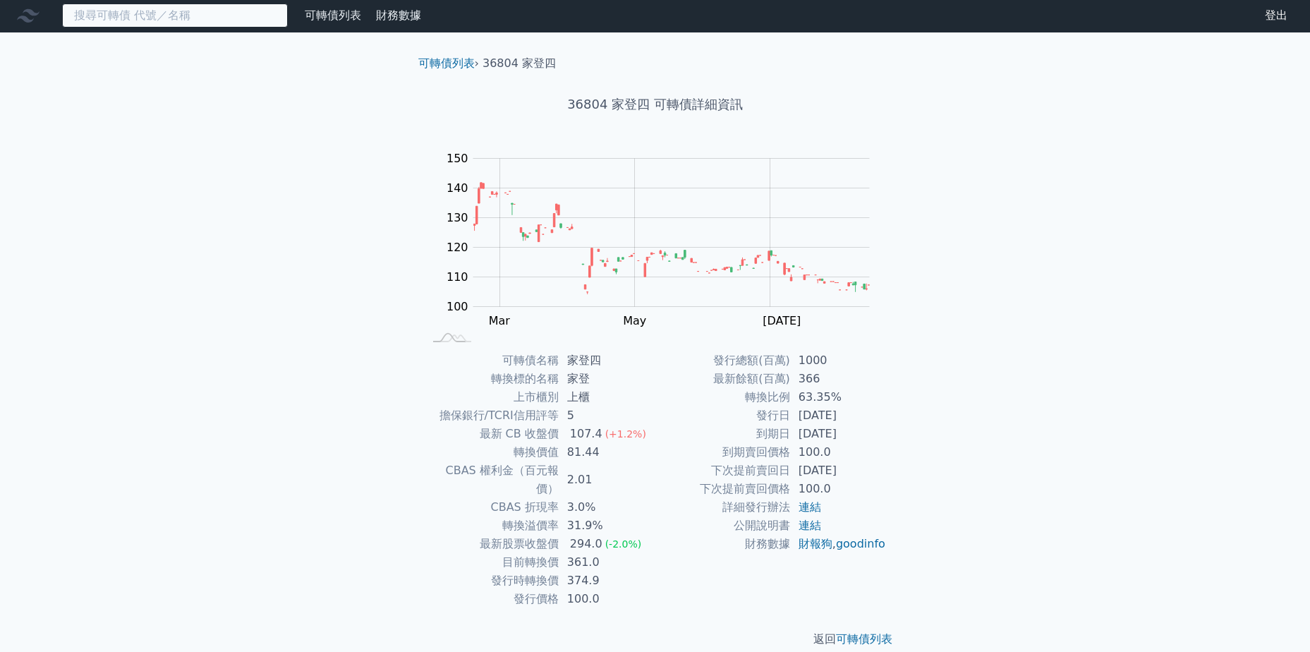
click at [181, 22] on input at bounding box center [175, 16] width 226 height 24
click at [34, 11] on icon at bounding box center [28, 15] width 23 height 23
click at [338, 11] on link "可轉債列表" at bounding box center [333, 14] width 56 height 13
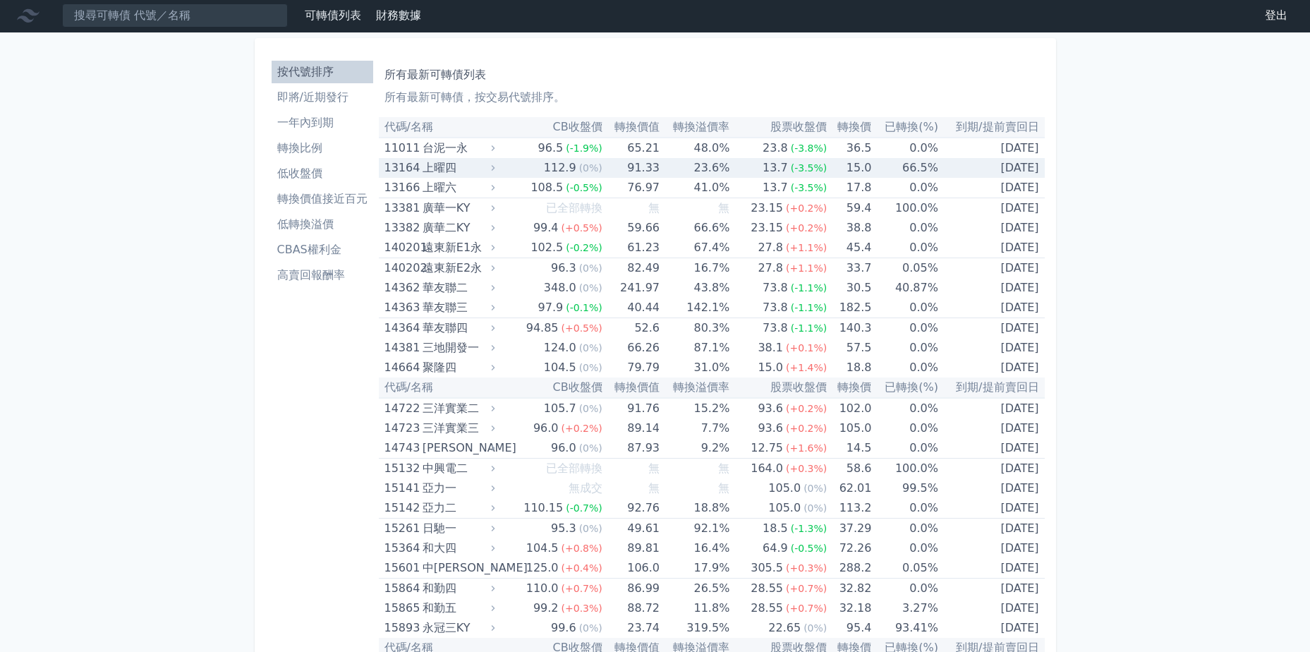
click at [380, 15] on link "財務數據" at bounding box center [398, 14] width 45 height 13
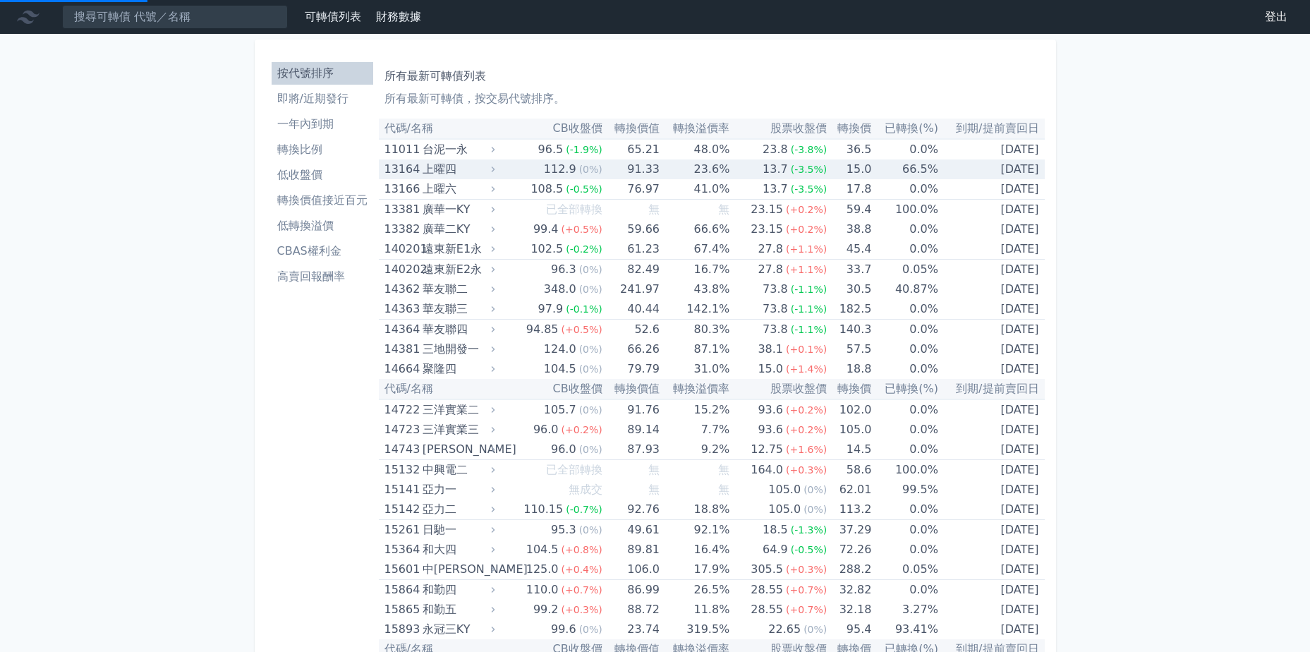
click at [394, 28] on nav "可轉債列表 財務數據 可轉債列表 財務數據 登出 登出" at bounding box center [655, 17] width 1310 height 34
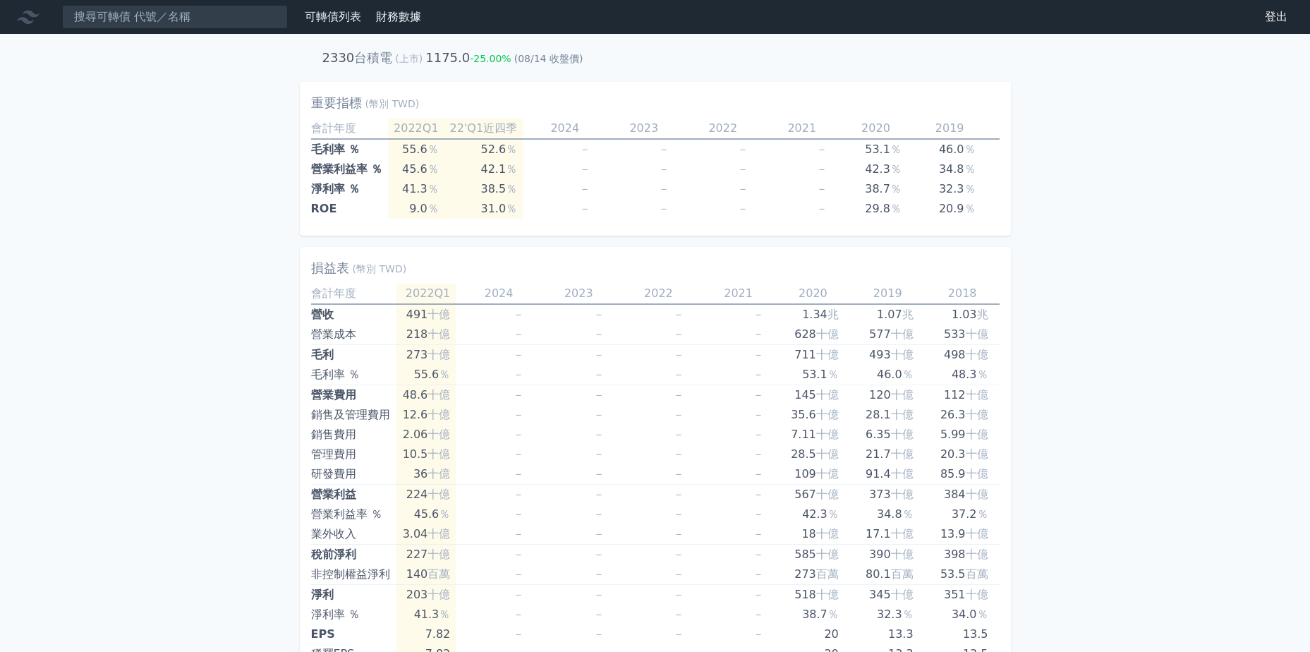
click at [394, 14] on link "財務數據" at bounding box center [398, 16] width 45 height 13
click at [340, 13] on link "可轉債列表" at bounding box center [333, 16] width 56 height 13
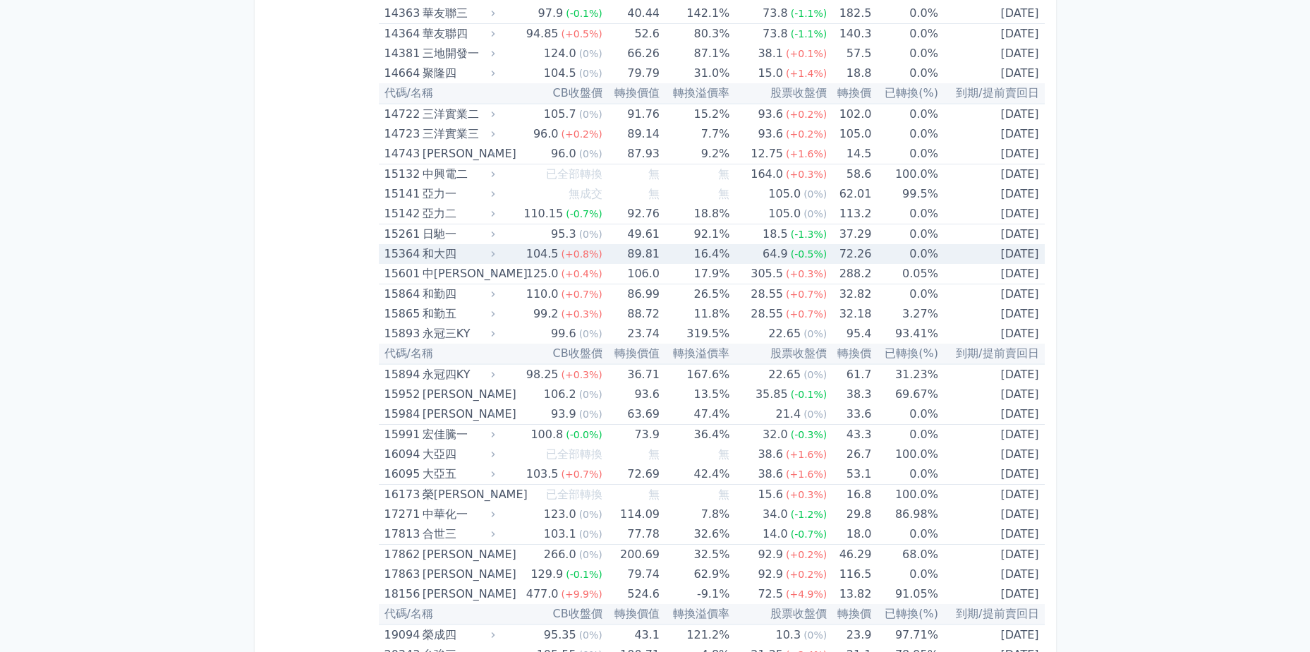
scroll to position [353, 0]
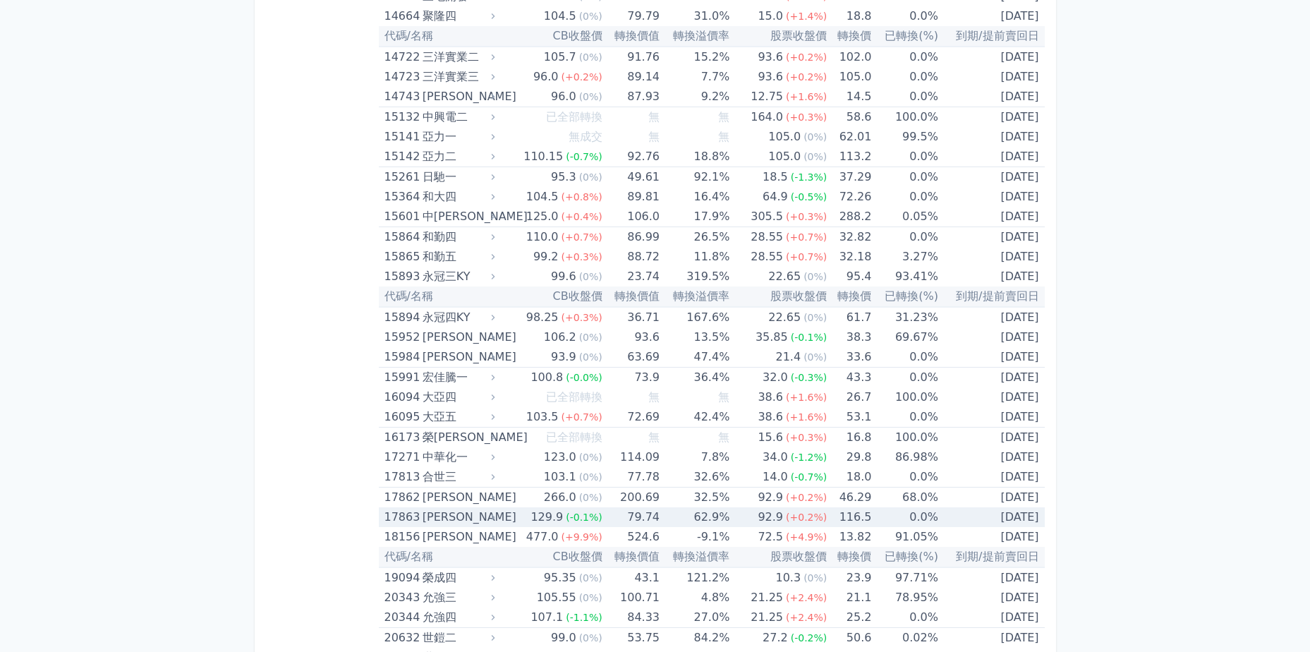
click at [466, 516] on div "科妍三" at bounding box center [458, 517] width 70 height 20
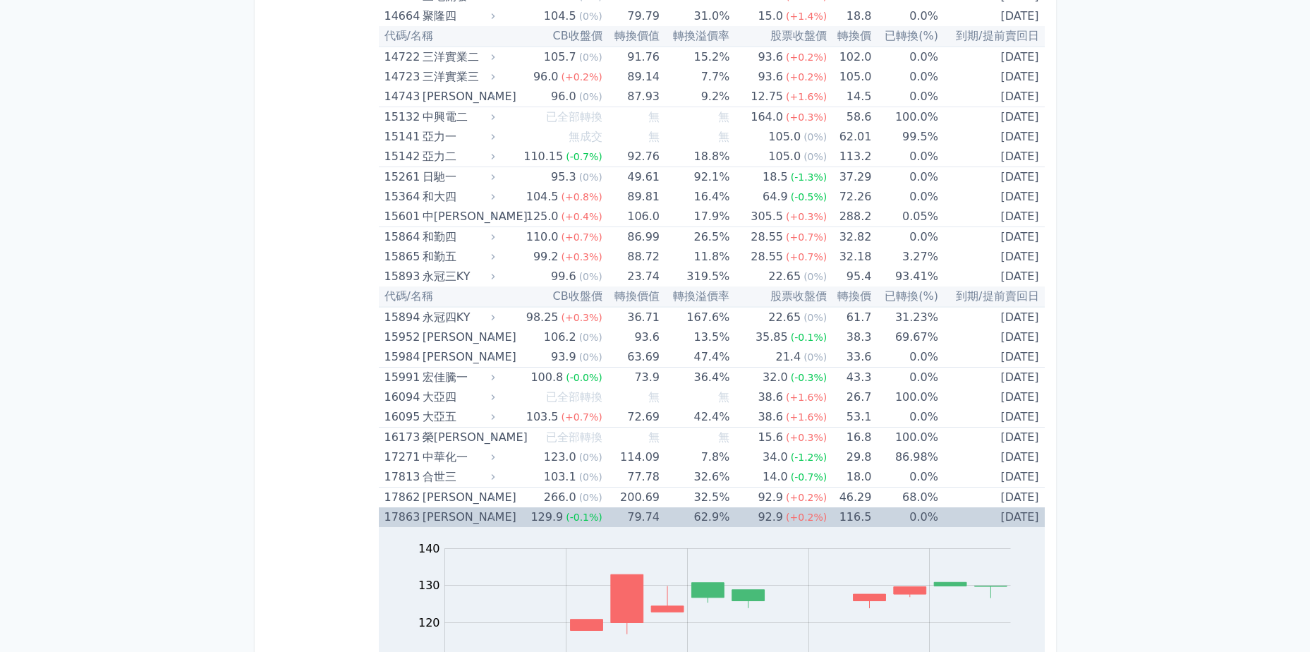
click at [466, 516] on div "科妍三" at bounding box center [458, 517] width 70 height 20
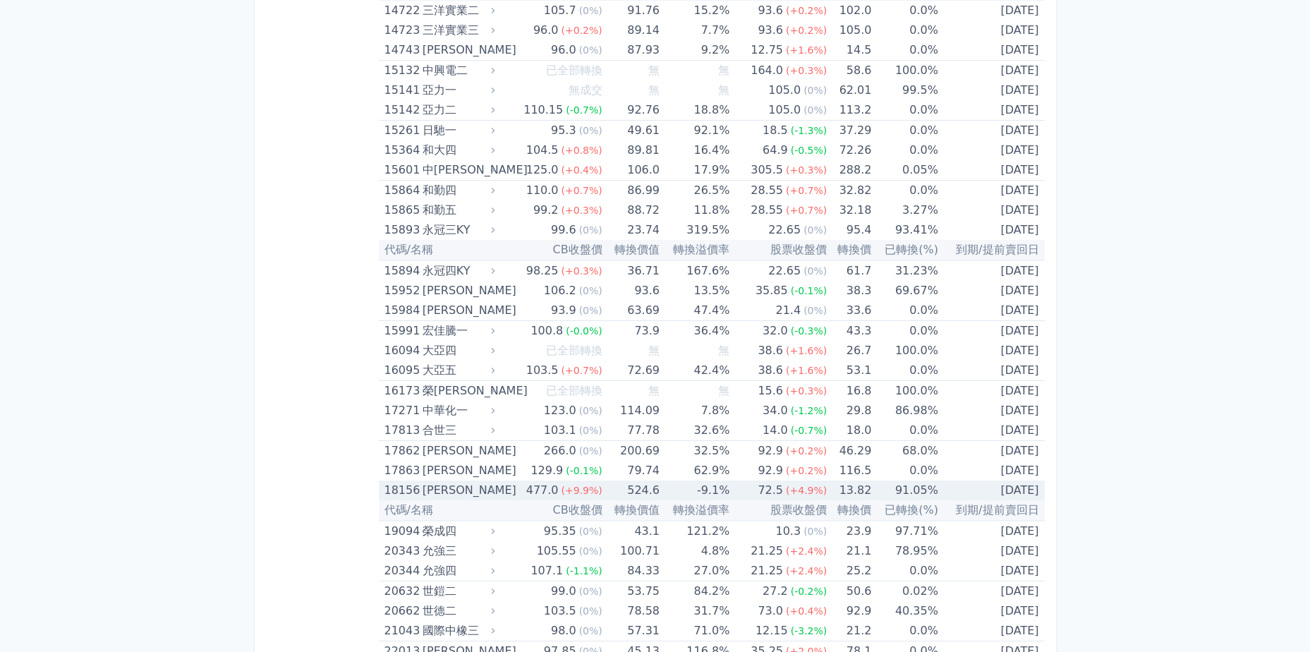
scroll to position [423, 0]
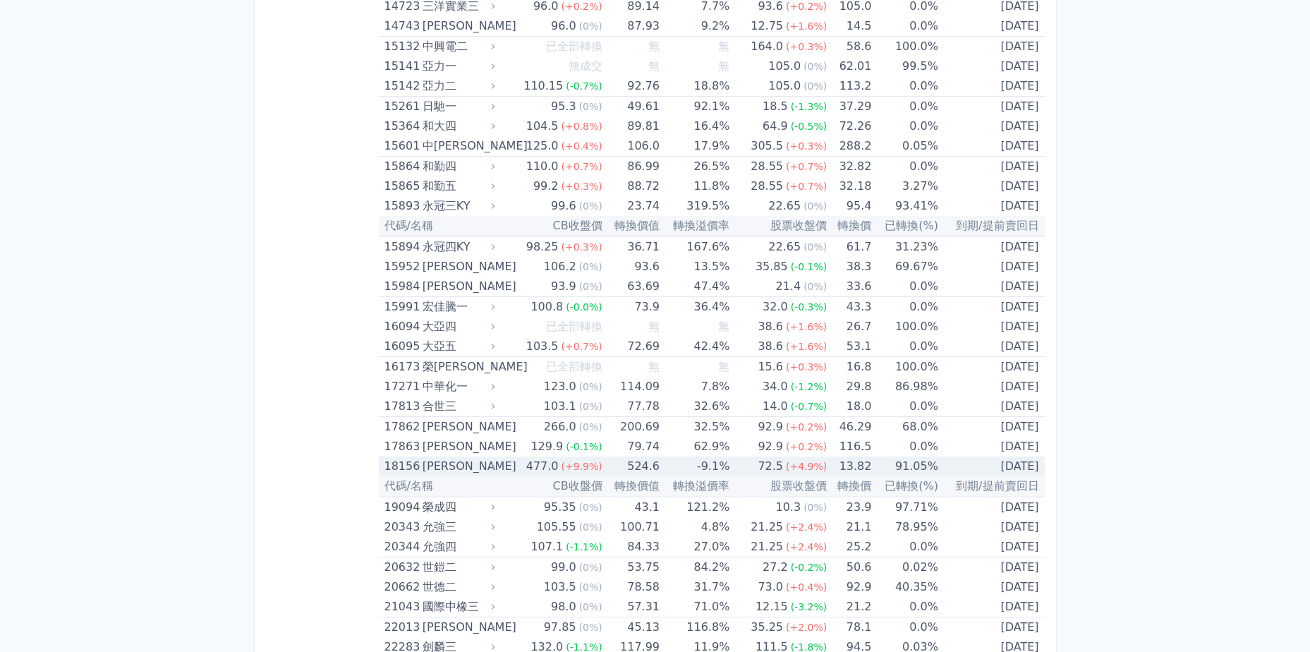
click at [462, 465] on div "富喬六" at bounding box center [458, 467] width 70 height 20
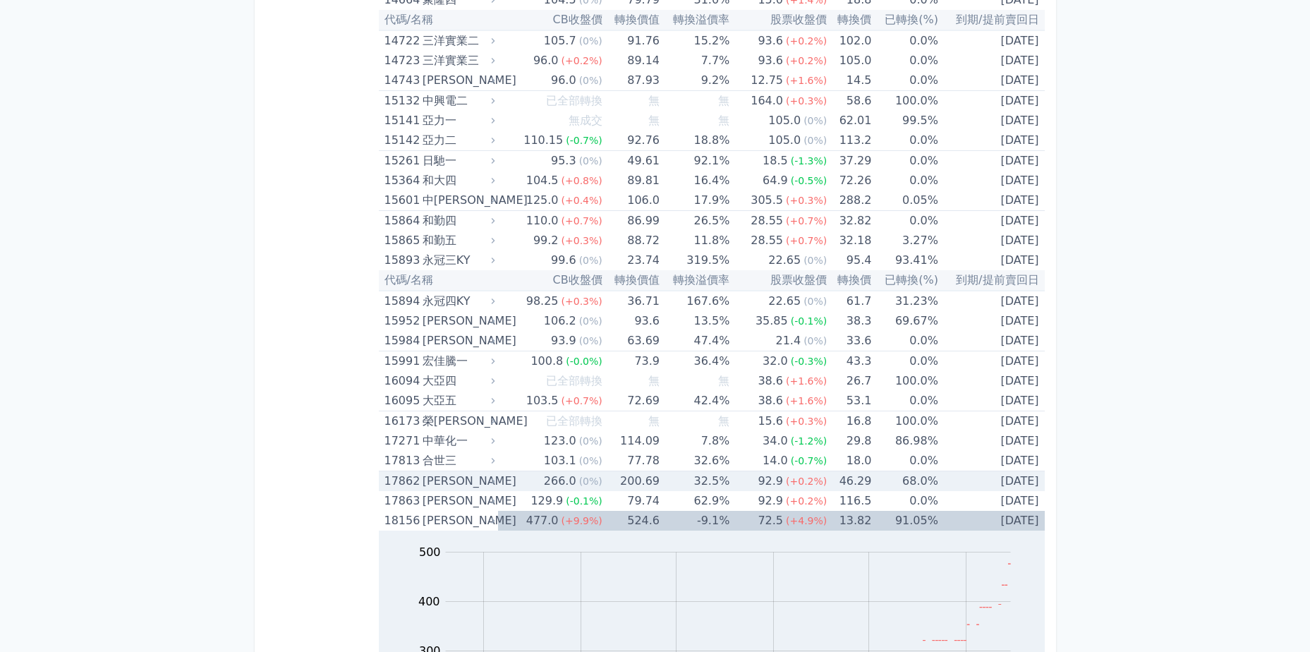
scroll to position [353, 0]
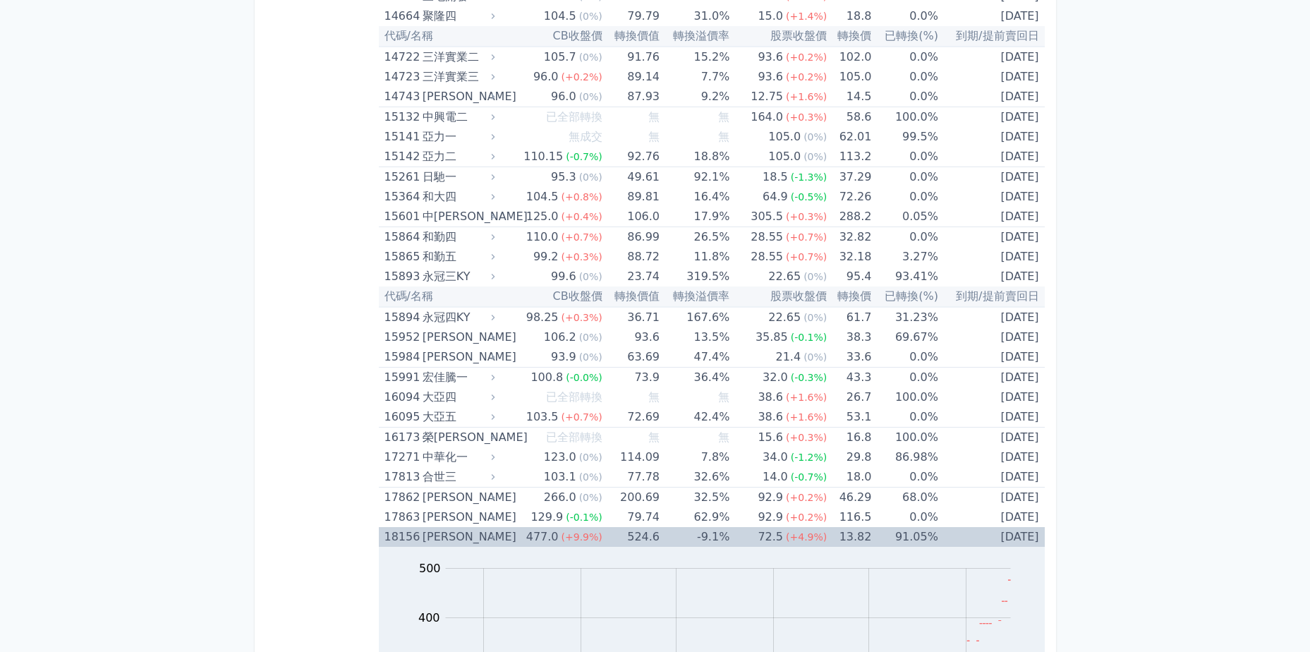
click at [452, 544] on div "富喬六" at bounding box center [458, 537] width 70 height 20
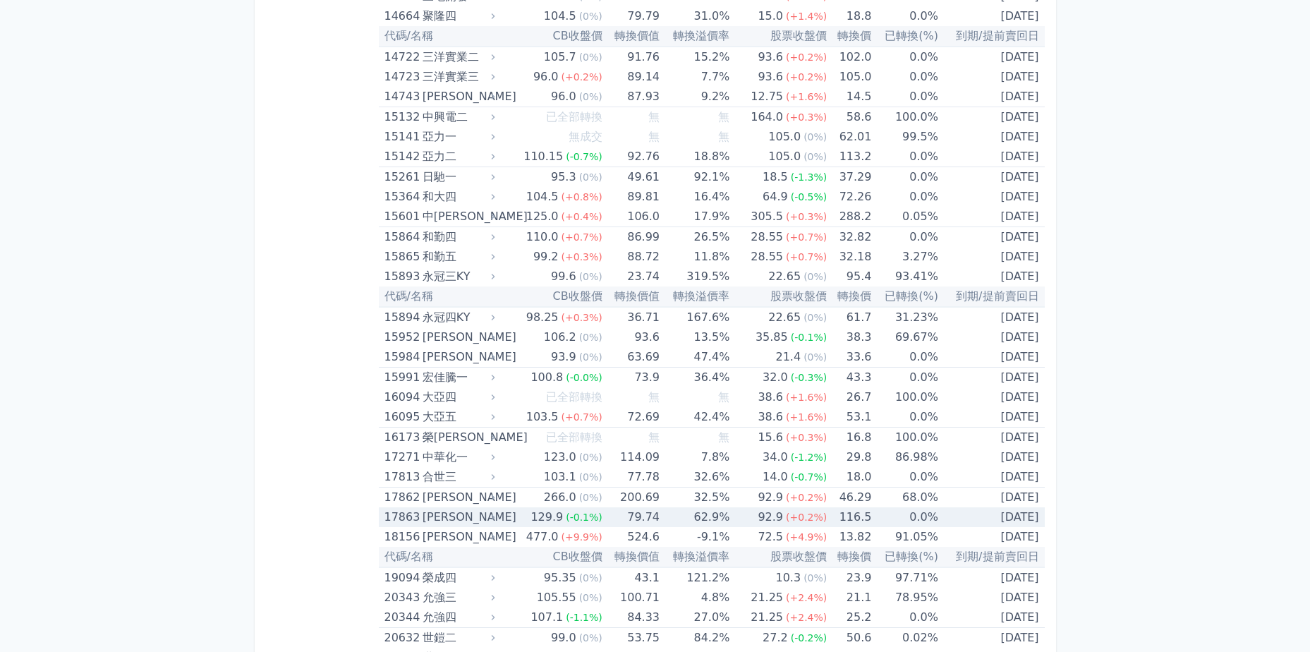
click at [464, 519] on div "科妍三" at bounding box center [458, 517] width 70 height 20
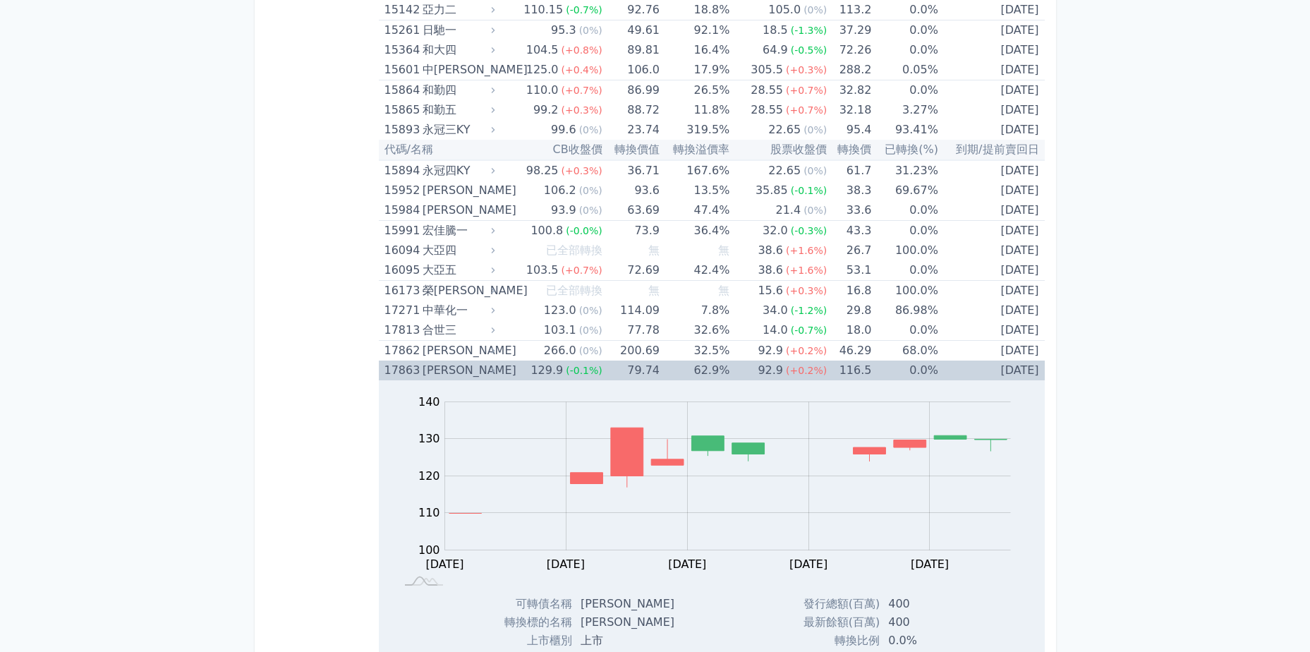
scroll to position [706, 0]
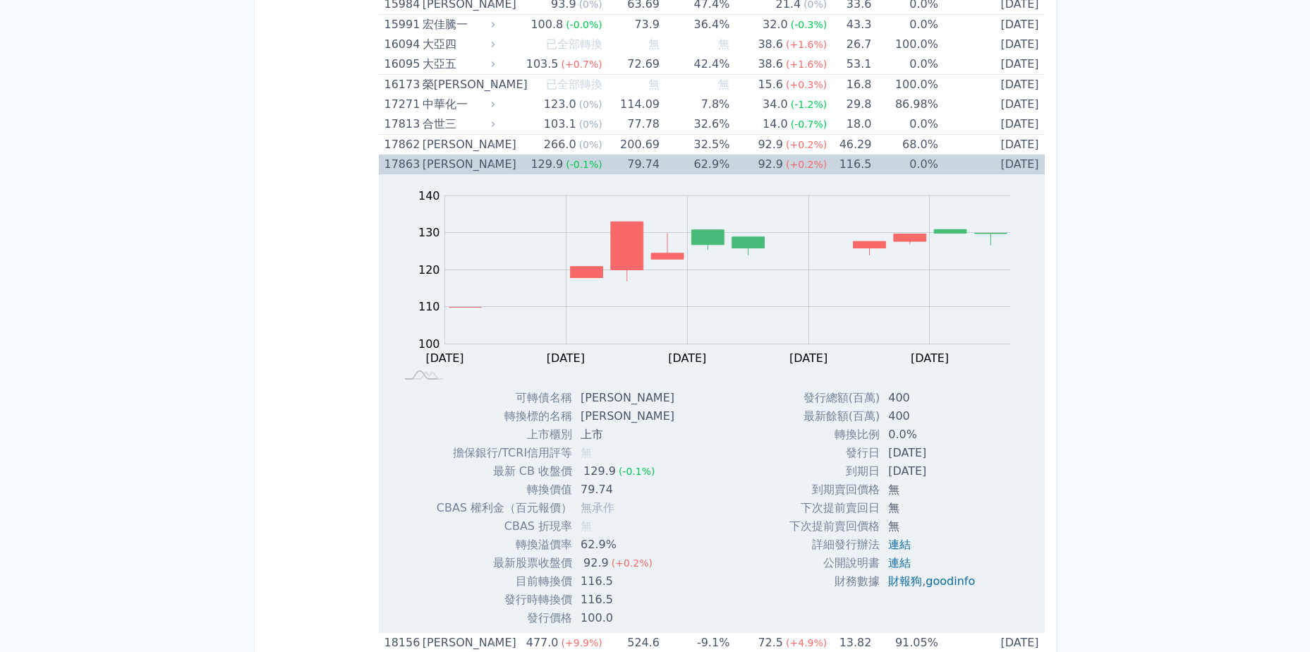
click at [956, 162] on td "2028-08-01" at bounding box center [991, 165] width 107 height 20
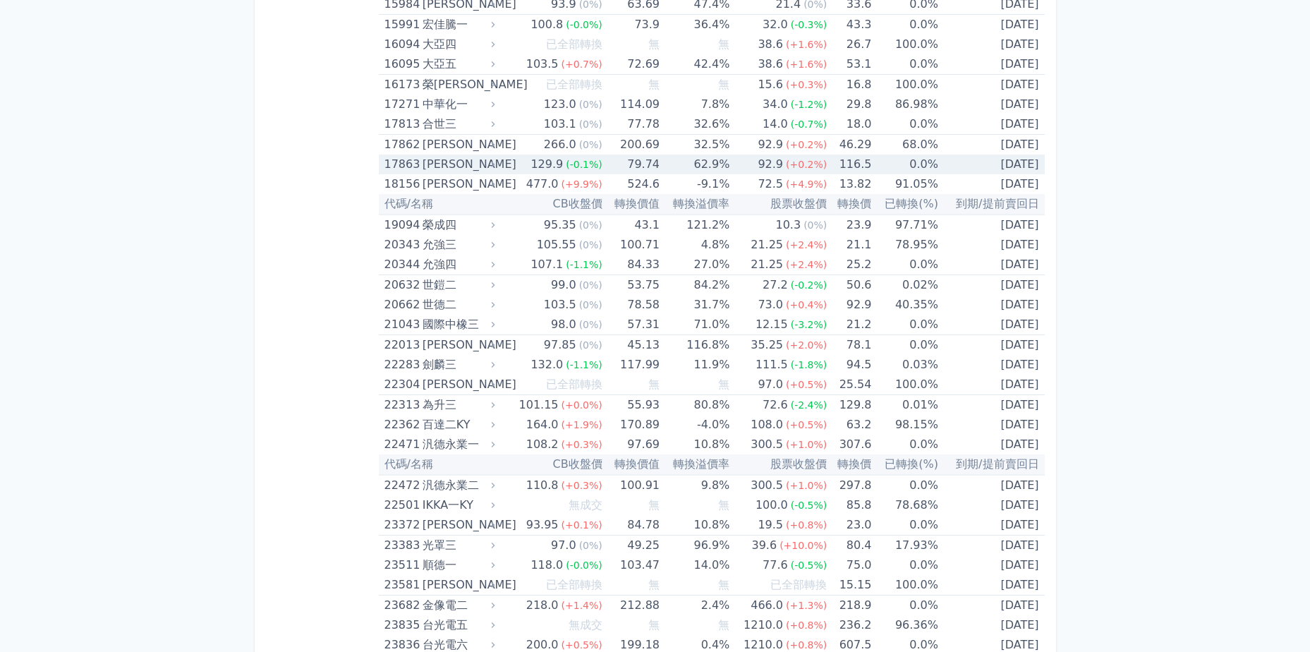
click at [926, 159] on td "0.0%" at bounding box center [904, 165] width 66 height 20
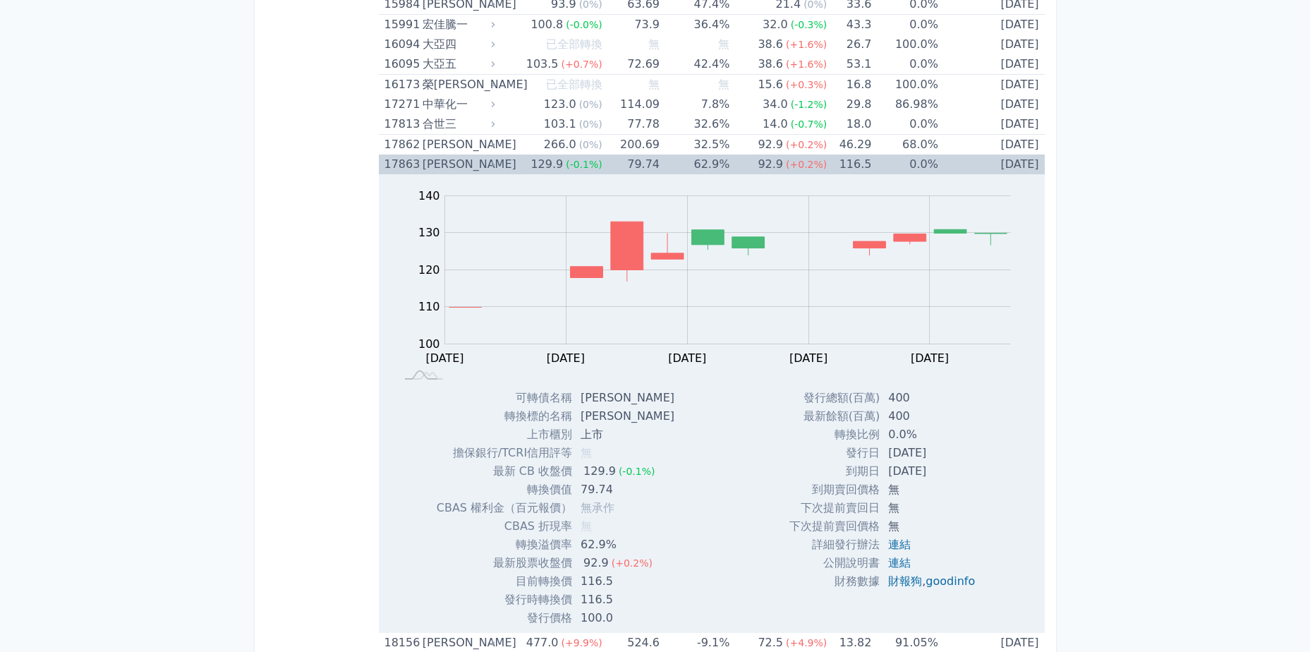
click at [657, 159] on td "79.74" at bounding box center [631, 165] width 57 height 20
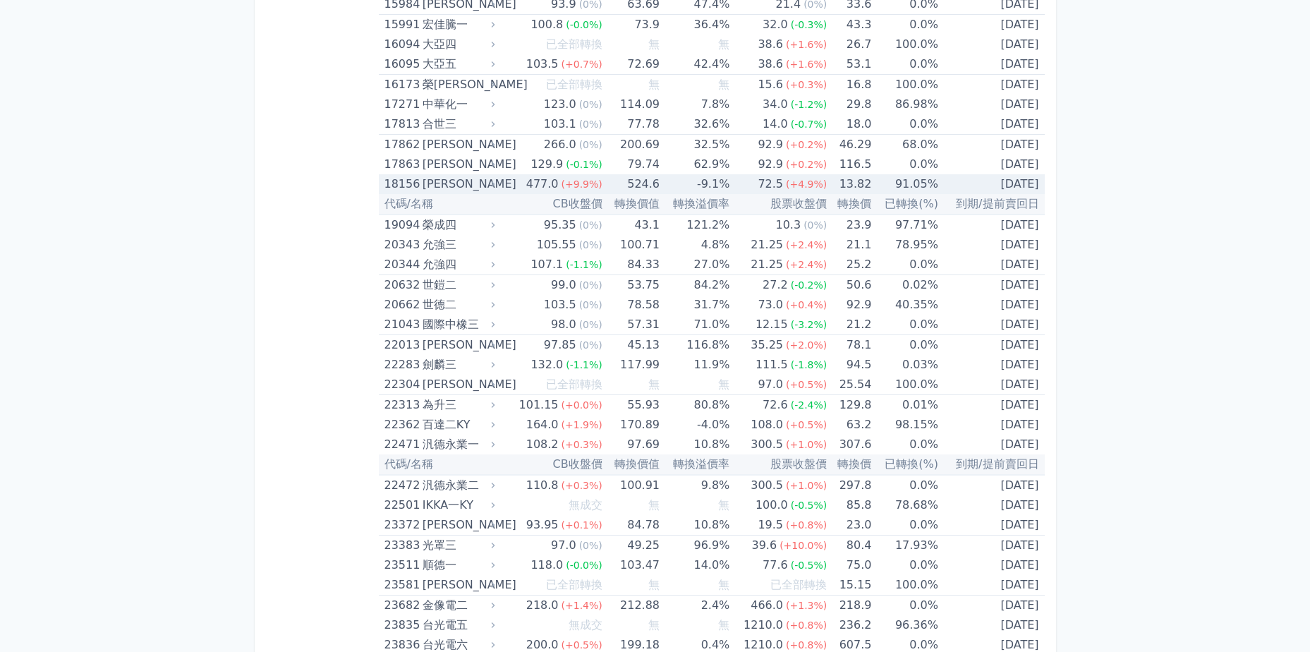
click at [632, 186] on td "524.6" at bounding box center [631, 184] width 57 height 20
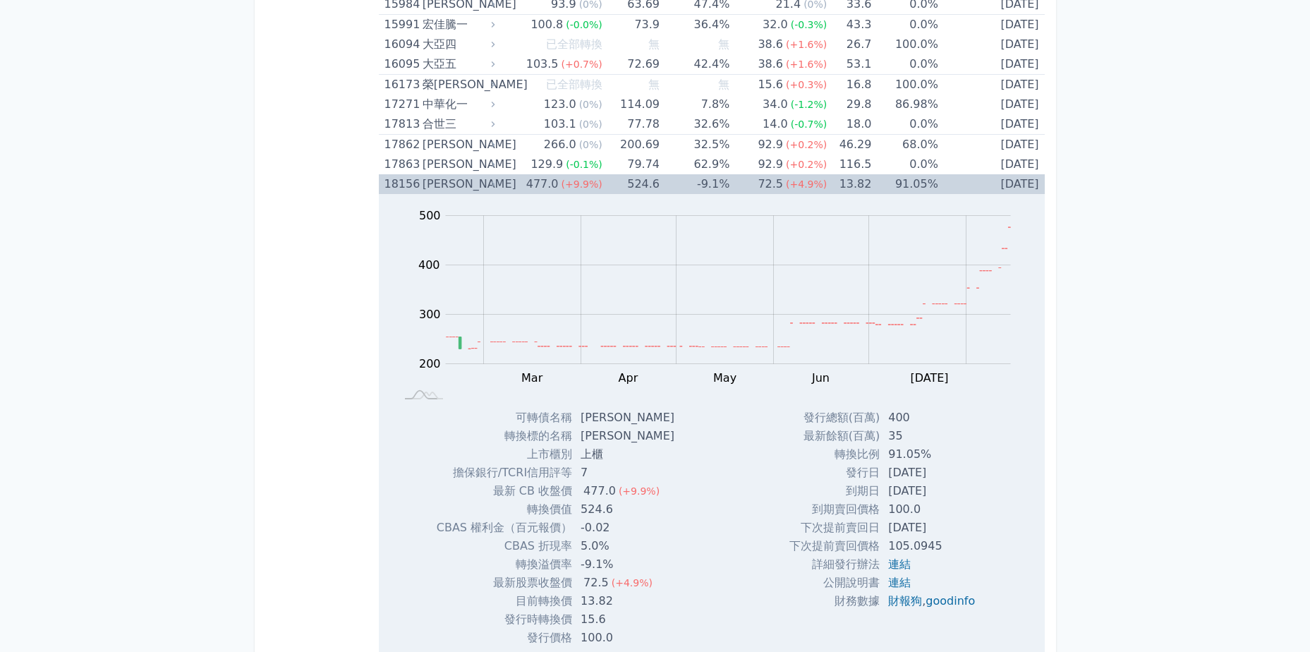
click at [632, 186] on td "524.6" at bounding box center [631, 184] width 57 height 20
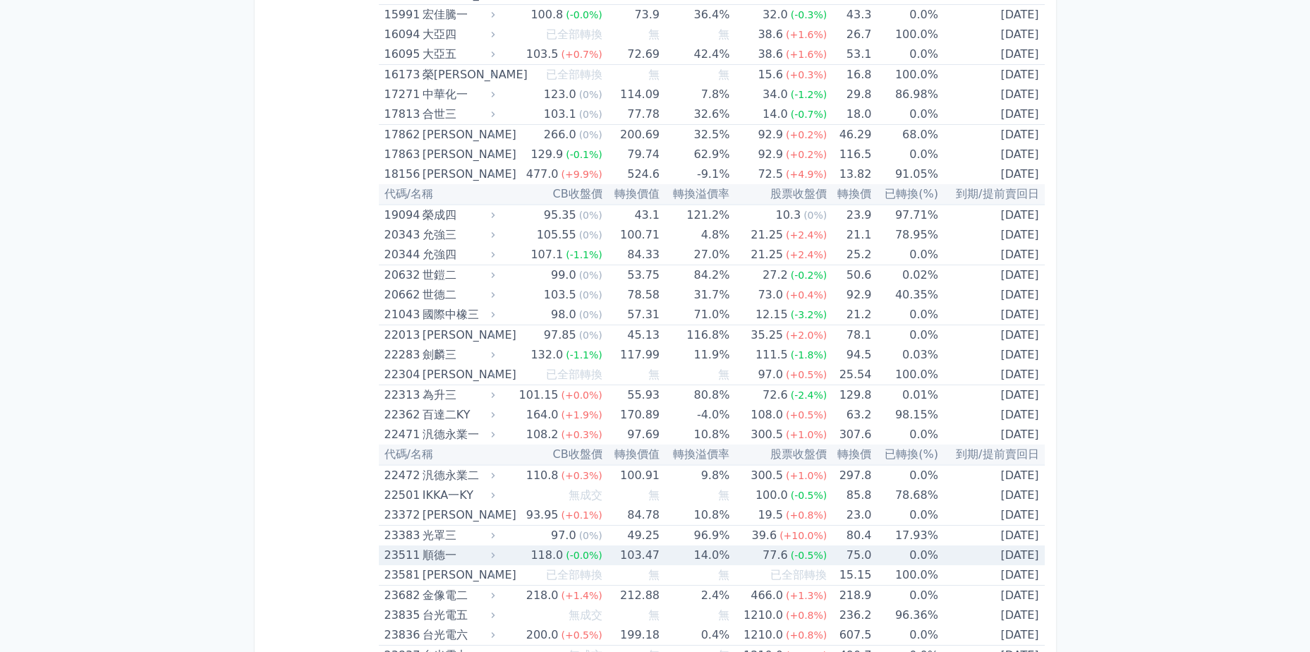
scroll to position [847, 0]
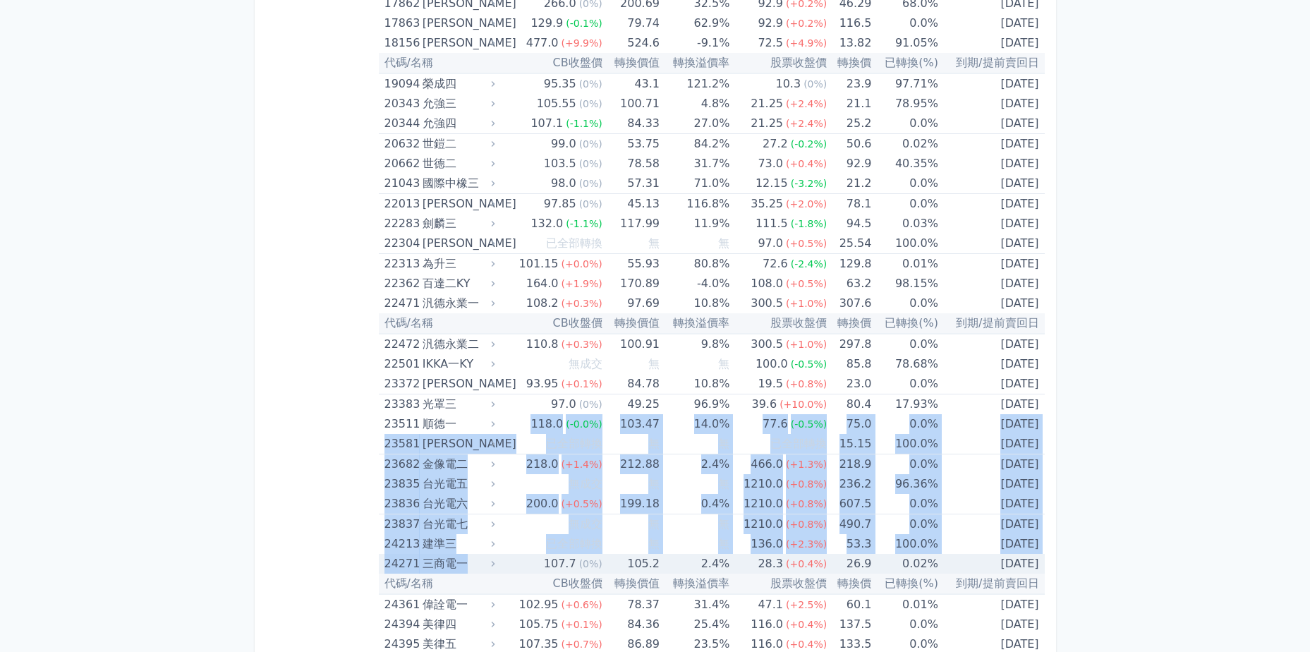
drag, startPoint x: 497, startPoint y: 432, endPoint x: 519, endPoint y: 562, distance: 131.8
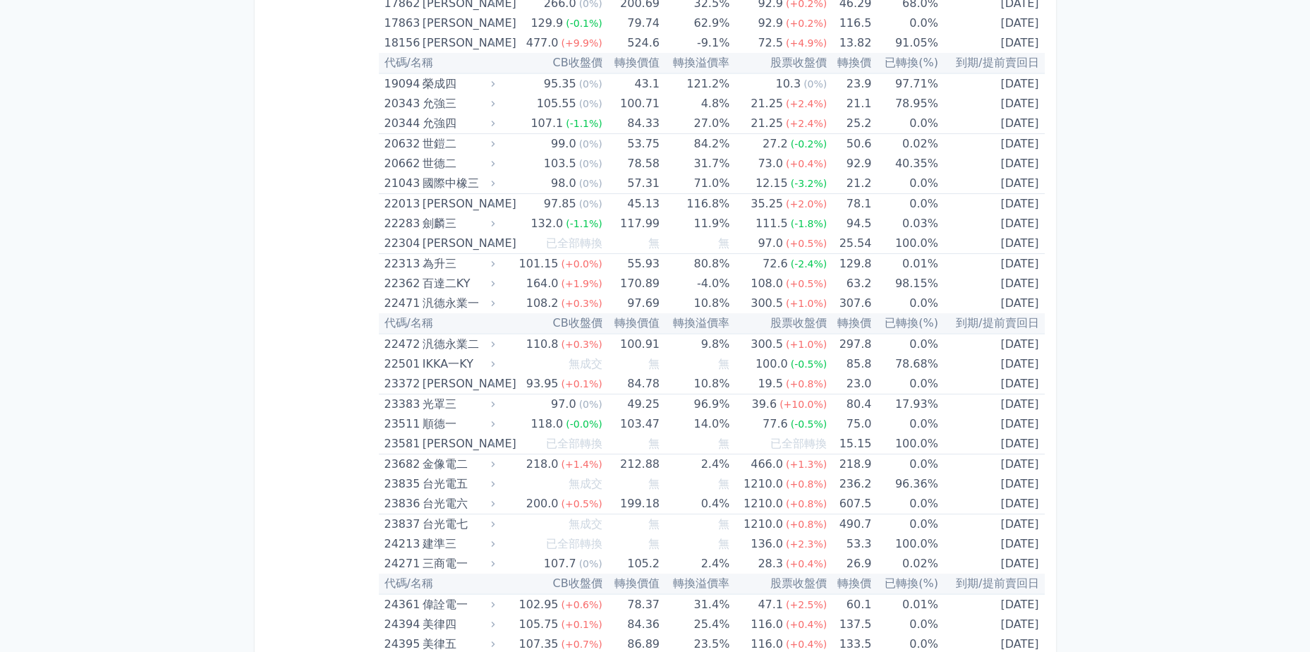
drag, startPoint x: 519, startPoint y: 562, endPoint x: 166, endPoint y: 533, distance: 354.7
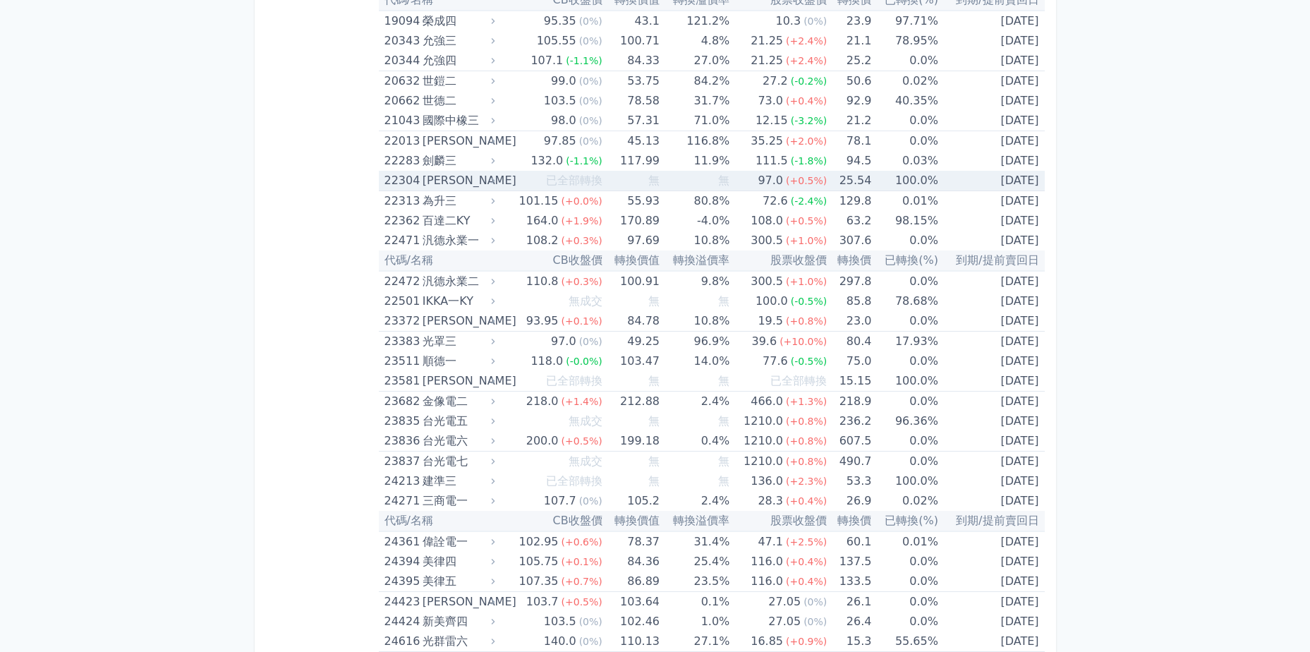
scroll to position [988, 0]
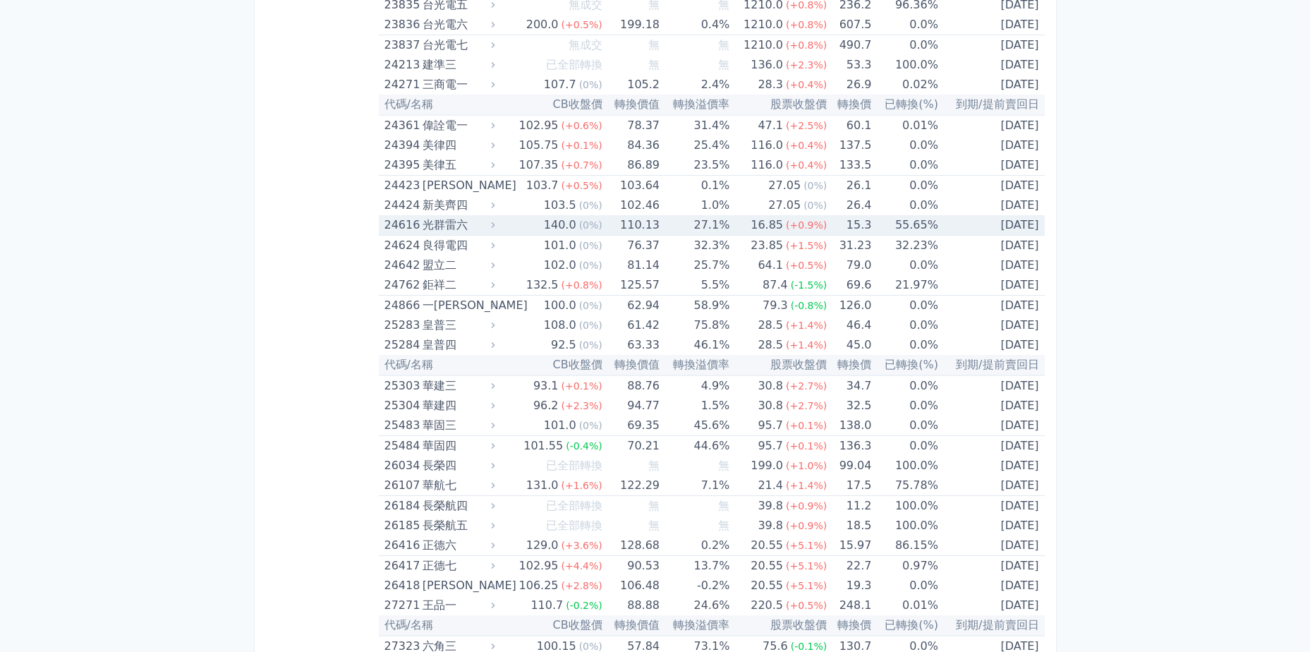
scroll to position [1341, 0]
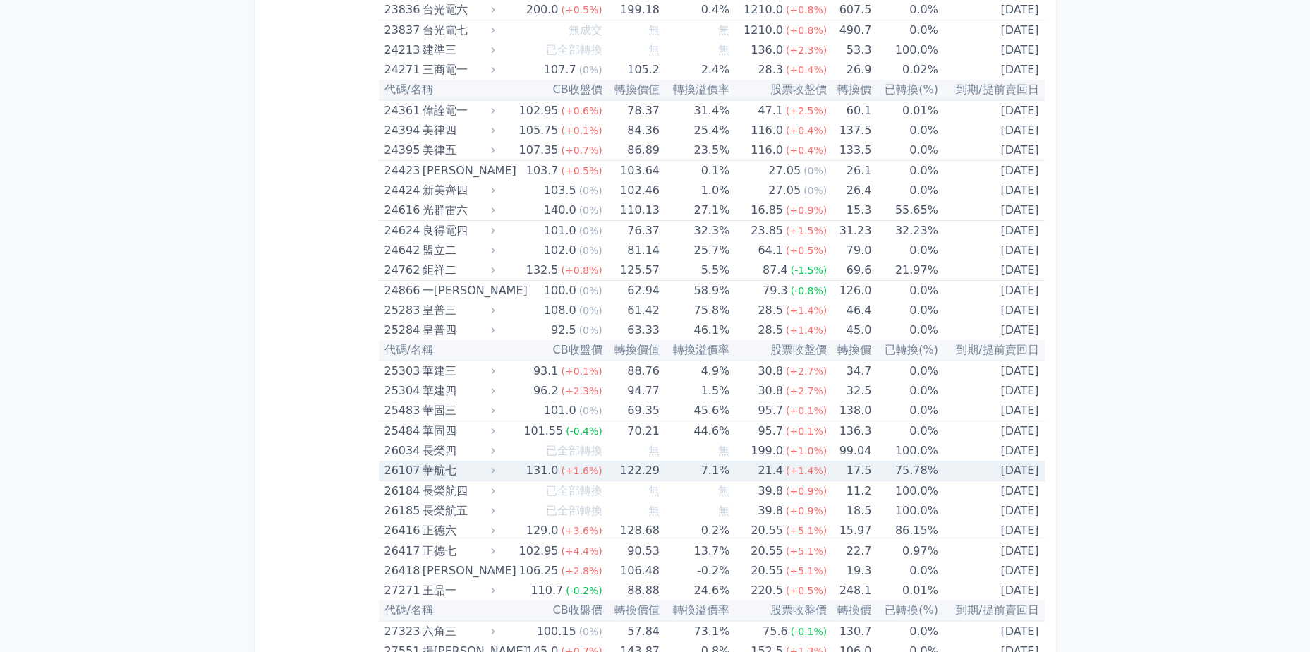
click at [490, 470] on div "華航七" at bounding box center [458, 471] width 70 height 20
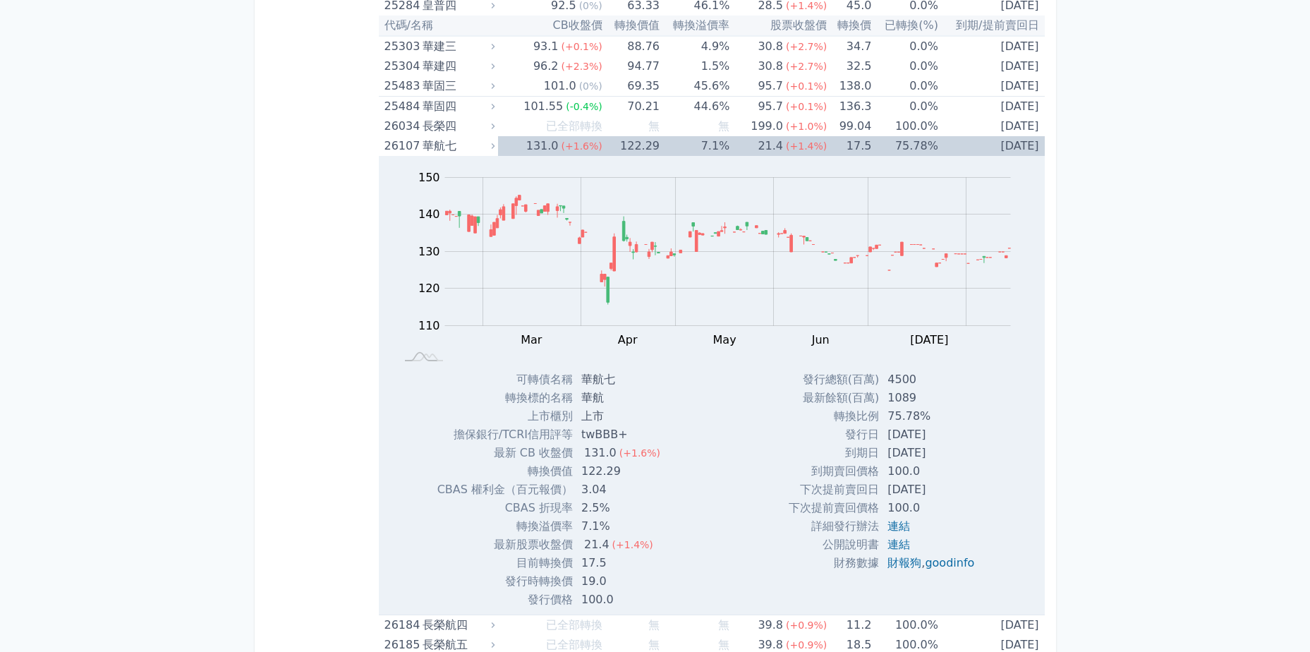
scroll to position [1482, 0]
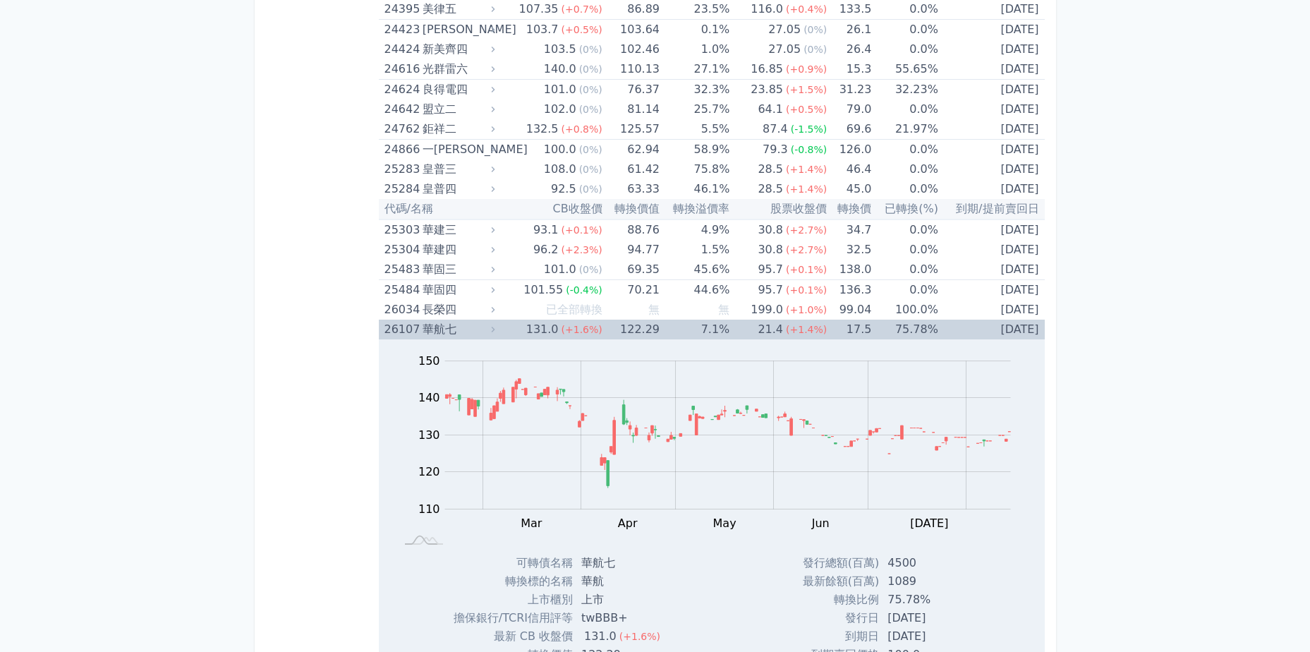
click at [475, 321] on div "華航七" at bounding box center [458, 330] width 70 height 20
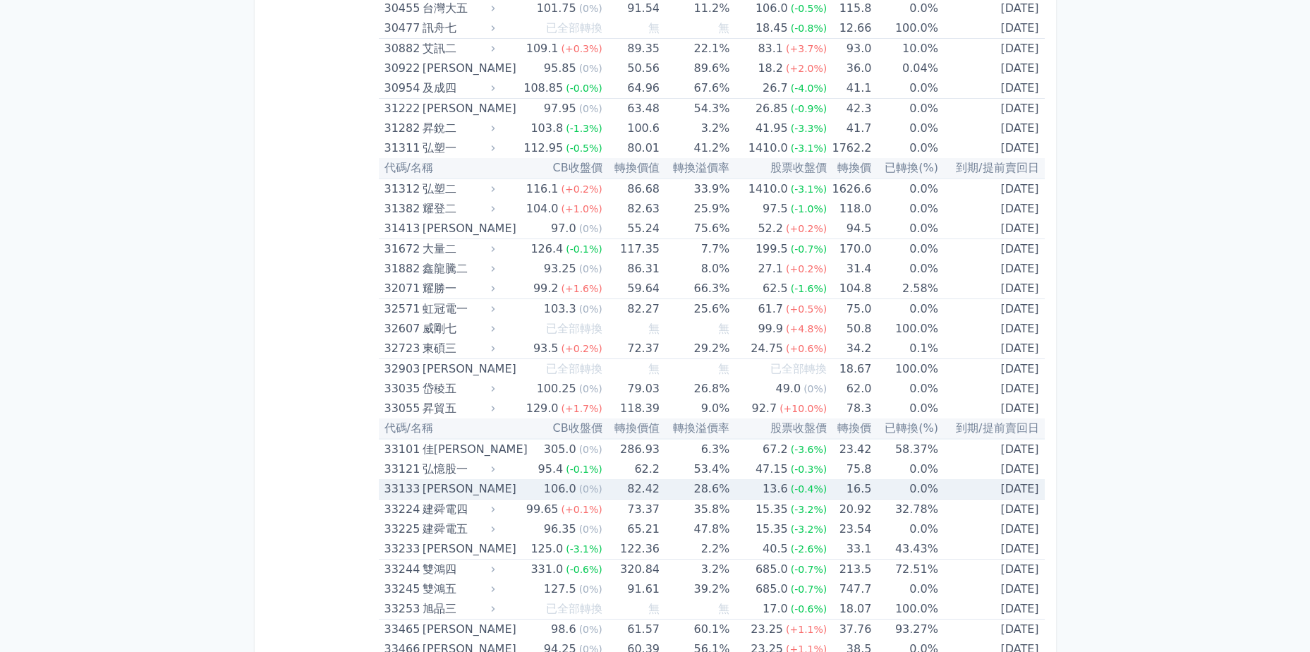
scroll to position [2328, 0]
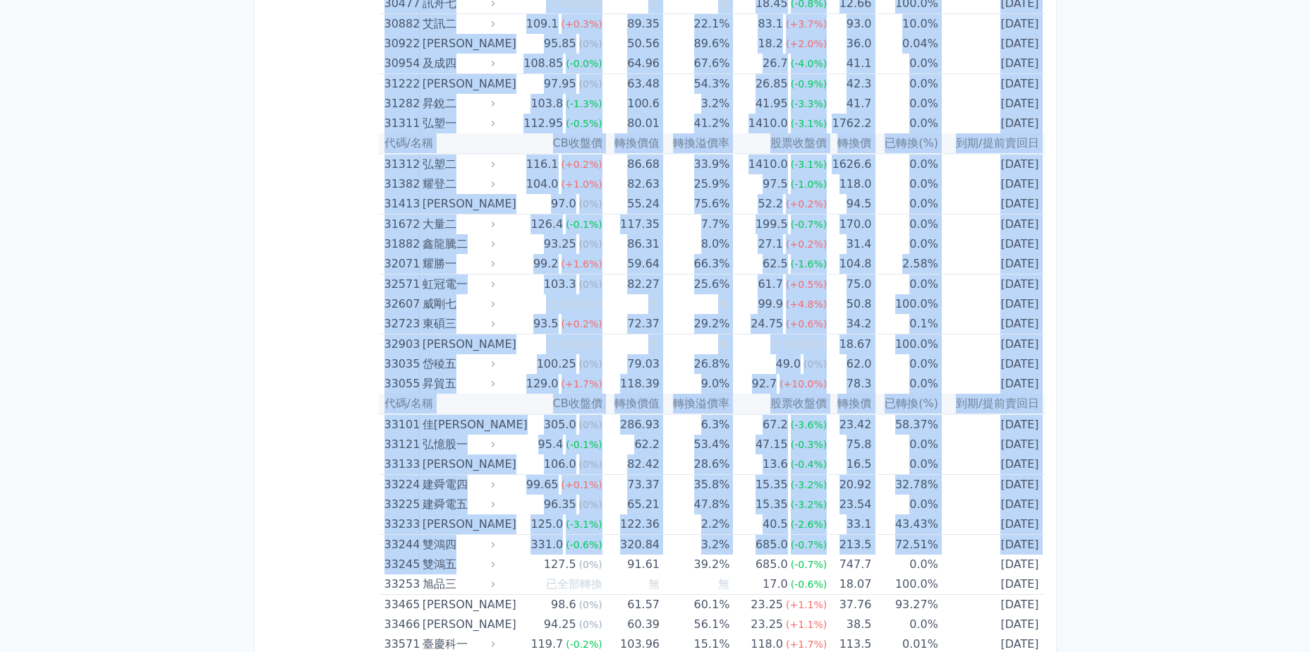
drag, startPoint x: 462, startPoint y: 564, endPoint x: 315, endPoint y: 569, distance: 146.8
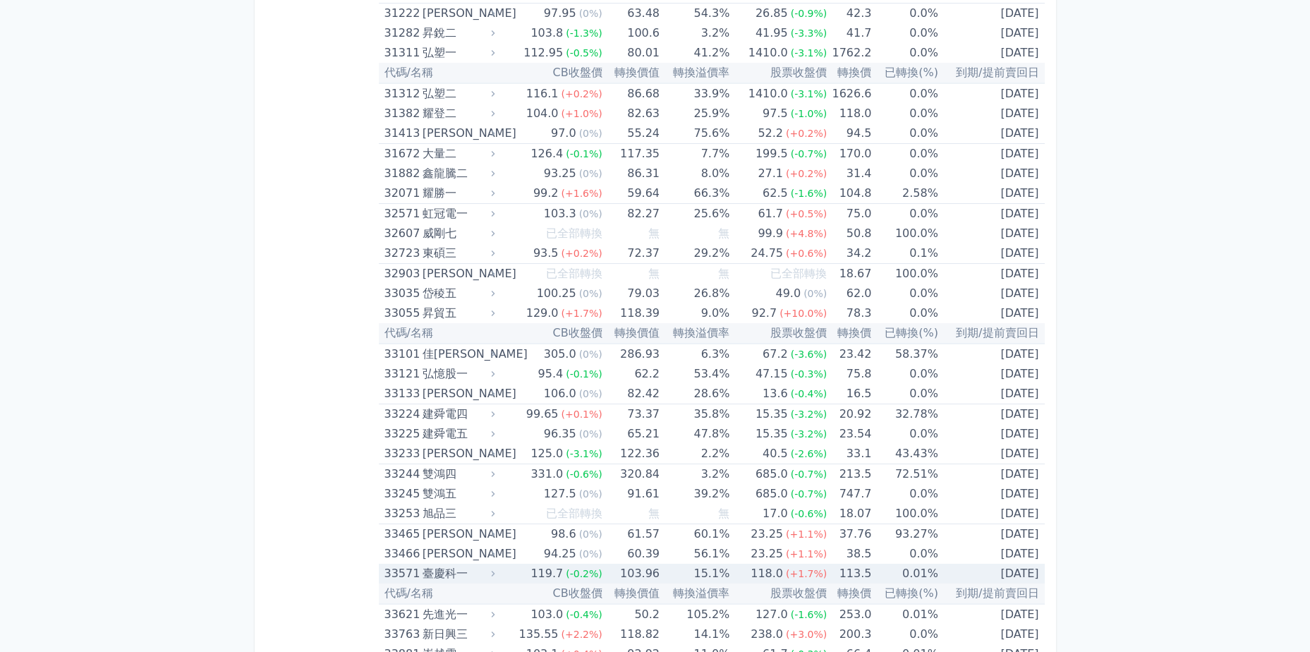
scroll to position [2470, 0]
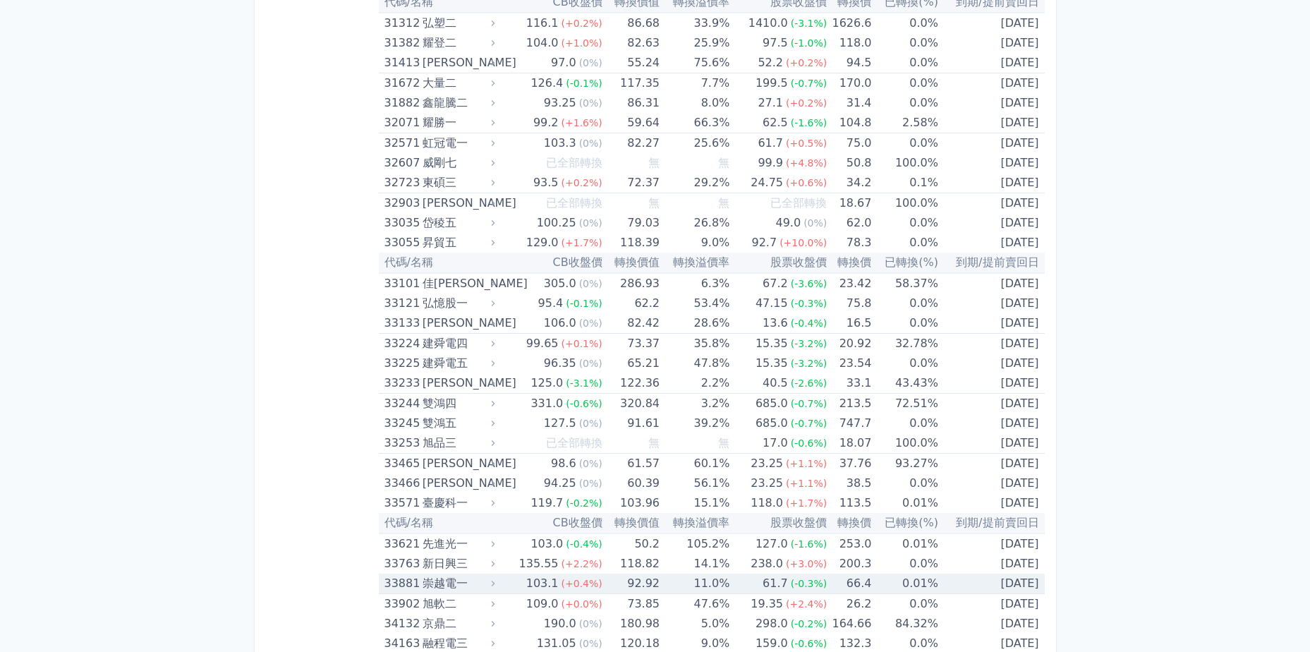
click at [460, 584] on div "崇越電一" at bounding box center [458, 584] width 70 height 20
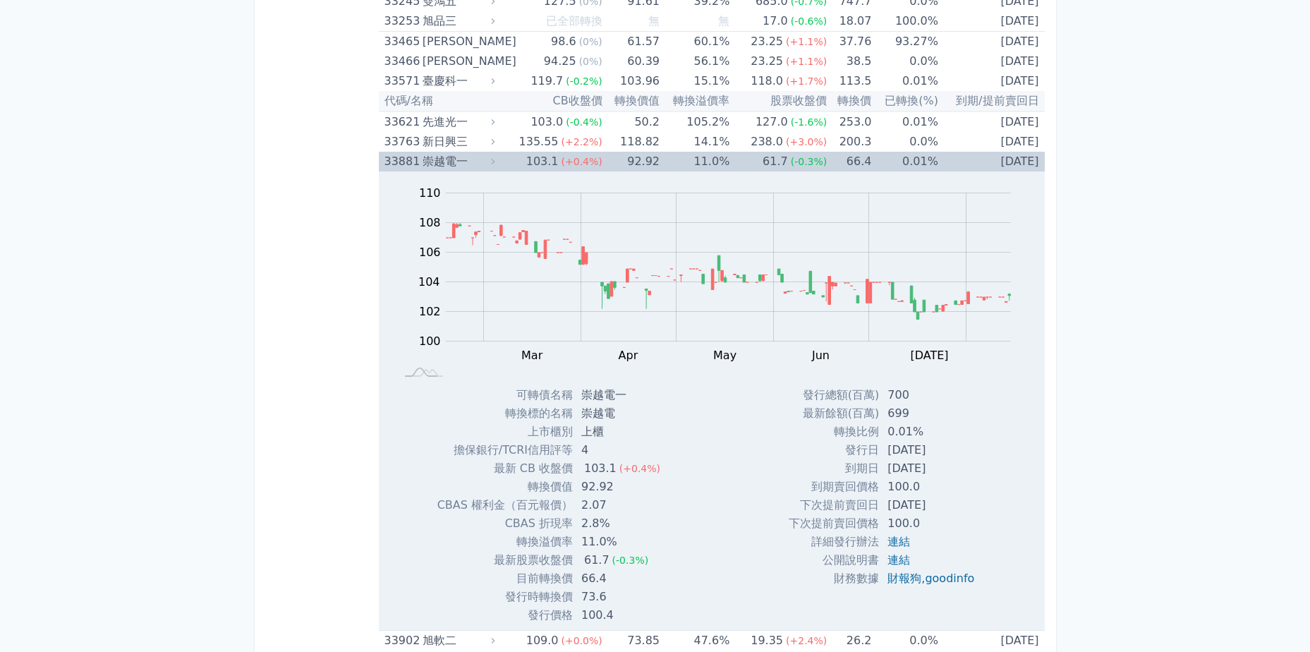
scroll to position [2893, 0]
click at [682, 465] on div "Zoom Out 104 96 98 100 102 104 106 108 110 112 L Feb Mar Apr May Jun Jul Aug Se…" at bounding box center [712, 396] width 666 height 453
drag, startPoint x: 574, startPoint y: 470, endPoint x: 590, endPoint y: 505, distance: 37.9
click at [590, 505] on tbody "可轉債名稱 崇越電一 轉換標的名稱 崇越電 上市櫃別 上櫃 擔保銀行/TCRI信用評等 4 最新 CB 收盤價 103.1 (+0.4%)" at bounding box center [554, 504] width 234 height 238
drag, startPoint x: 590, startPoint y: 505, endPoint x: 596, endPoint y: 515, distance: 12.0
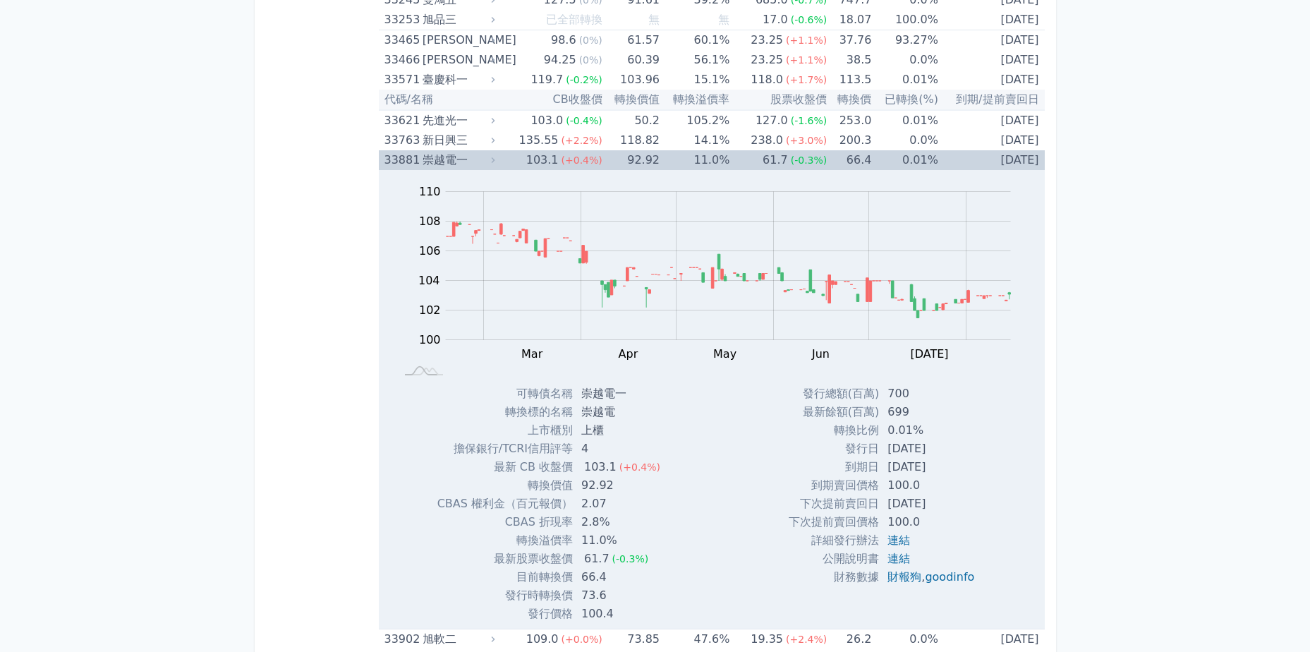
click at [596, 515] on td "2.8%" at bounding box center [622, 522] width 99 height 18
drag, startPoint x: 827, startPoint y: 426, endPoint x: 974, endPoint y: 466, distance: 152.7
click at [944, 460] on tbody "發行總額(百萬) 700 最新餘額(百萬) 699 轉換比例 0.01% 發行日 2022-11-09 到期日 2027-11-09 到期賣回價格 100.0…" at bounding box center [887, 486] width 197 height 202
drag, startPoint x: 974, startPoint y: 466, endPoint x: 1038, endPoint y: 481, distance: 65.2
click at [1038, 480] on div "Zoom Out 104 96 98 100 102 104 106 108 110 112 L Feb Mar Apr May Jun Jul Aug Se…" at bounding box center [712, 396] width 666 height 453
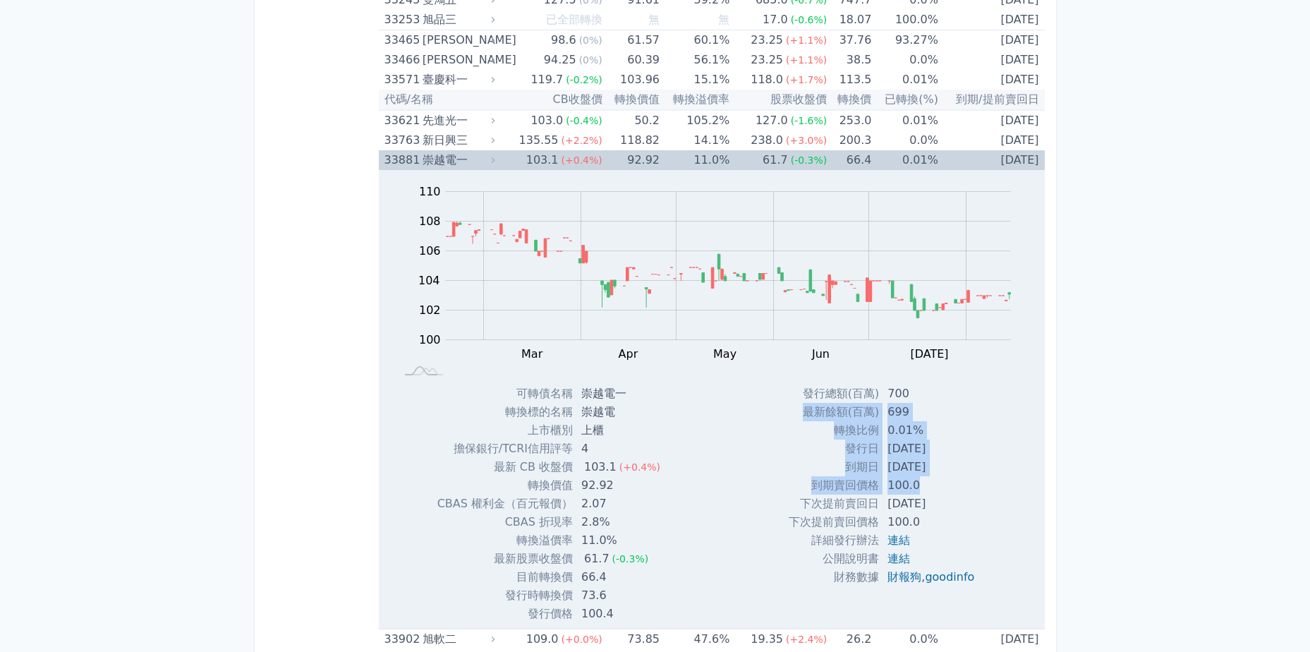
drag, startPoint x: 981, startPoint y: 478, endPoint x: 933, endPoint y: 394, distance: 96.1
click at [933, 394] on div "發行總額(百萬) 700 最新餘額(百萬) 699 轉換比例 0.01% 發行日 2022-11-09 到期日 2027-11-09 100.0 100.0" at bounding box center [887, 504] width 231 height 238
drag, startPoint x: 933, startPoint y: 394, endPoint x: 1013, endPoint y: 476, distance: 114.3
click at [1013, 476] on div "Zoom Out 104 96 98 100 102 104 106 108 110 112 L Feb Mar Apr May Jun Jul Aug Se…" at bounding box center [712, 396] width 666 height 453
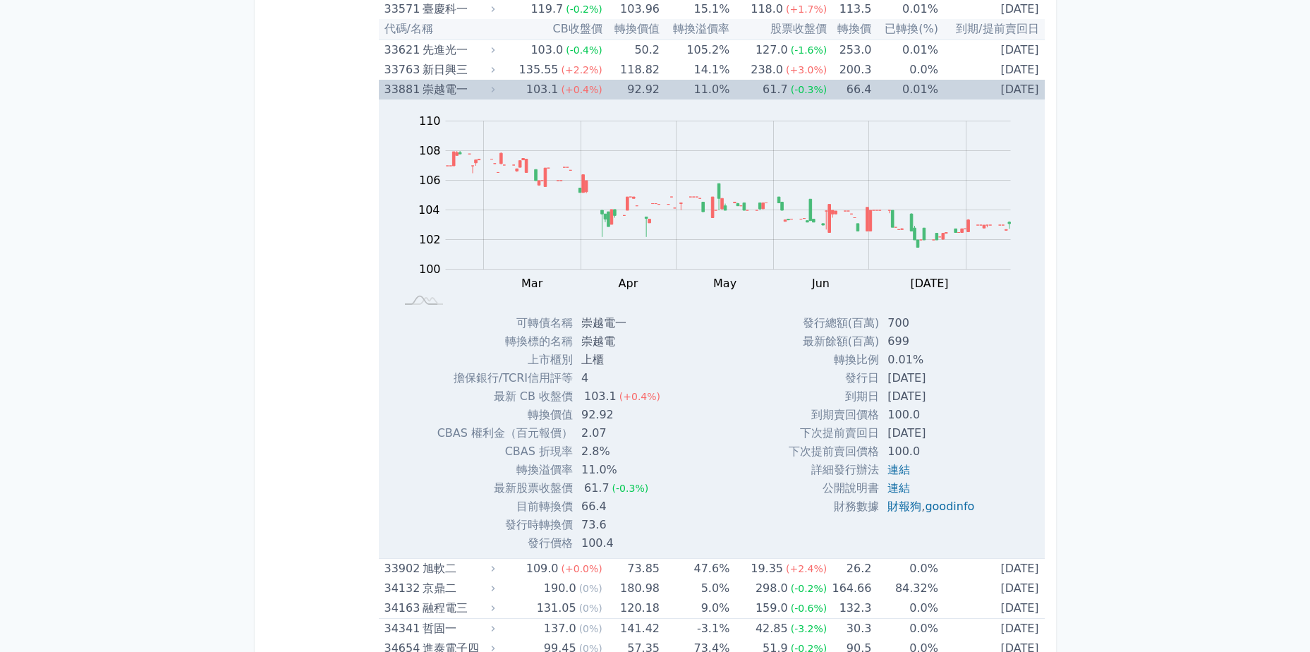
drag, startPoint x: 943, startPoint y: 340, endPoint x: 967, endPoint y: 394, distance: 59.4
click at [967, 394] on tbody "發行總額(百萬) 700 最新餘額(百萬) 699 轉換比例 0.01% 發行日 2022-11-09 到期日 2027-11-09 到期賣回價格 100.0…" at bounding box center [887, 415] width 197 height 202
drag, startPoint x: 967, startPoint y: 394, endPoint x: 973, endPoint y: 408, distance: 14.8
click at [972, 408] on td "100.0" at bounding box center [932, 415] width 107 height 18
drag, startPoint x: 950, startPoint y: 372, endPoint x: 926, endPoint y: 315, distance: 62.0
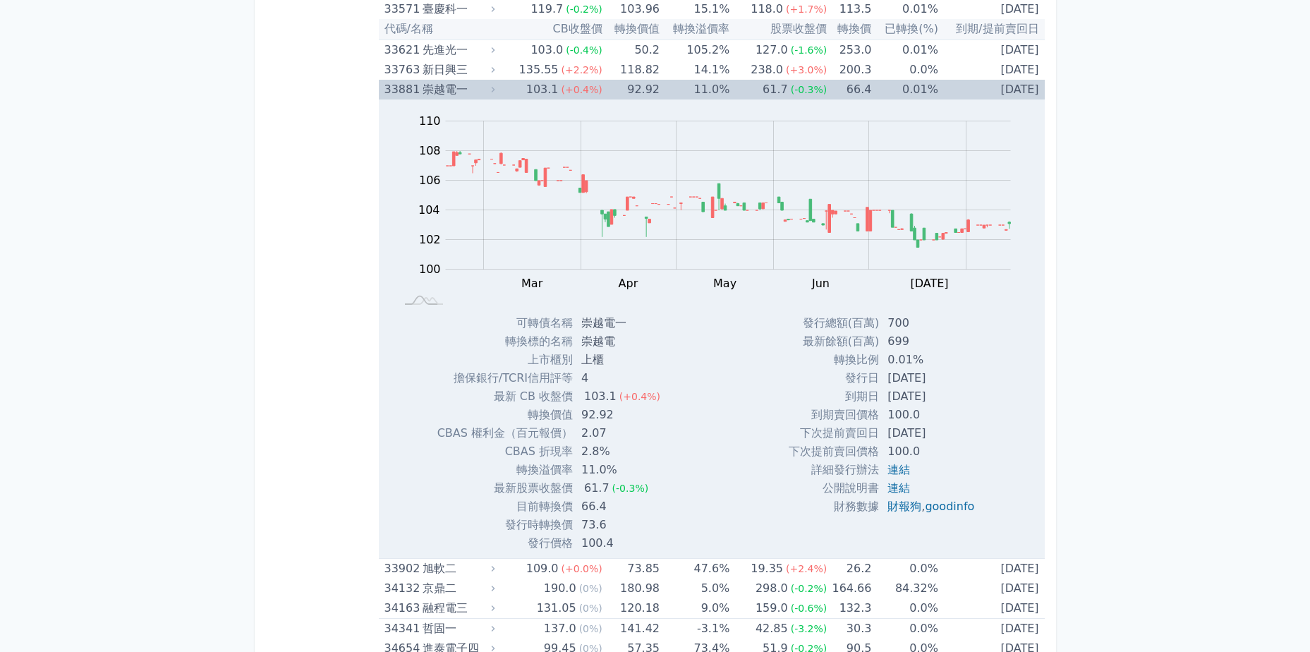
click at [926, 315] on tbody "發行總額(百萬) 700 最新餘額(百萬) 699 轉換比例 0.01% 發行日 2022-11-09 到期日 2027-11-09 到期賣回價格 100.0…" at bounding box center [887, 415] width 197 height 202
drag, startPoint x: 926, startPoint y: 315, endPoint x: 884, endPoint y: 308, distance: 42.9
click at [884, 308] on rect at bounding box center [711, 210] width 621 height 198
drag, startPoint x: 800, startPoint y: 337, endPoint x: 977, endPoint y: 423, distance: 196.0
click at [977, 423] on tbody "發行總額(百萬) 700 最新餘額(百萬) 699 轉換比例 0.01% 發行日 2022-11-09 到期日 2027-11-09 到期賣回價格 100.0…" at bounding box center [887, 415] width 197 height 202
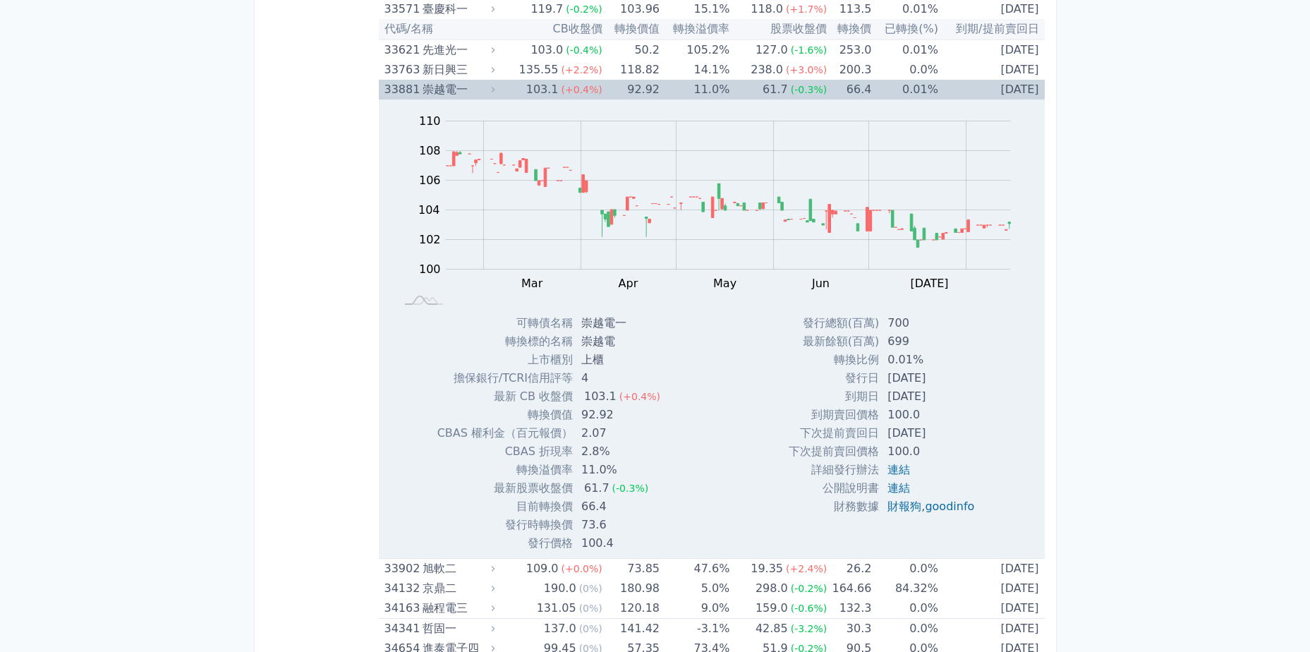
drag, startPoint x: 977, startPoint y: 423, endPoint x: 998, endPoint y: 437, distance: 26.0
click at [998, 437] on div "發行總額(百萬) 700 最新餘額(百萬) 699 轉換比例 0.01% 發行日 2022-11-09 到期日 2027-11-09 100.0 100.0" at bounding box center [887, 433] width 231 height 238
drag, startPoint x: 583, startPoint y: 320, endPoint x: 613, endPoint y: 320, distance: 30.3
click at [613, 320] on td "崇越電一" at bounding box center [622, 323] width 99 height 18
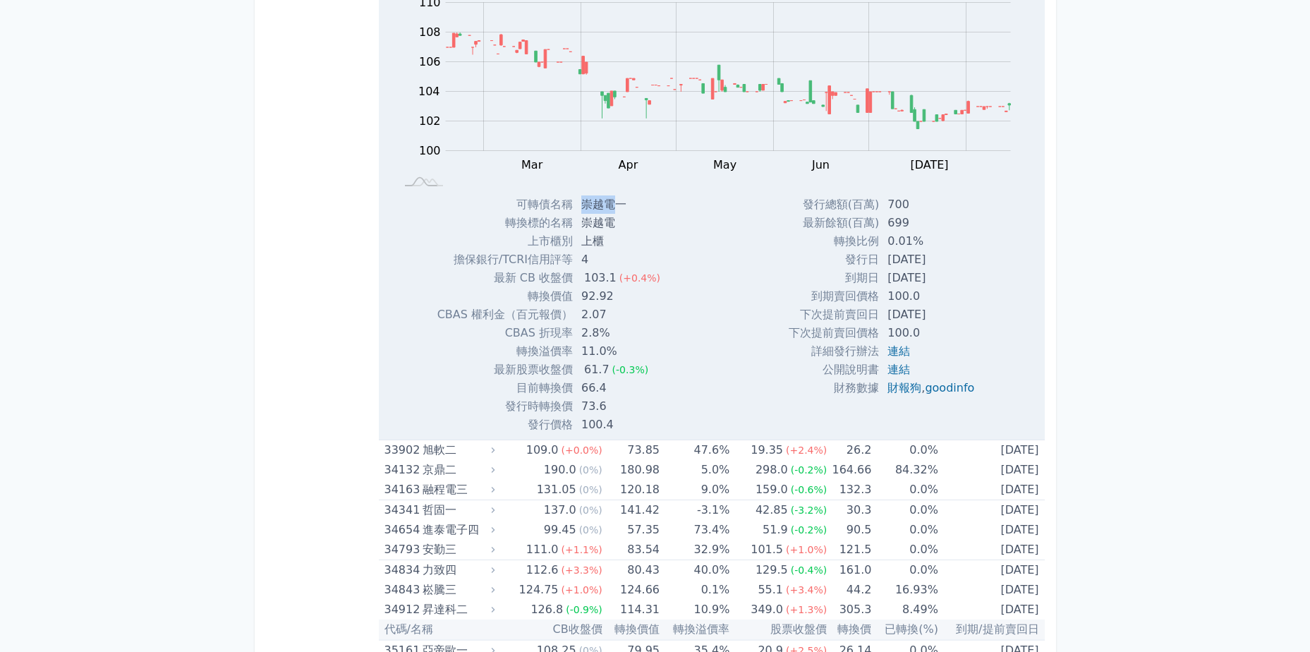
scroll to position [3175, 0]
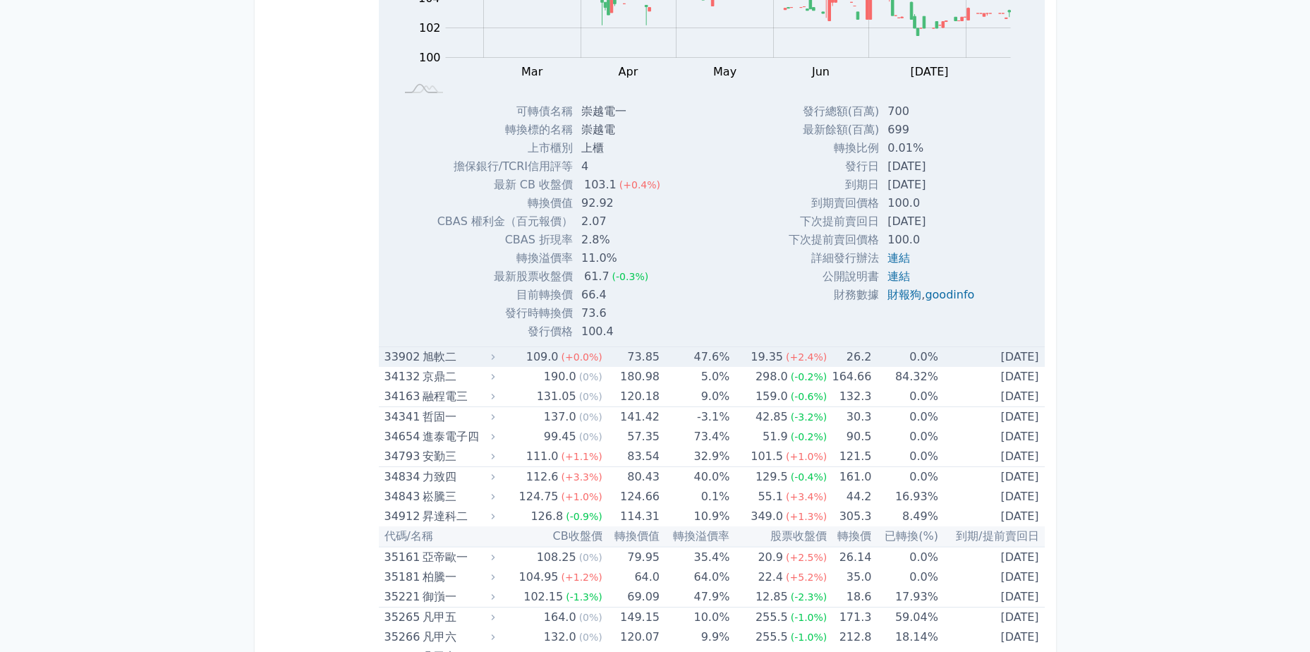
click at [416, 358] on div "33902" at bounding box center [402, 357] width 35 height 20
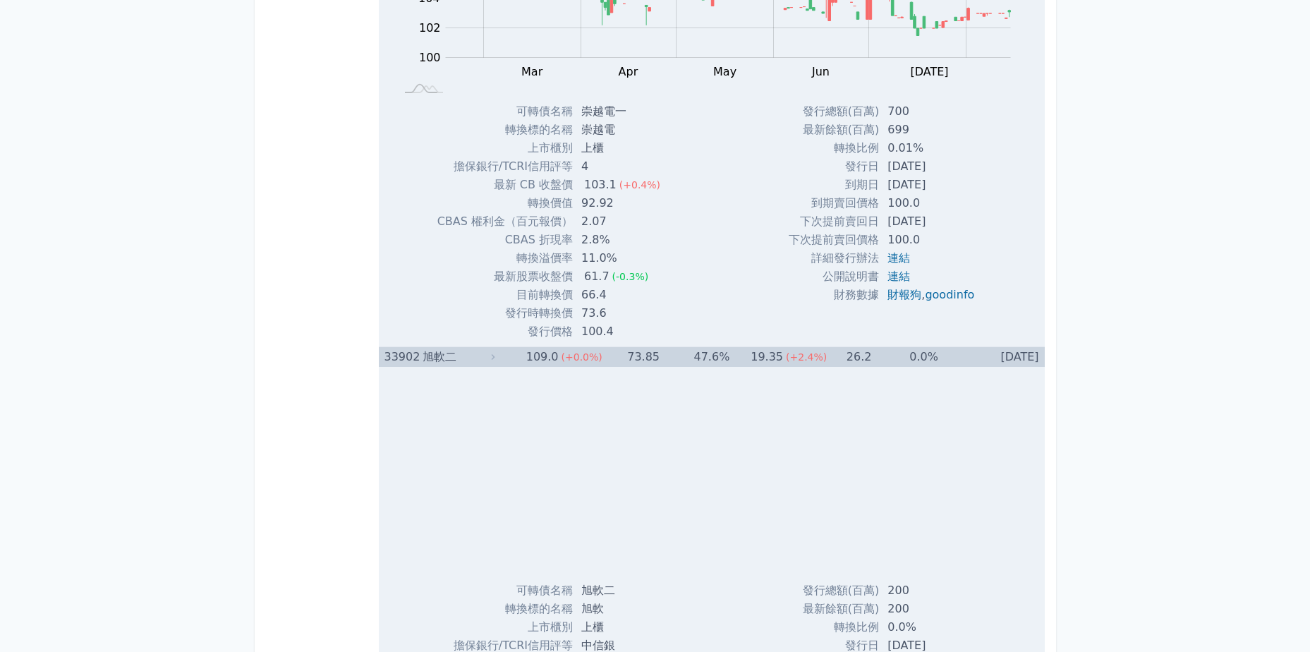
click at [416, 359] on div "33902" at bounding box center [402, 357] width 35 height 20
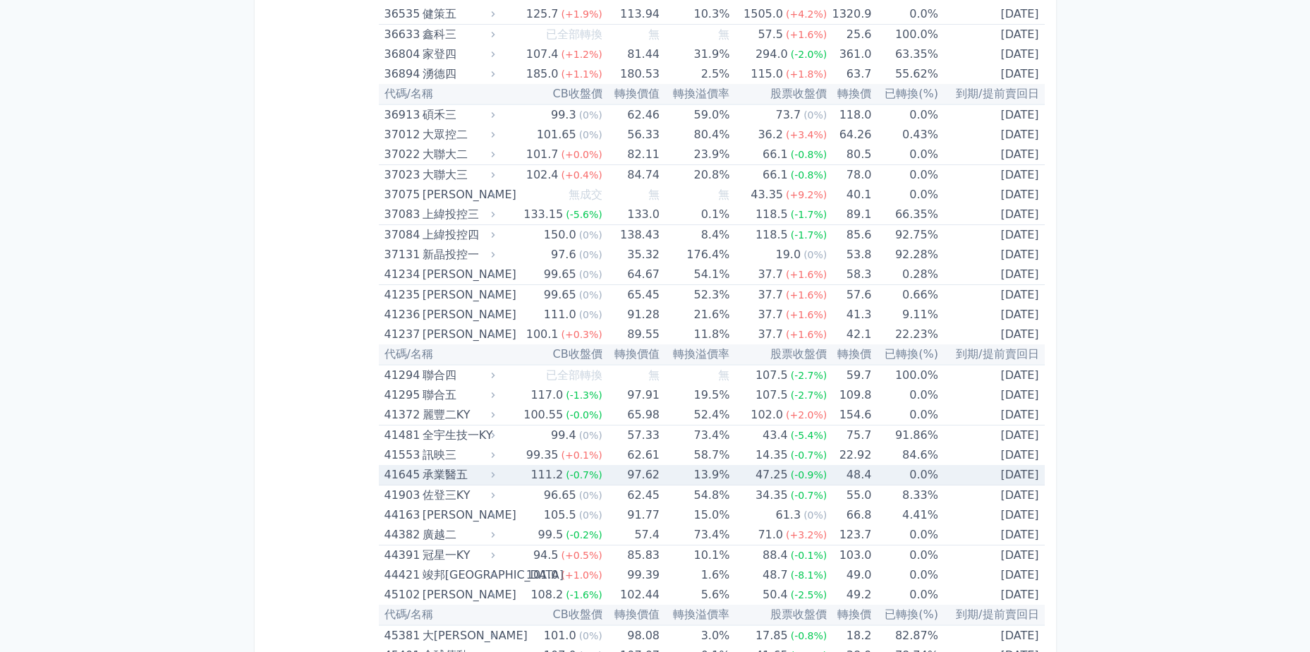
scroll to position [4163, 0]
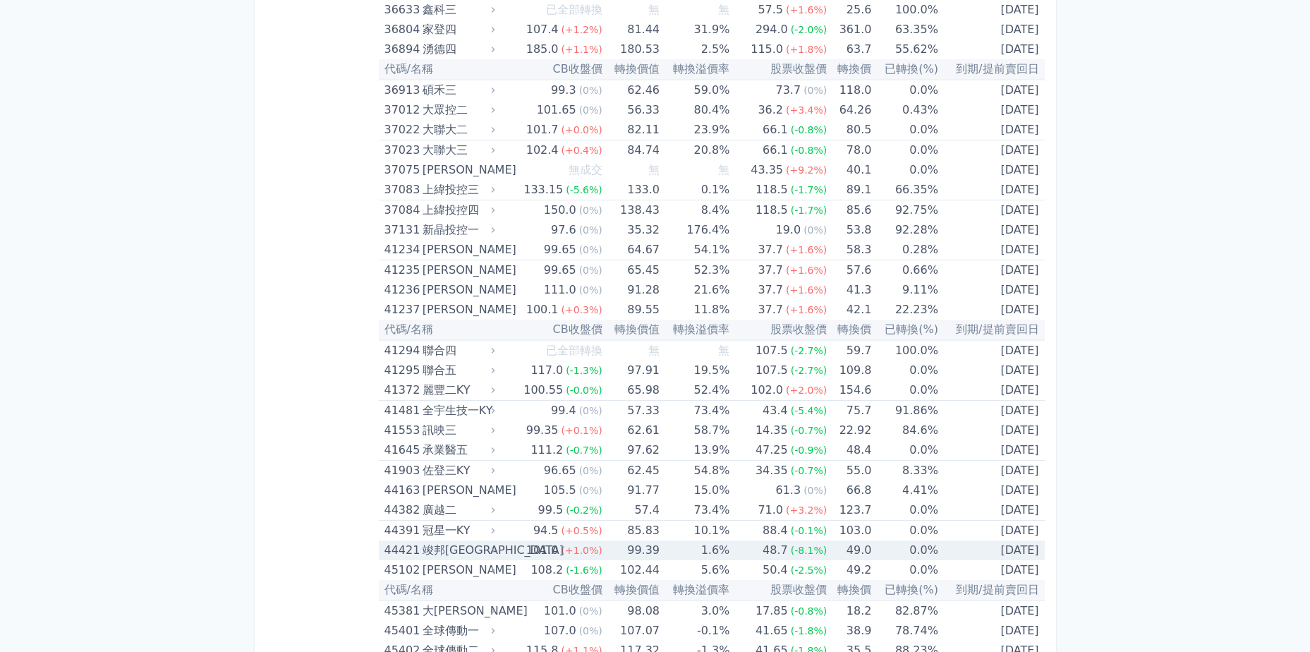
click at [481, 548] on div "竣邦一KY" at bounding box center [458, 550] width 70 height 20
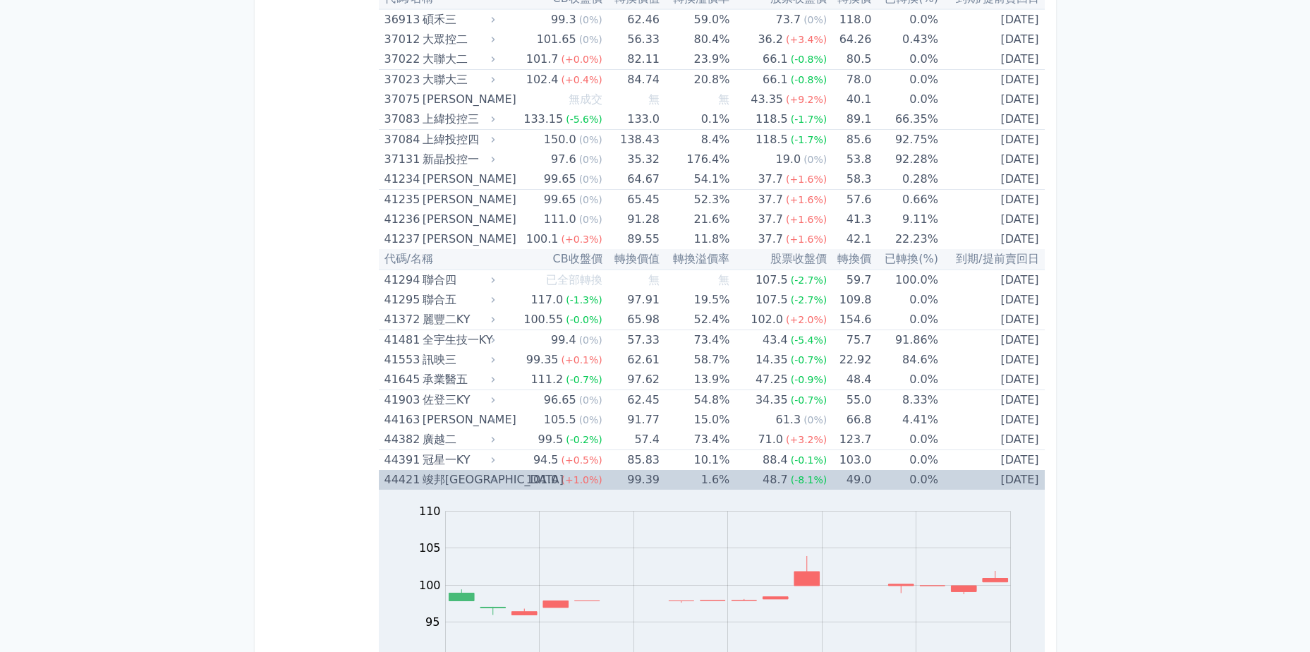
scroll to position [4304, 0]
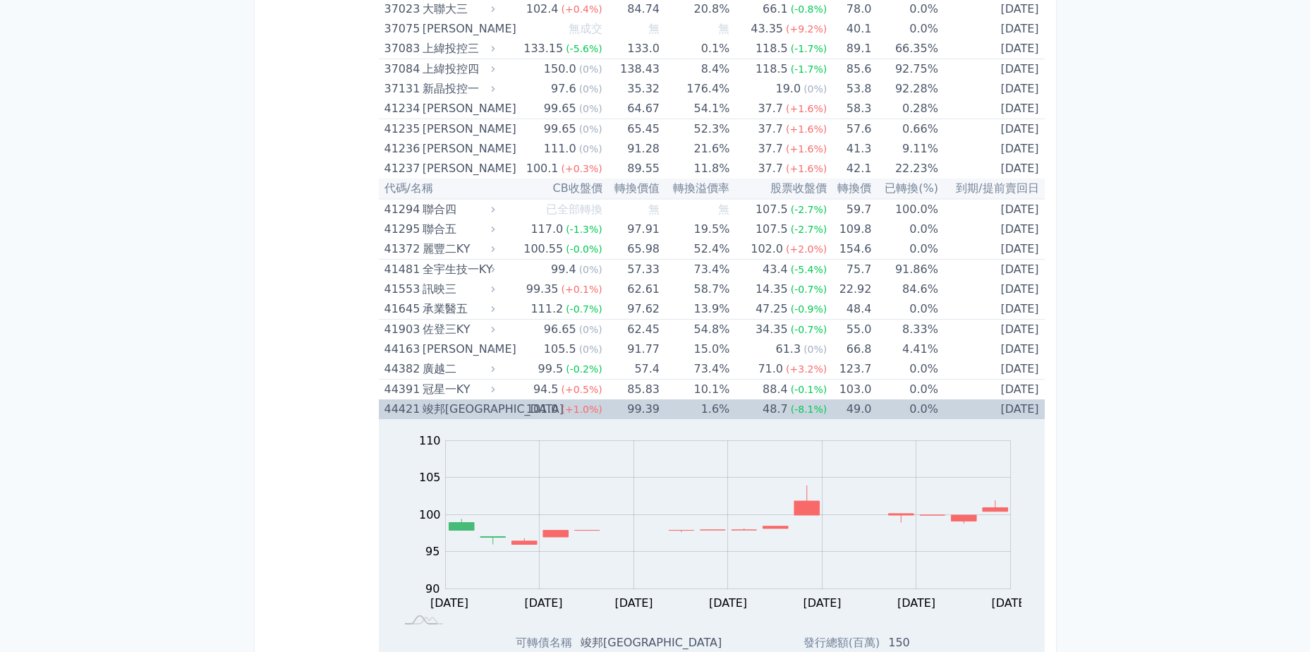
click at [482, 406] on div "竣邦一KY" at bounding box center [458, 409] width 70 height 20
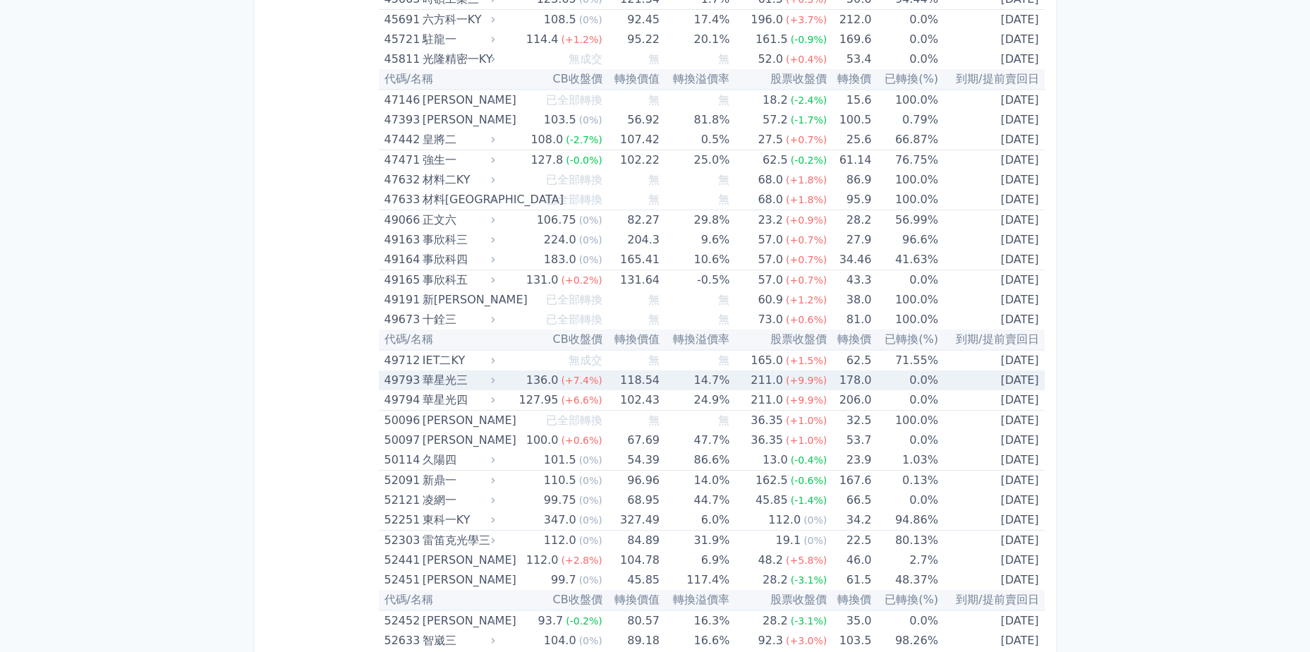
scroll to position [4939, 0]
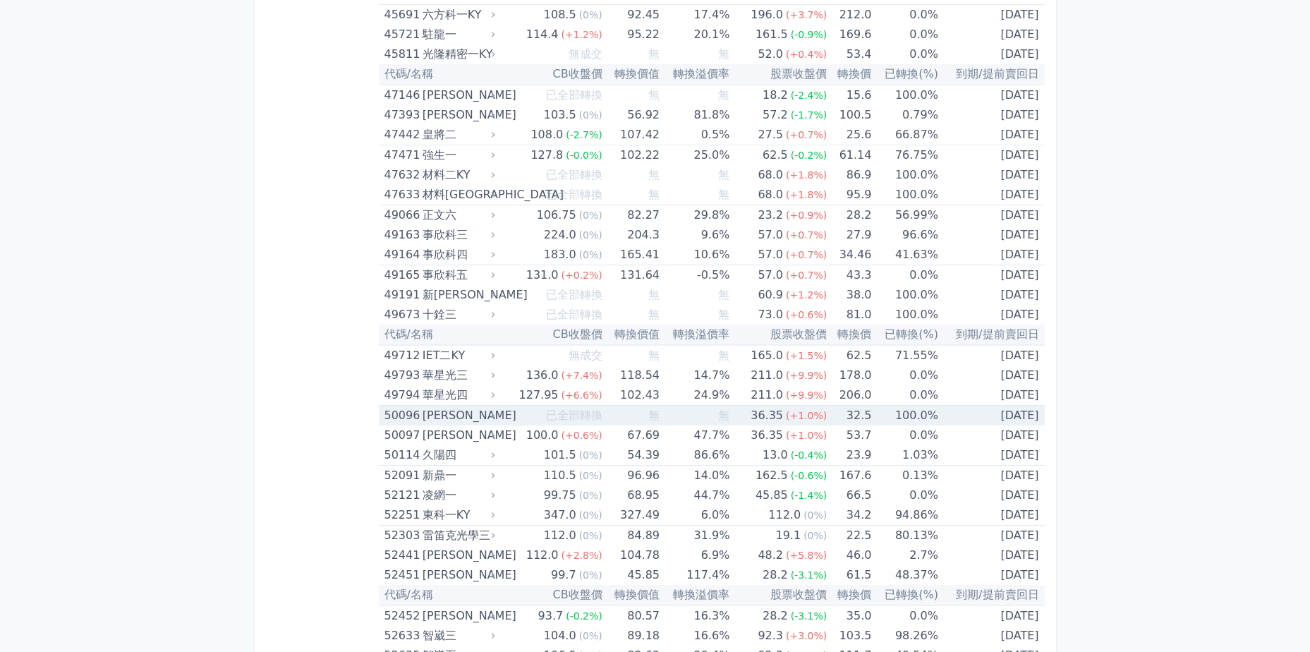
click at [460, 419] on div "榮剛六" at bounding box center [458, 416] width 70 height 20
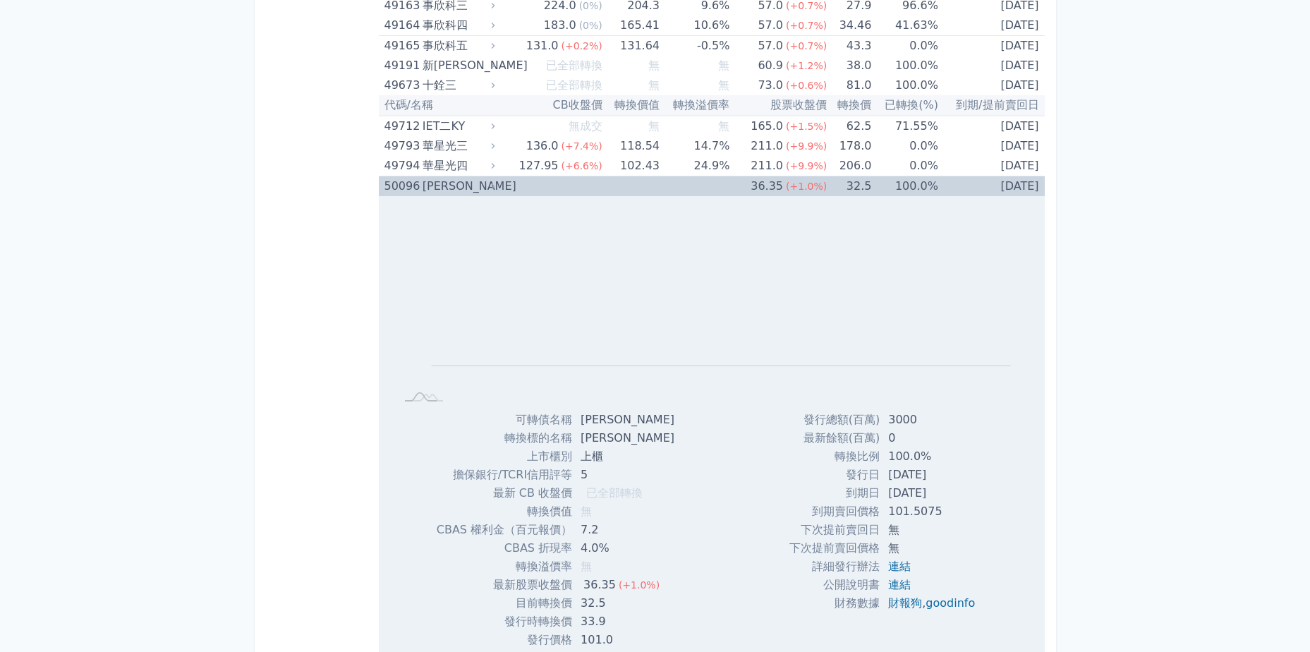
scroll to position [5080, 0]
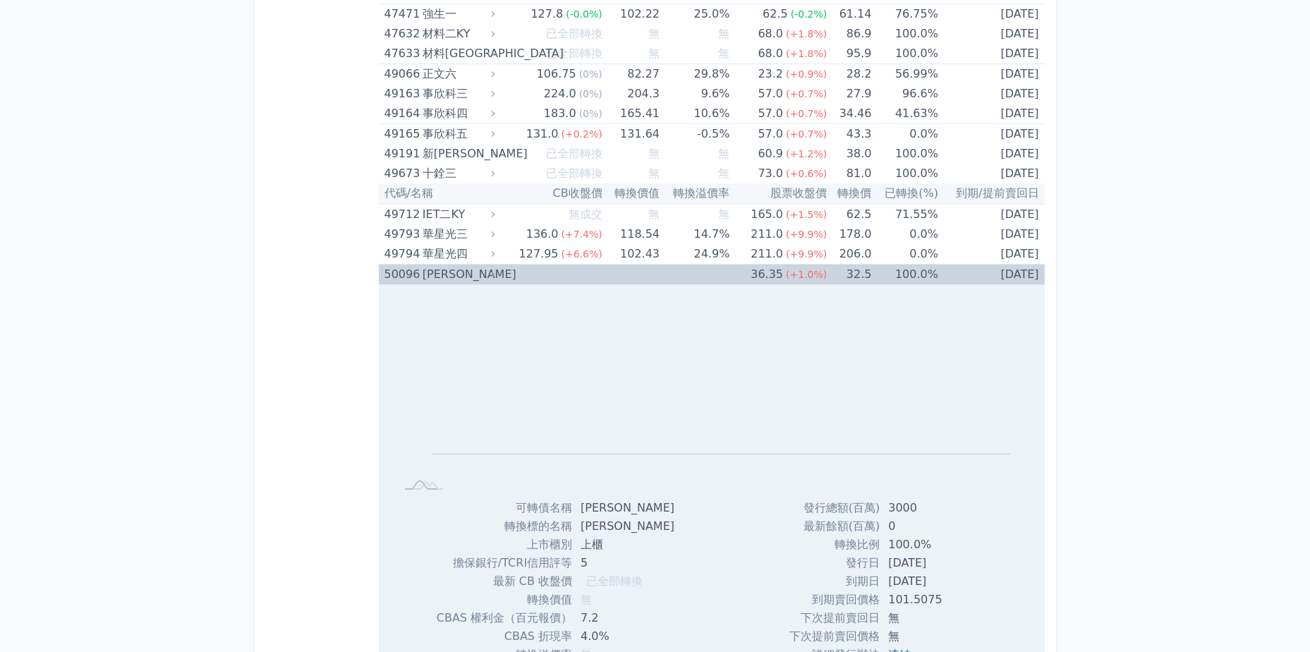
click at [483, 279] on div "榮剛六" at bounding box center [458, 275] width 70 height 20
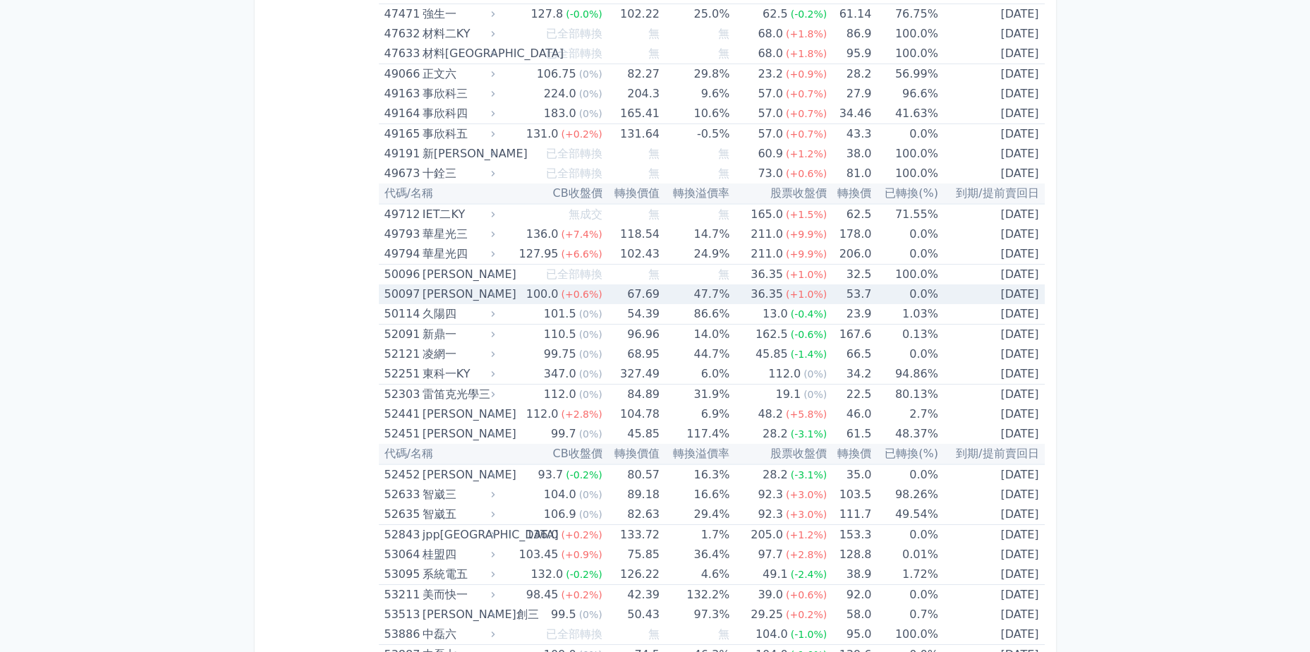
click at [474, 289] on div "榮剛七" at bounding box center [458, 294] width 70 height 20
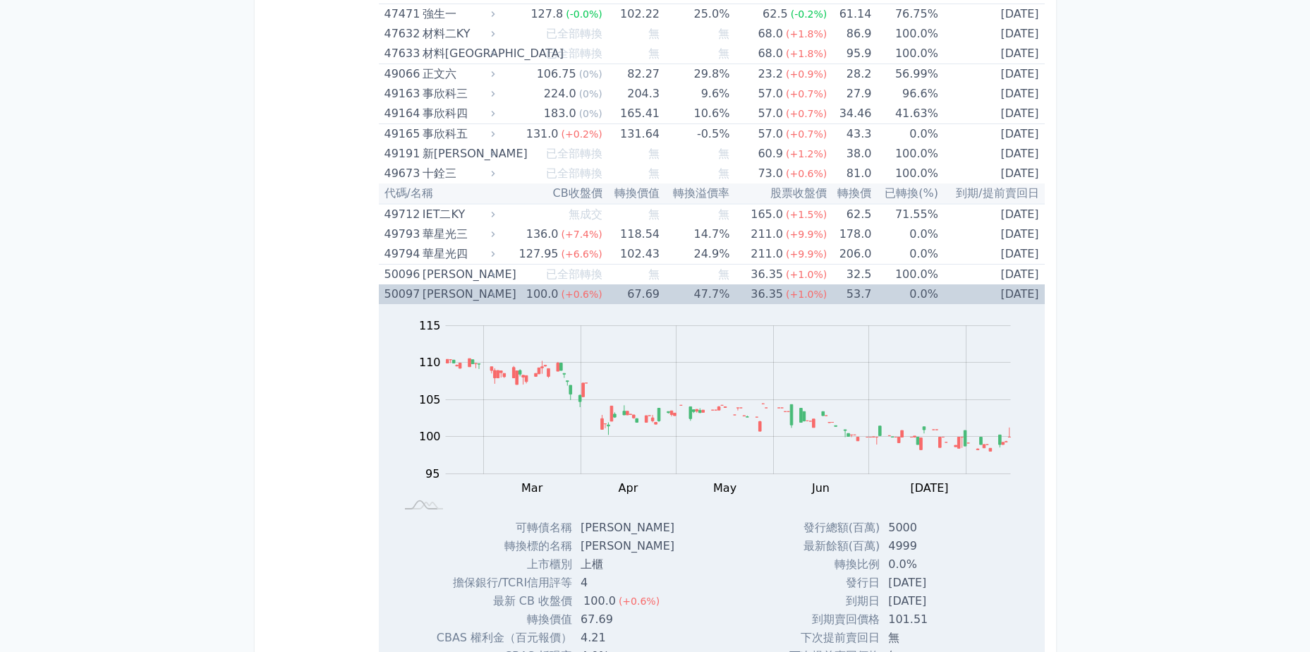
click at [474, 289] on div "榮剛七" at bounding box center [458, 294] width 70 height 20
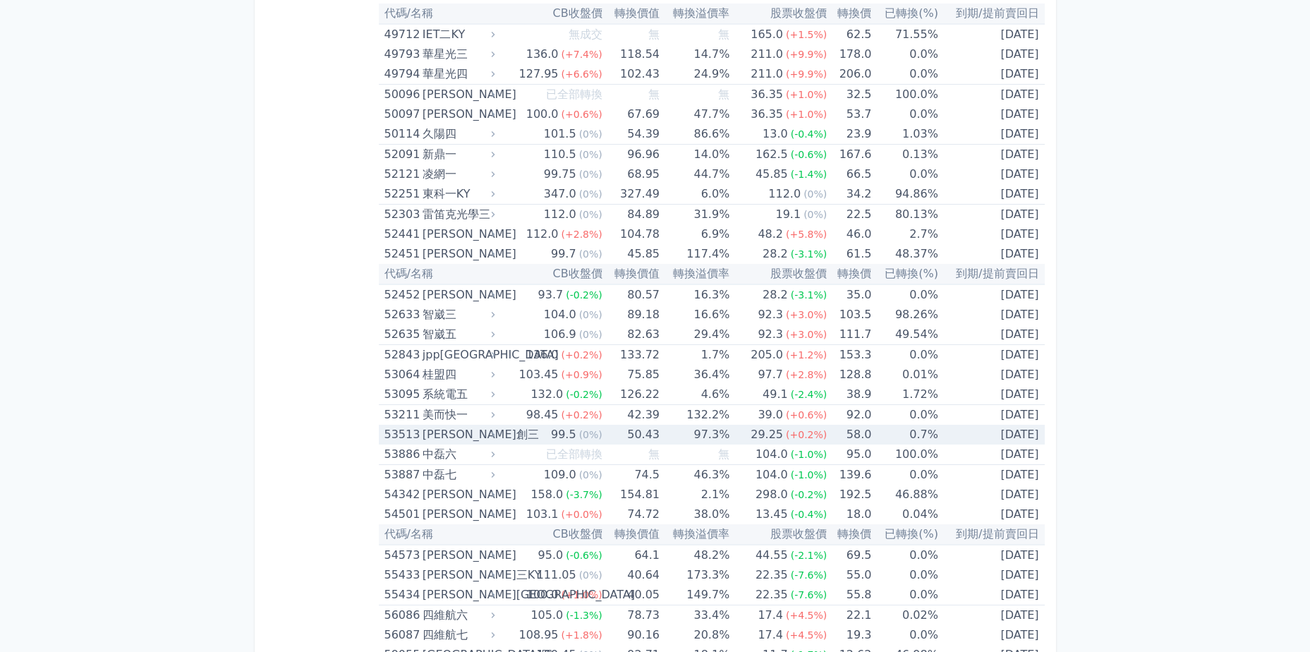
scroll to position [5292, 0]
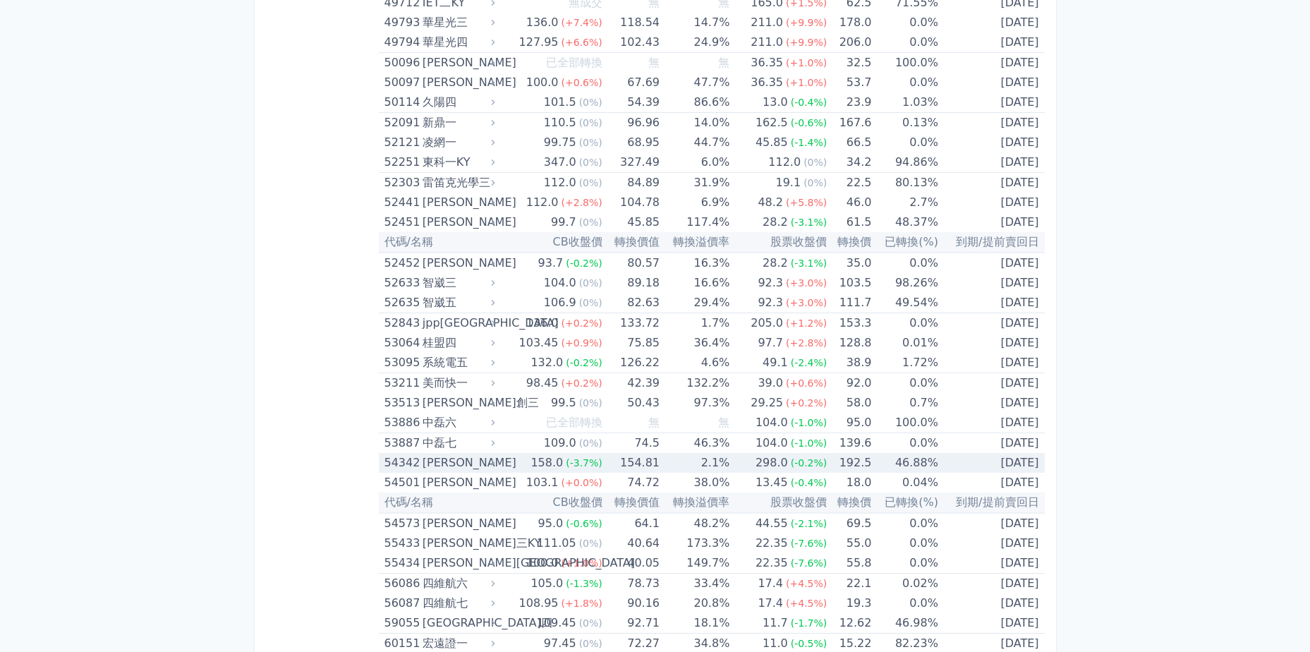
click at [471, 466] on div "崇越二" at bounding box center [458, 463] width 70 height 20
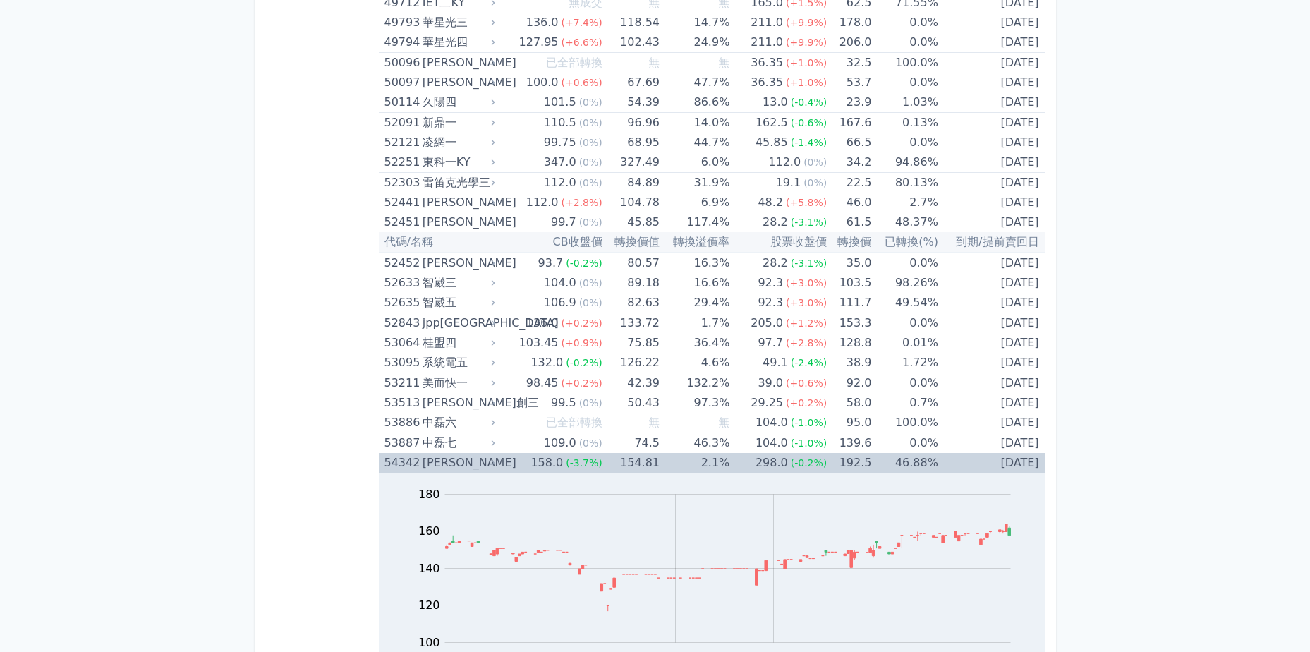
click at [471, 466] on div "崇越二" at bounding box center [458, 463] width 70 height 20
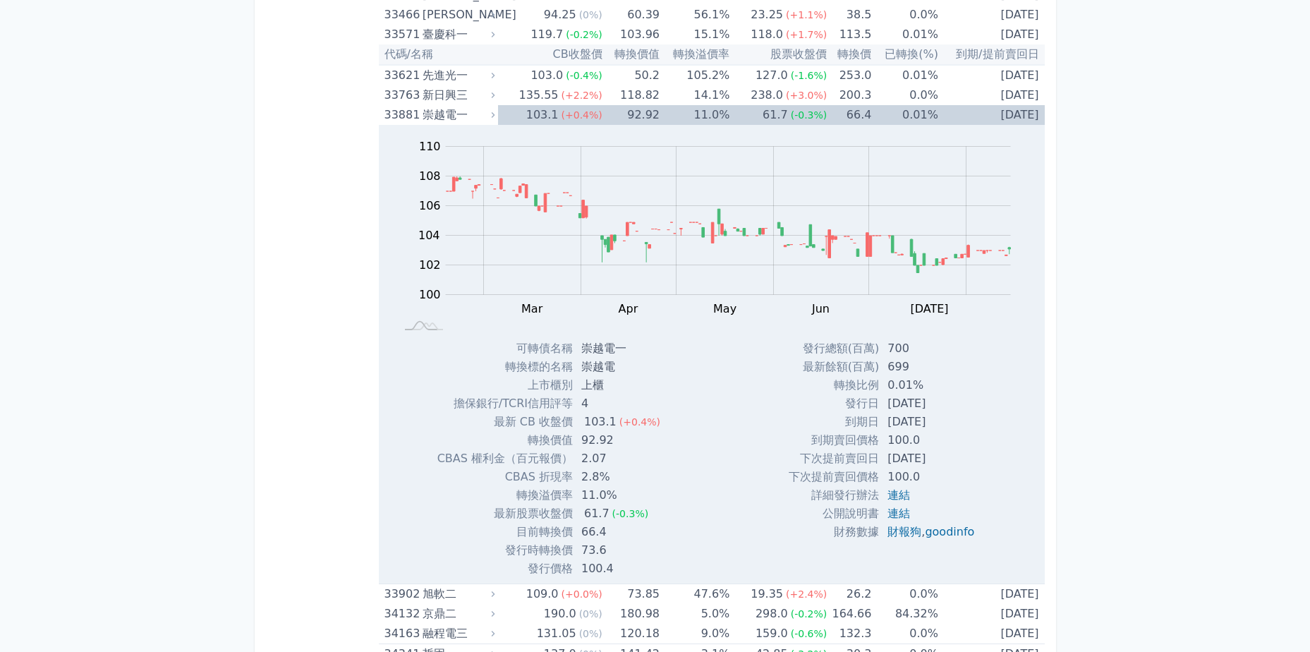
scroll to position [2964, 0]
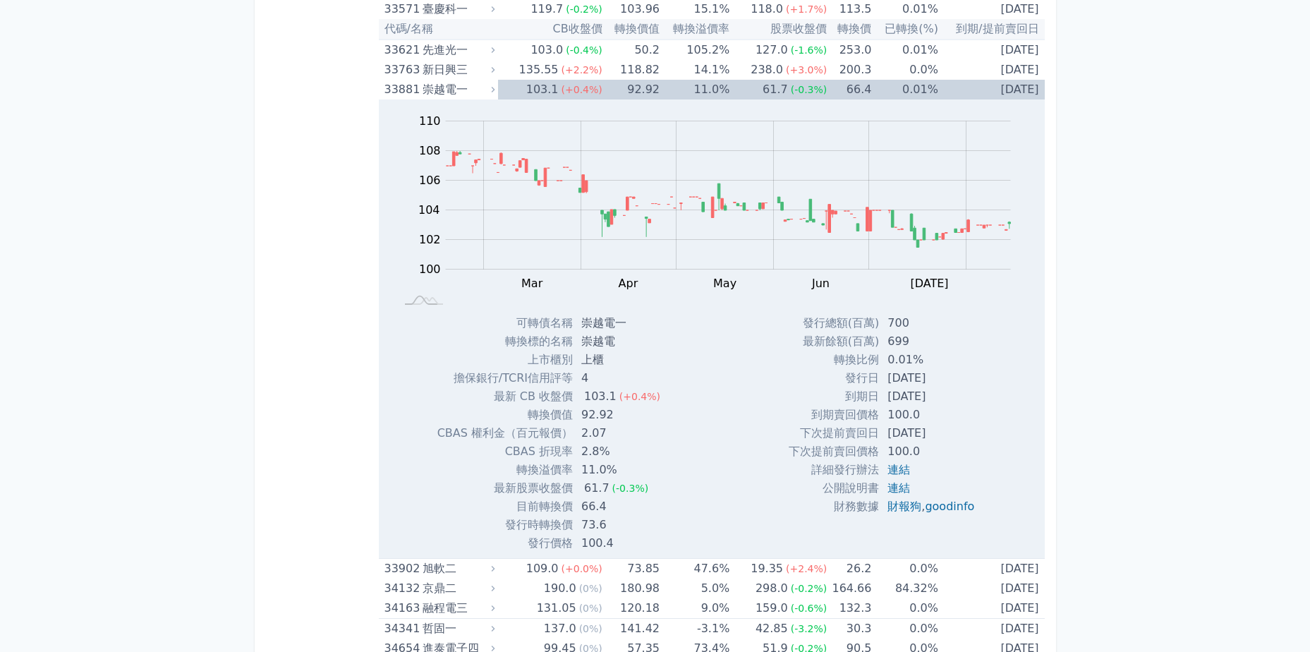
drag, startPoint x: 513, startPoint y: 489, endPoint x: 588, endPoint y: 499, distance: 76.1
click at [588, 499] on tbody "可轉債名稱 崇越電一 轉換標的名稱 崇越電 上市櫃別 上櫃 擔保銀行/TCRI信用評等 4 最新 CB 收盤價 103.1 (+0.4%)" at bounding box center [554, 433] width 234 height 238
drag, startPoint x: 588, startPoint y: 499, endPoint x: 747, endPoint y: 517, distance: 159.0
click at [747, 517] on div "Zoom Out 104 96 98 100 102 104 106 108 110 112 L Feb Mar Apr May Jun Jul Aug Se…" at bounding box center [712, 325] width 666 height 453
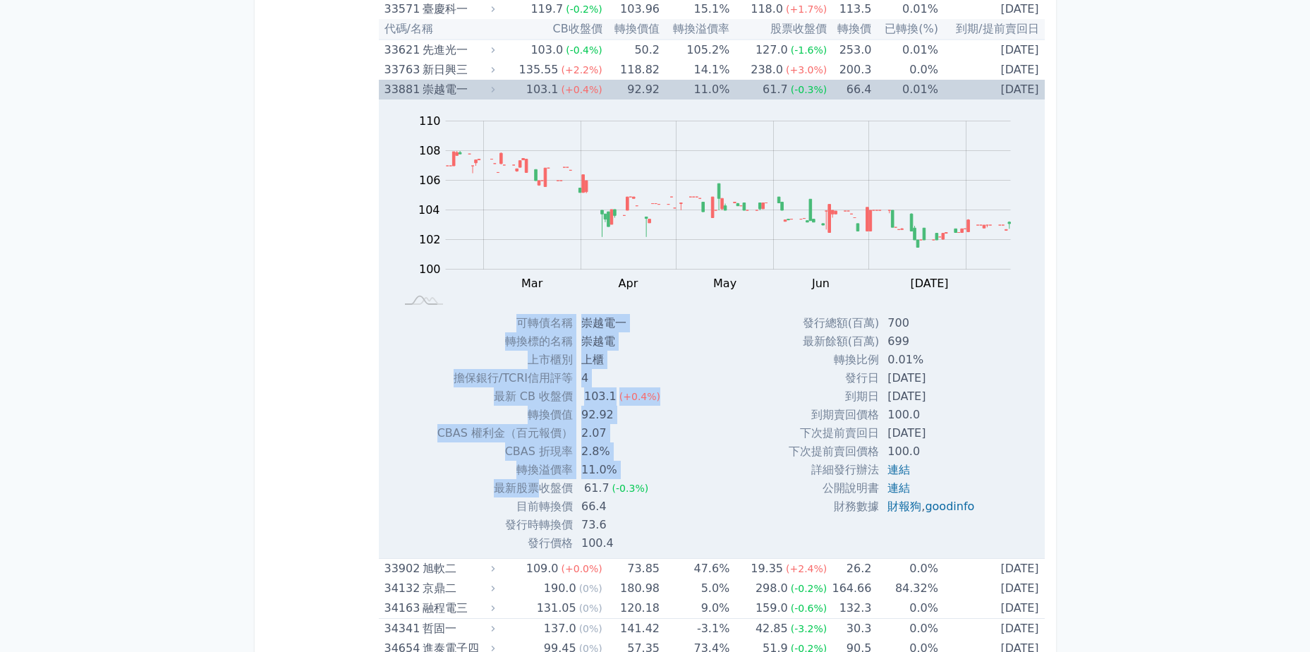
drag, startPoint x: 682, startPoint y: 514, endPoint x: 485, endPoint y: 487, distance: 198.7
click at [485, 487] on div "Zoom Out 104 96 98 100 102 104 106 108 110 112 L Feb Mar Apr May Jun Jul Aug Se…" at bounding box center [712, 325] width 666 height 453
click at [519, 530] on td "發行時轉換價" at bounding box center [504, 525] width 135 height 18
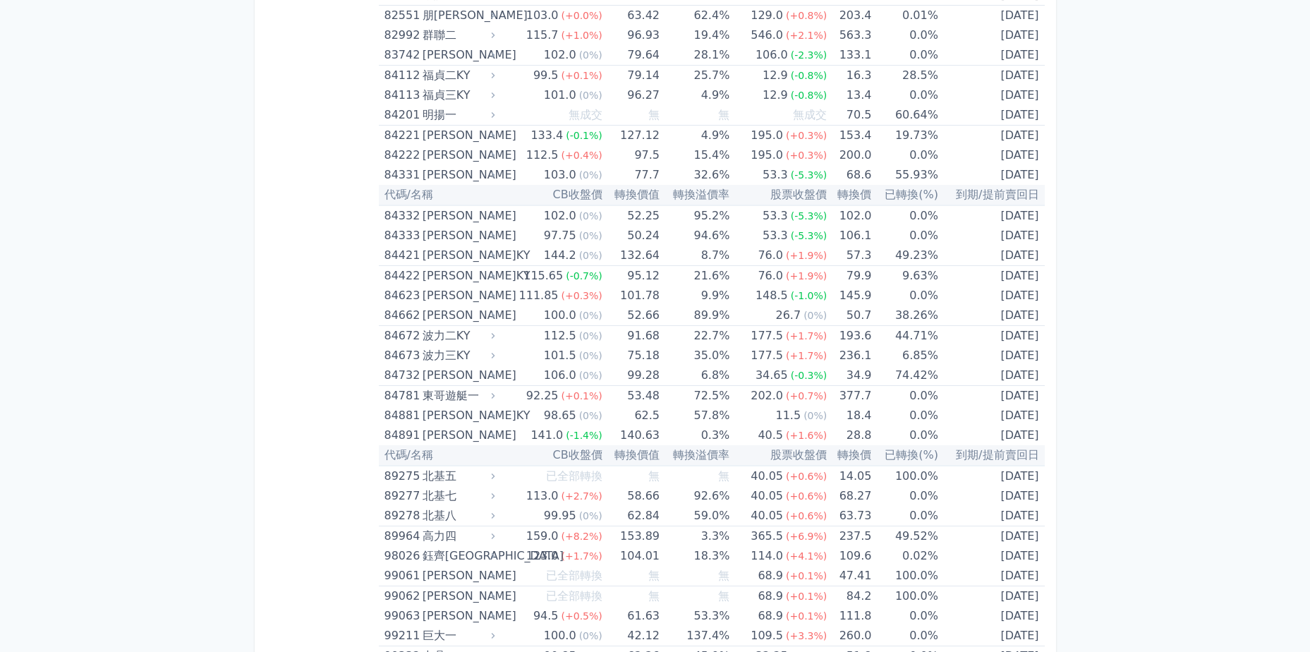
scroll to position [8661, 0]
